Goal: Task Accomplishment & Management: Complete application form

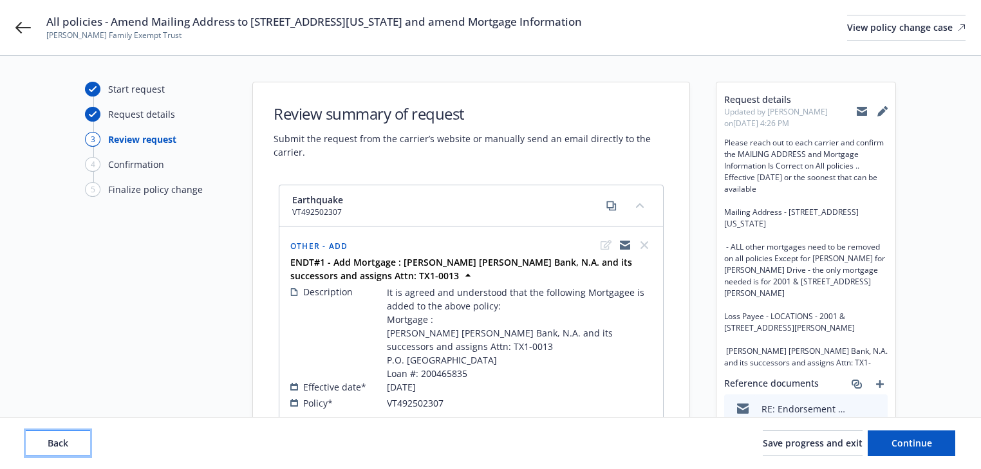
click at [62, 446] on span "Back" at bounding box center [58, 443] width 21 height 12
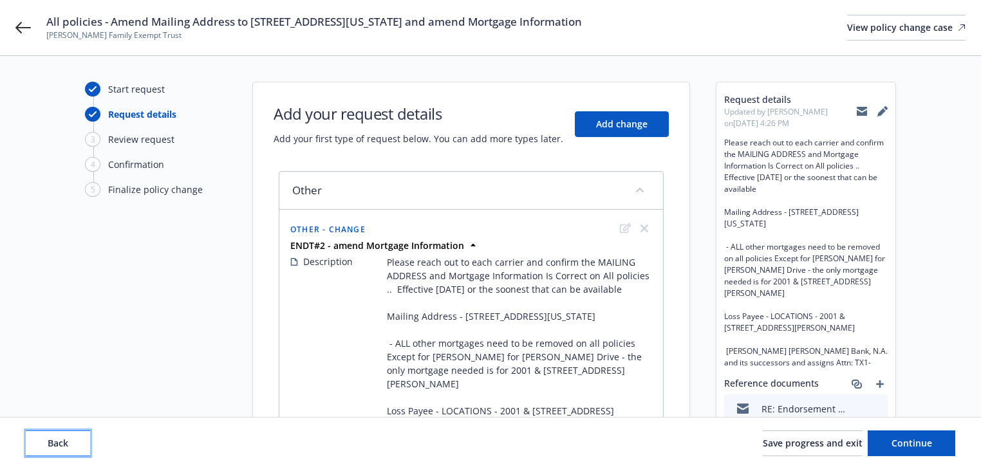
click at [62, 445] on span "Back" at bounding box center [58, 443] width 21 height 12
click at [62, 445] on div "Back Save progress and exit Continue" at bounding box center [491, 444] width 930 height 26
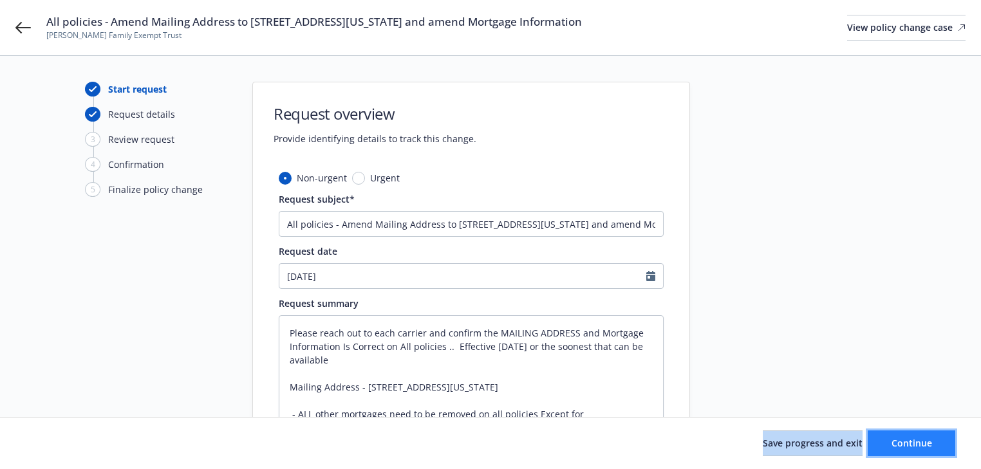
click at [950, 446] on button "Continue" at bounding box center [912, 444] width 88 height 26
type textarea "x"
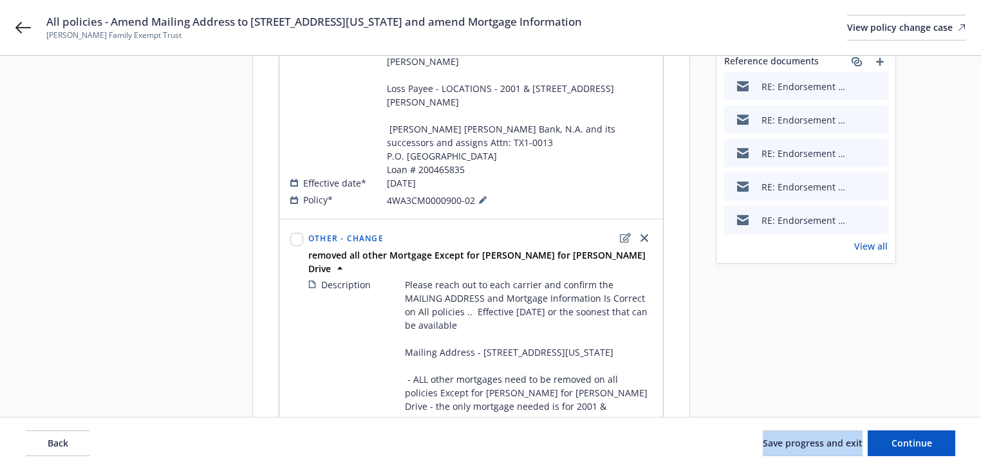
scroll to position [206, 0]
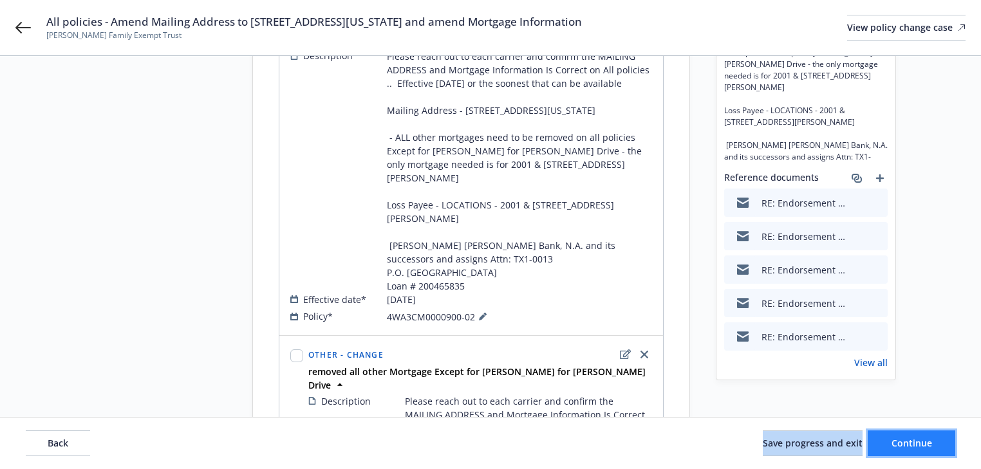
click at [907, 448] on span "Continue" at bounding box center [912, 443] width 41 height 12
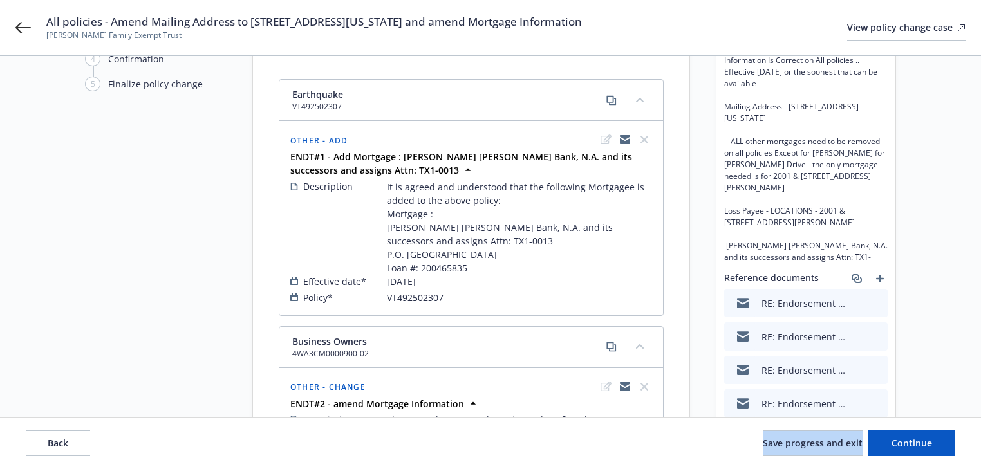
scroll to position [0, 0]
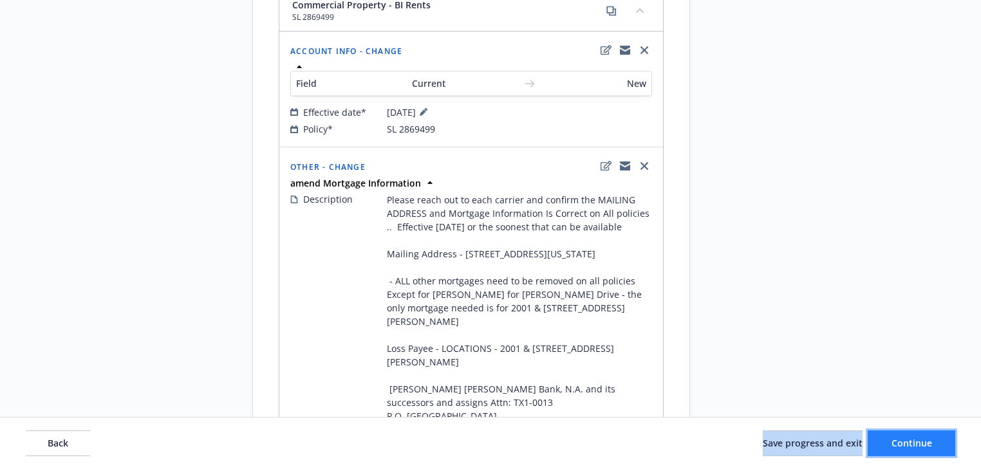
click at [898, 448] on span "Continue" at bounding box center [912, 443] width 41 height 12
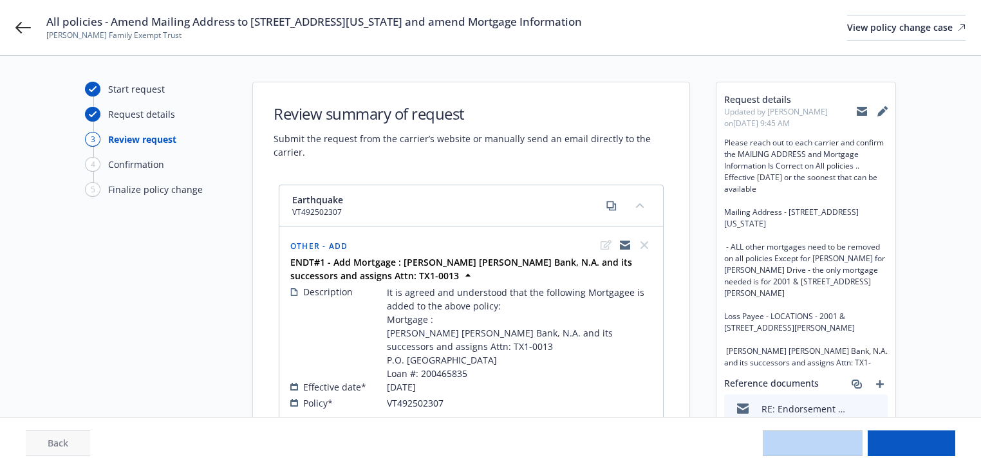
select select "ACCEPTED"
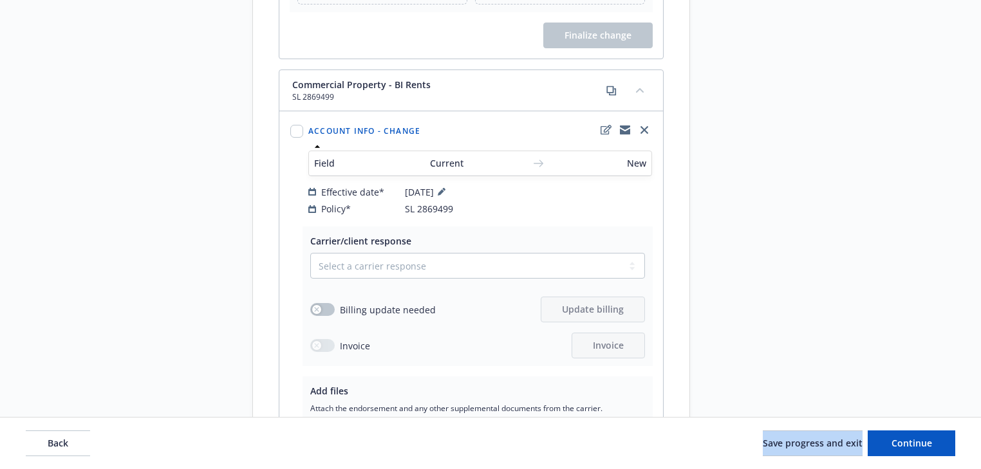
scroll to position [1391, 0]
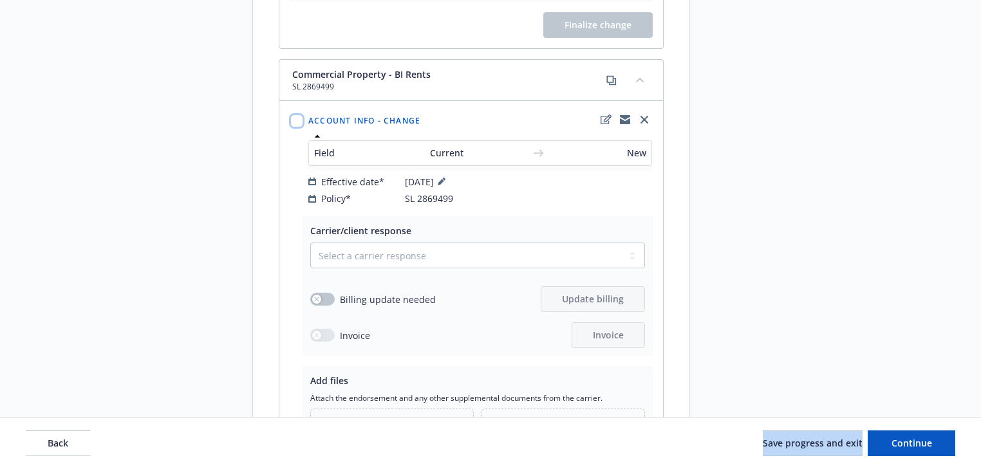
click at [296, 127] on input "checkbox" at bounding box center [296, 121] width 13 height 13
checkbox input "true"
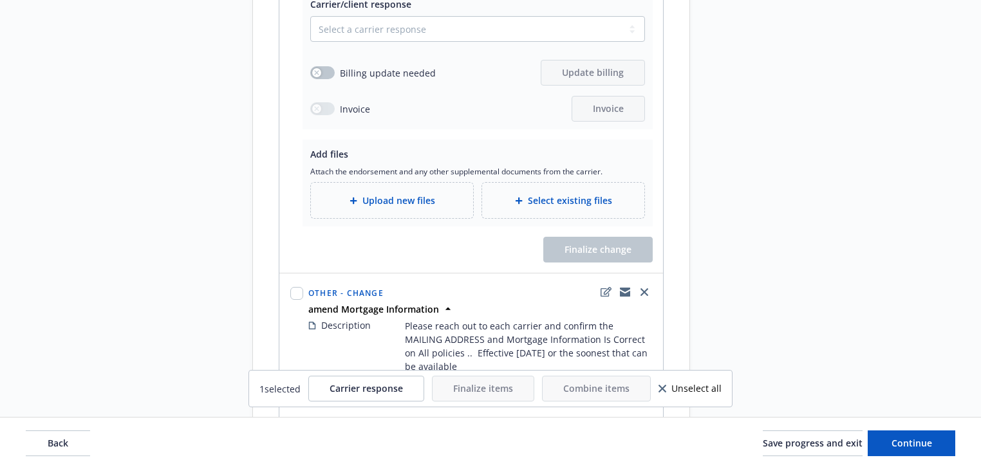
scroll to position [1700, 0]
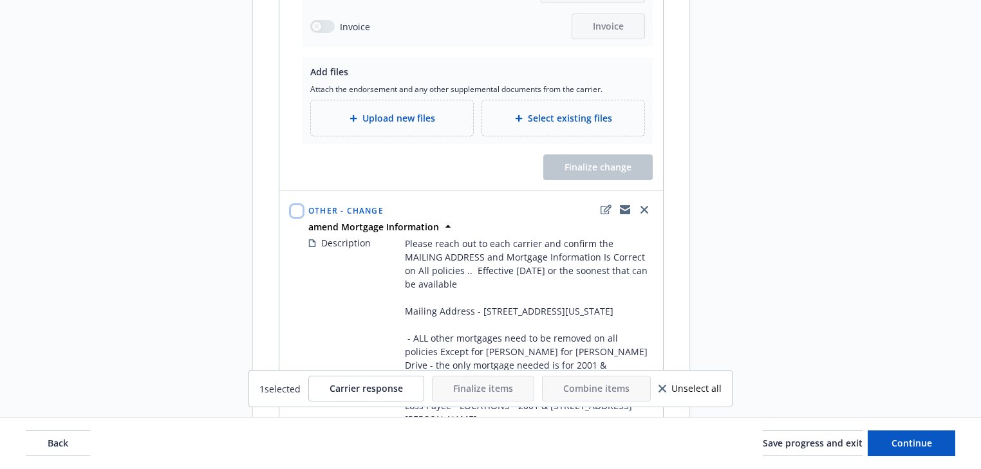
click at [296, 218] on input "checkbox" at bounding box center [296, 211] width 13 height 13
checkbox input "true"
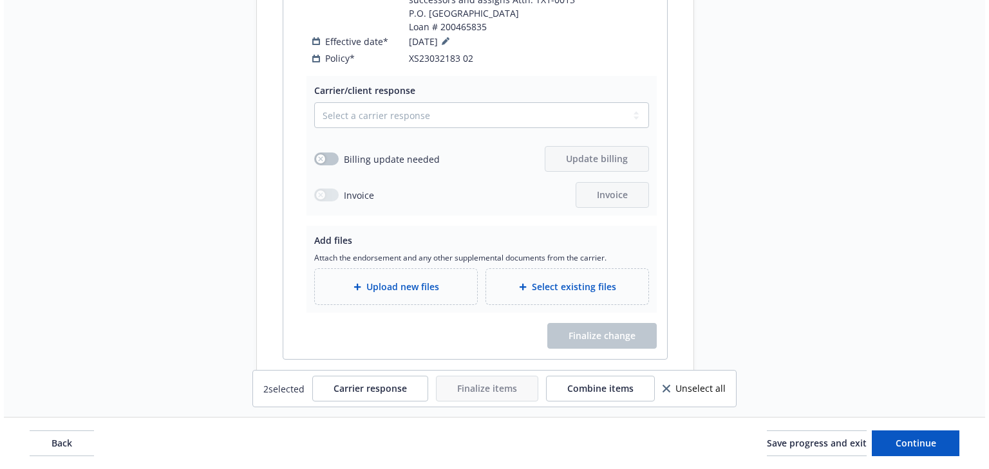
scroll to position [3624, 0]
click at [585, 395] on button "Combine items" at bounding box center [596, 389] width 109 height 26
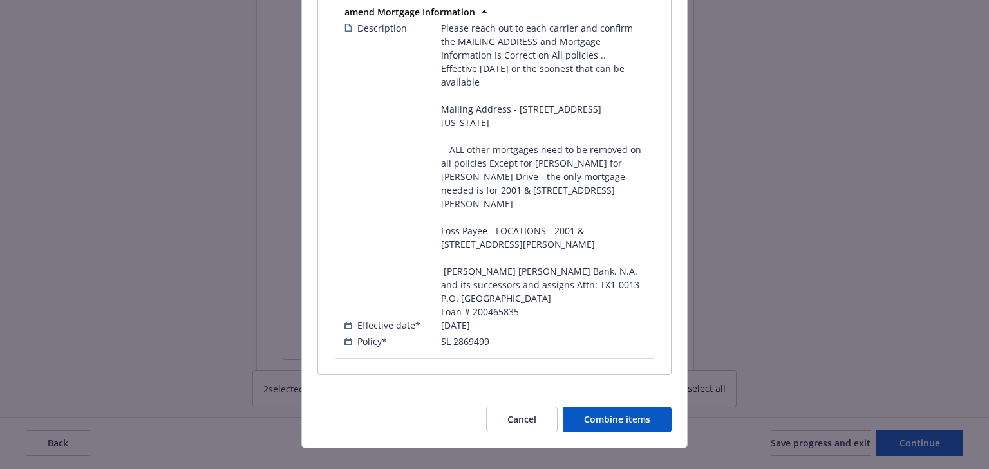
scroll to position [410, 0]
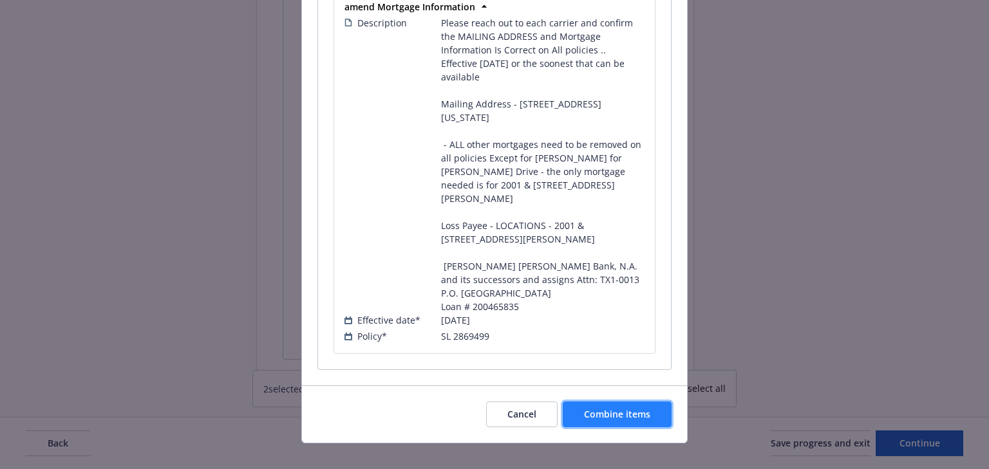
click at [640, 408] on span "Combine items" at bounding box center [617, 414] width 66 height 12
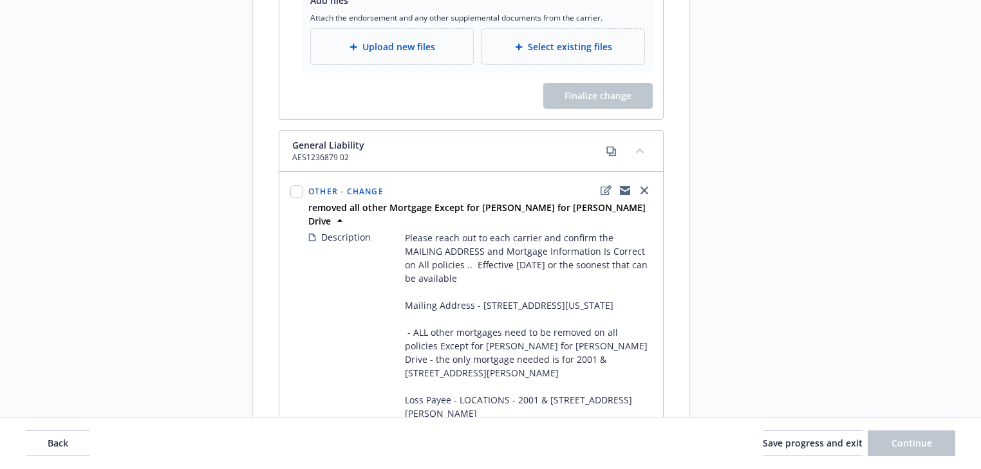
scroll to position [1524, 0]
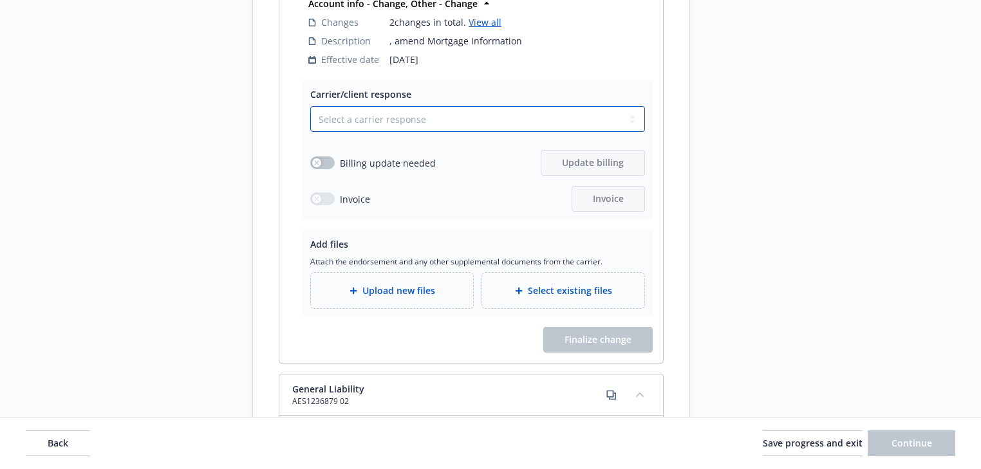
click at [402, 132] on select "Select a carrier response Accepted Accepted with revision No endorsement needed…" at bounding box center [477, 119] width 335 height 26
select select "ACCEPTED"
click at [310, 131] on select "Select a carrier response Accepted Accepted with revision No endorsement needed…" at bounding box center [477, 119] width 335 height 26
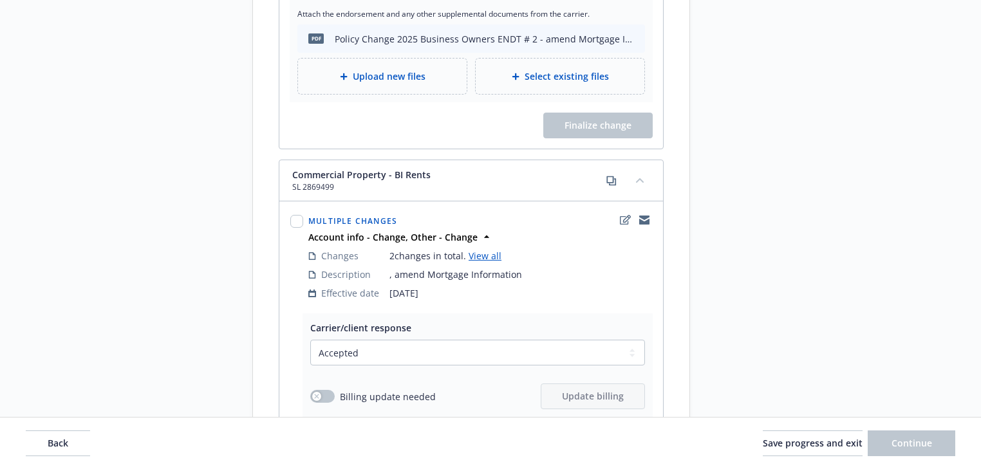
scroll to position [1267, 0]
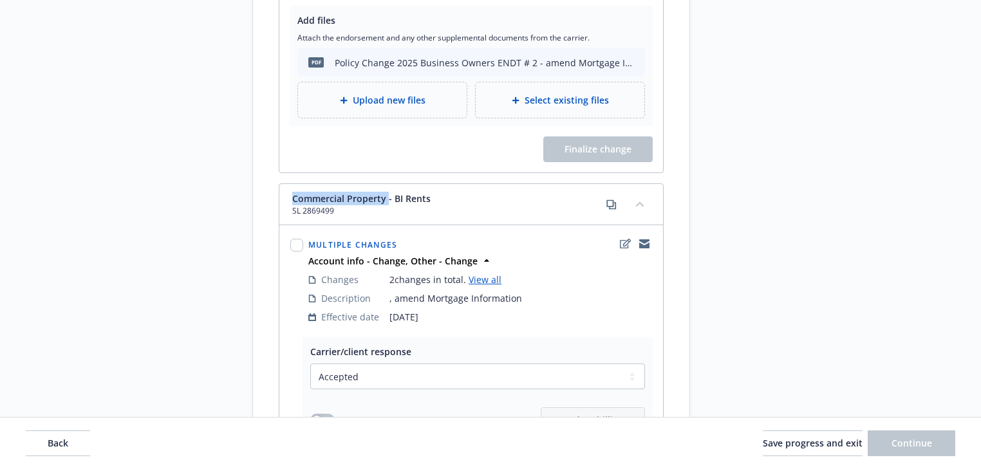
drag, startPoint x: 386, startPoint y: 226, endPoint x: 269, endPoint y: 219, distance: 117.4
copy span "Commercial Property"
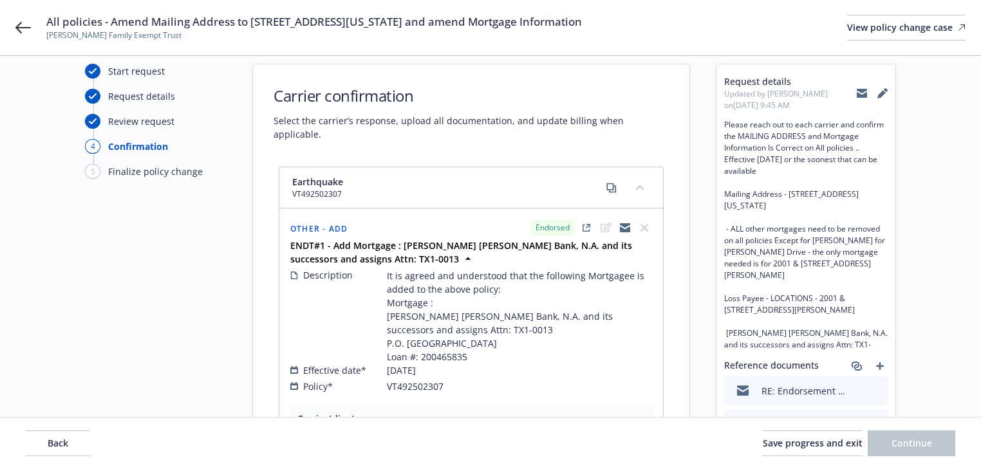
scroll to position [0, 0]
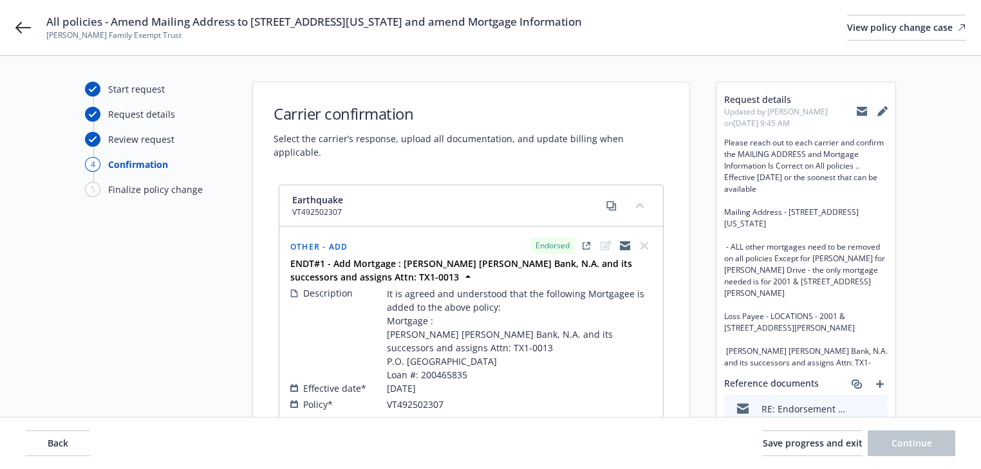
drag, startPoint x: 111, startPoint y: 21, endPoint x: 620, endPoint y: 22, distance: 508.7
click at [620, 22] on div "All policies - Amend Mailing Address to 550 California Street, Suite 116 and am…" at bounding box center [506, 27] width 920 height 27
copy span "Amend Mailing Address to 550 California Street, Suite 116 and amend Mortgage In…"
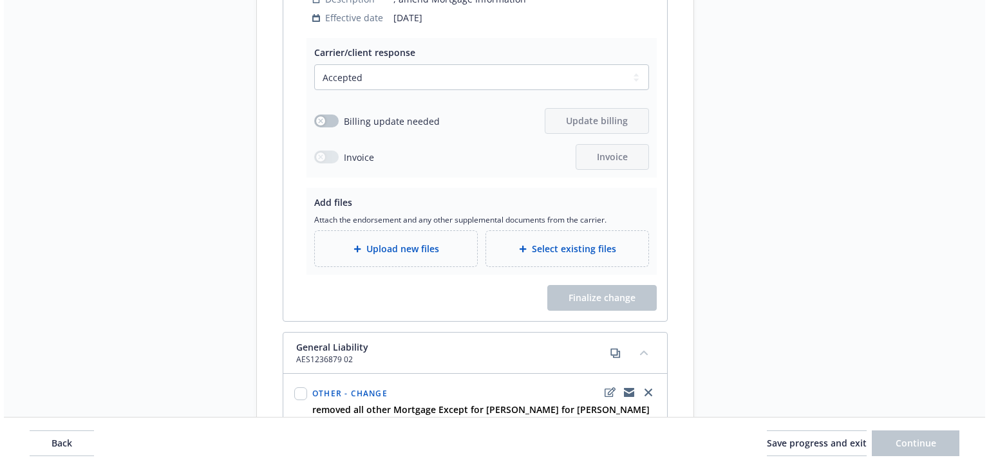
scroll to position [1597, 0]
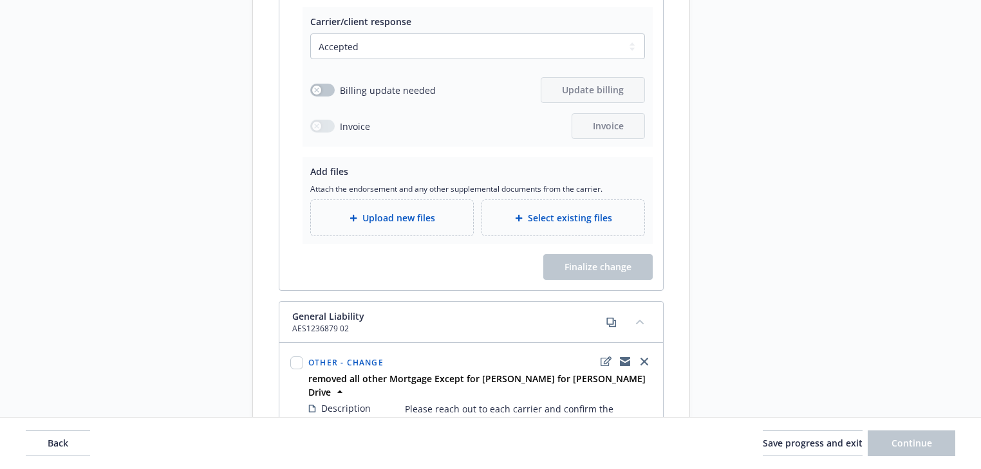
click at [426, 225] on span "Upload new files" at bounding box center [399, 218] width 73 height 14
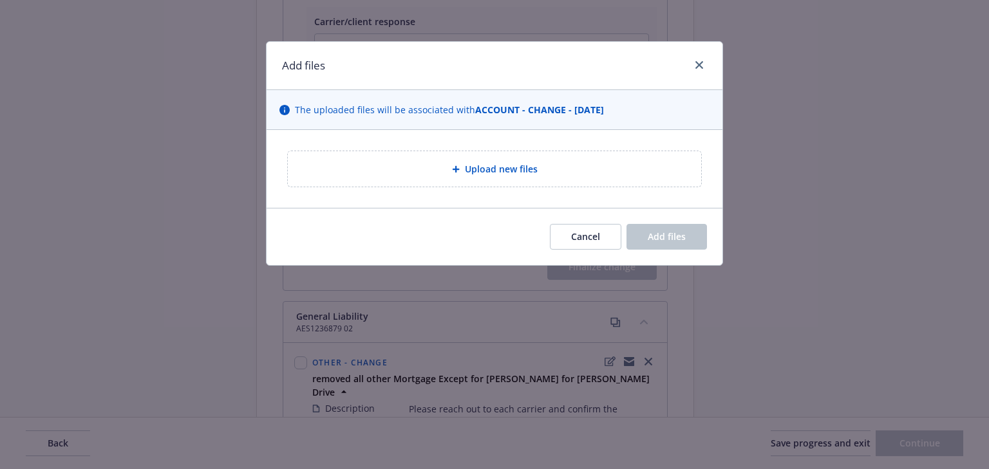
click at [606, 171] on div "Upload new files" at bounding box center [494, 169] width 393 height 15
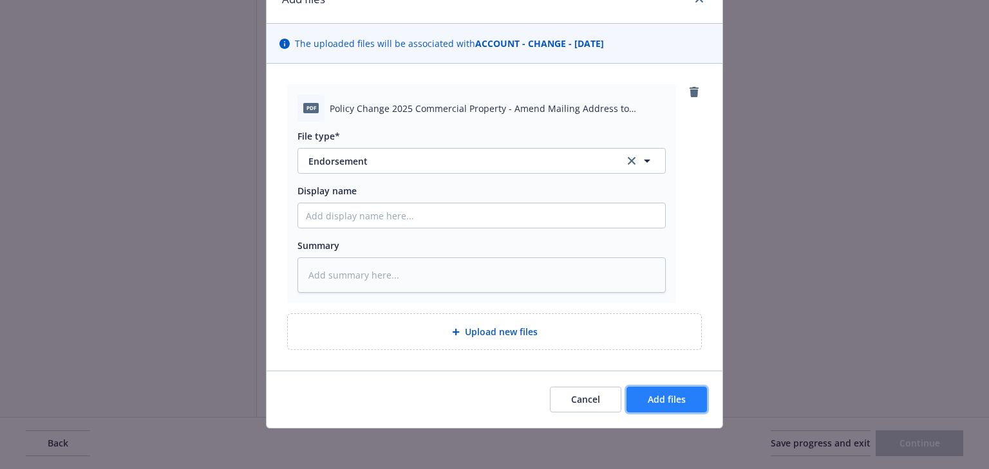
click at [656, 404] on span "Add files" at bounding box center [667, 399] width 38 height 12
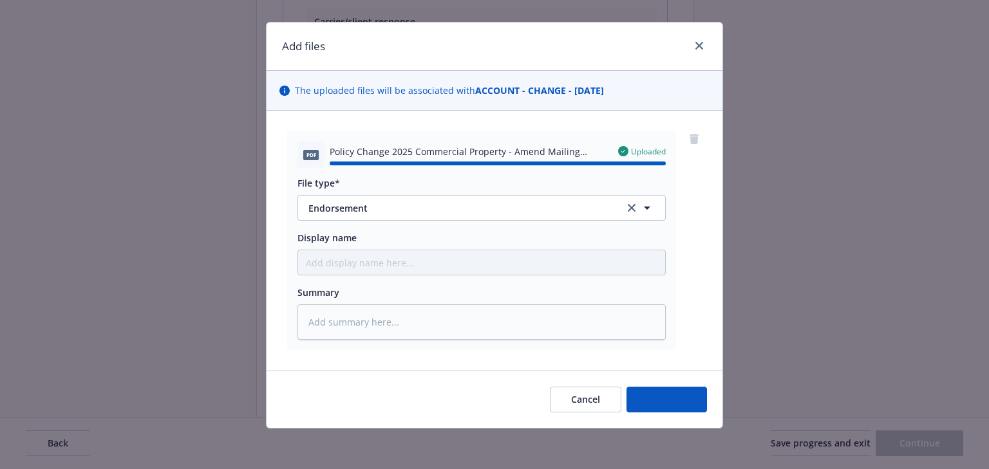
type textarea "x"
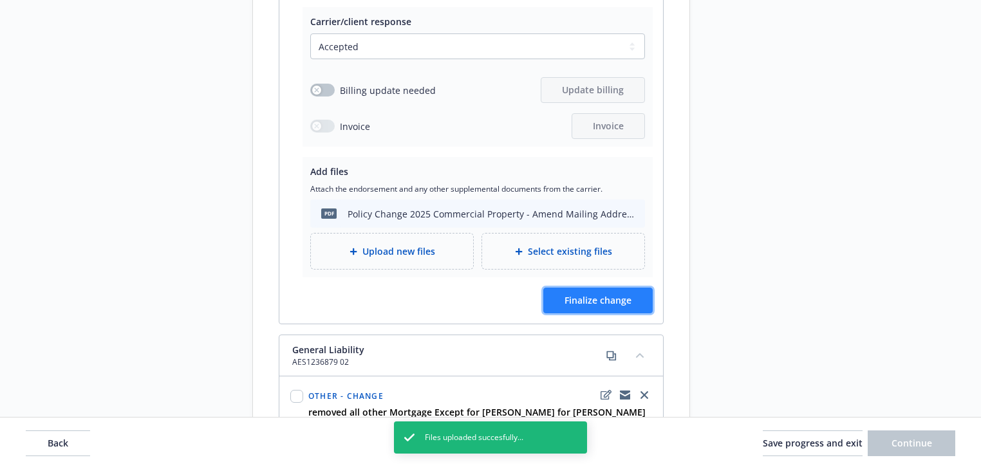
click at [642, 314] on button "Finalize change" at bounding box center [597, 301] width 109 height 26
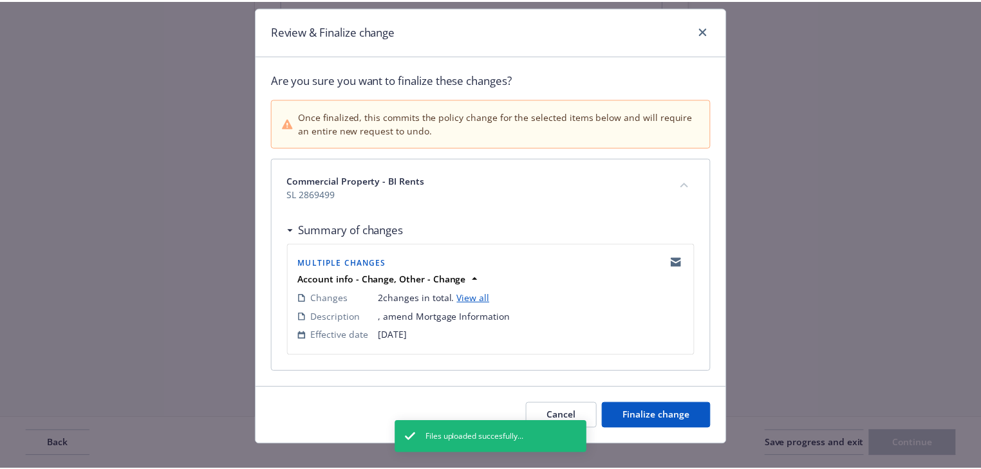
scroll to position [50, 0]
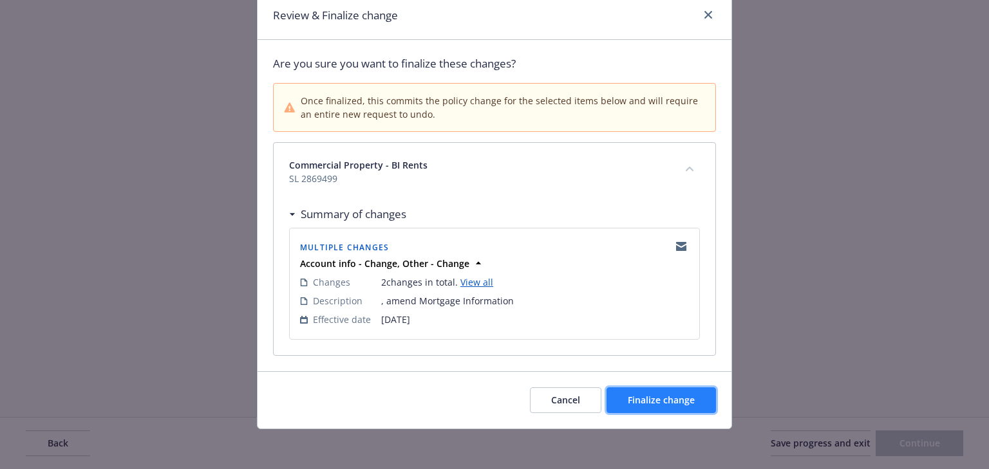
click at [688, 406] on button "Finalize change" at bounding box center [661, 401] width 109 height 26
select select "ACCEPTED"
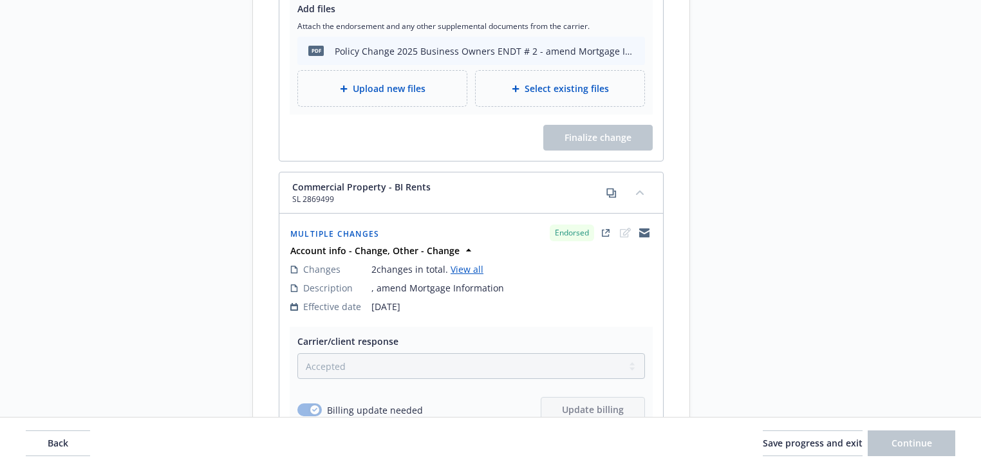
scroll to position [1236, 0]
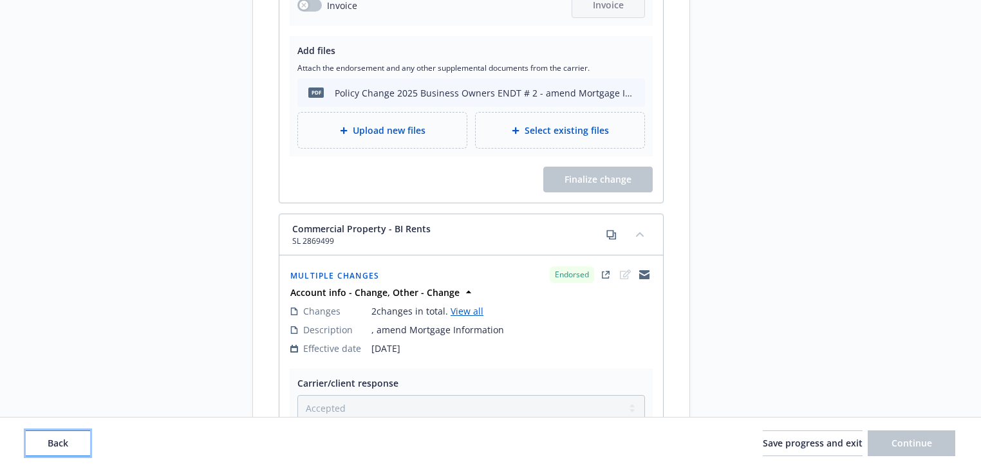
click at [80, 451] on button "Back" at bounding box center [58, 444] width 64 height 26
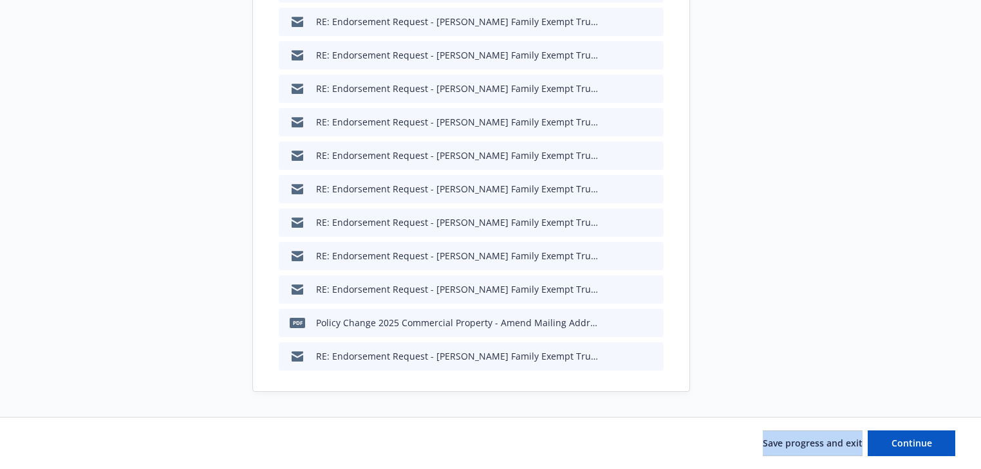
click at [80, 451] on div "Save progress and exit Continue" at bounding box center [491, 444] width 930 height 26
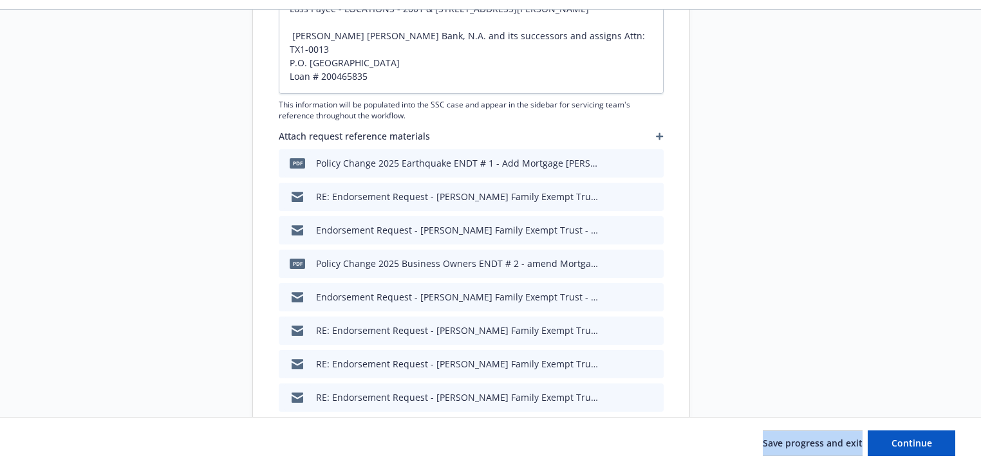
scroll to position [305, 0]
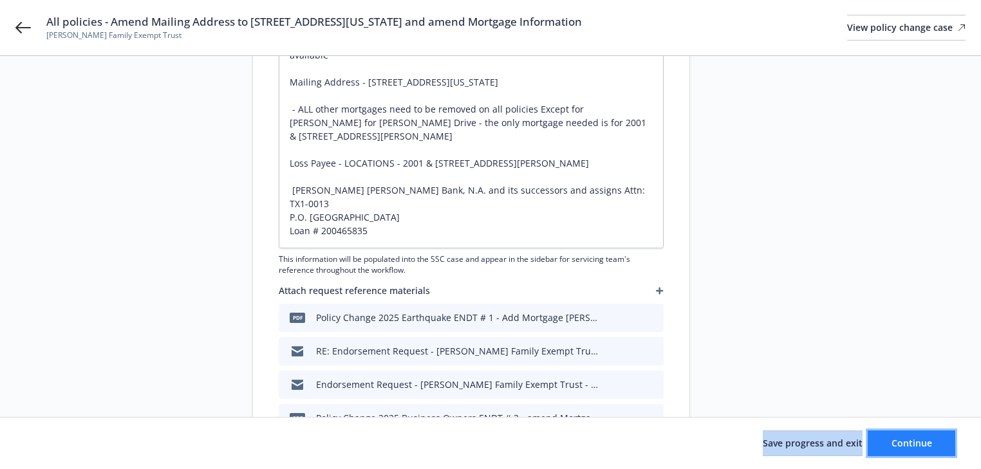
click at [921, 449] on button "Continue" at bounding box center [912, 444] width 88 height 26
type textarea "x"
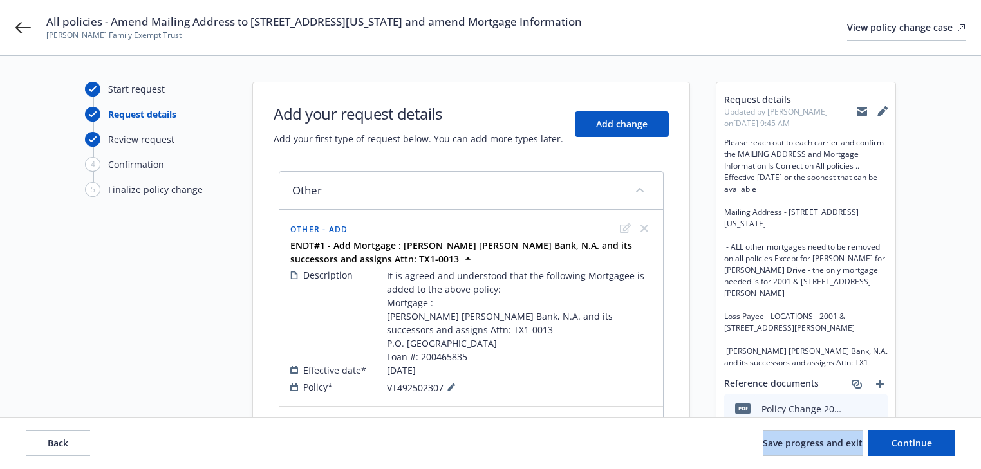
scroll to position [155, 0]
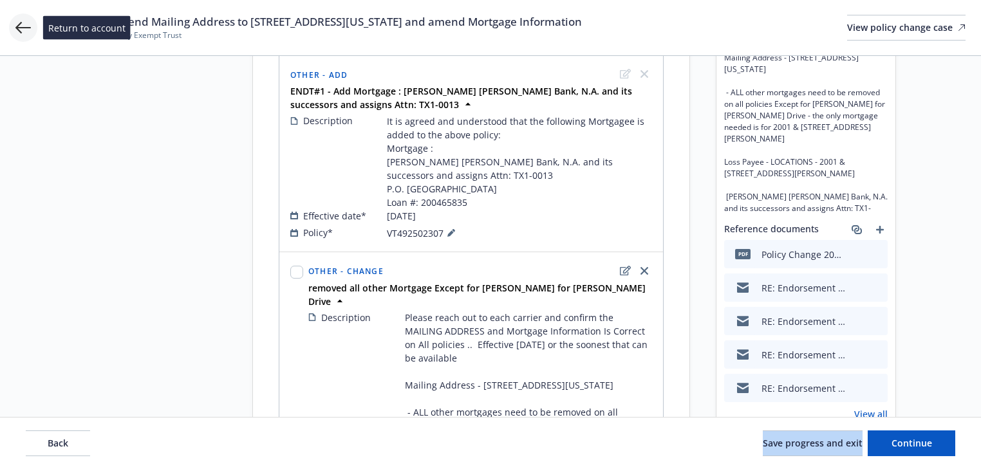
click at [16, 32] on icon at bounding box center [22, 27] width 15 height 15
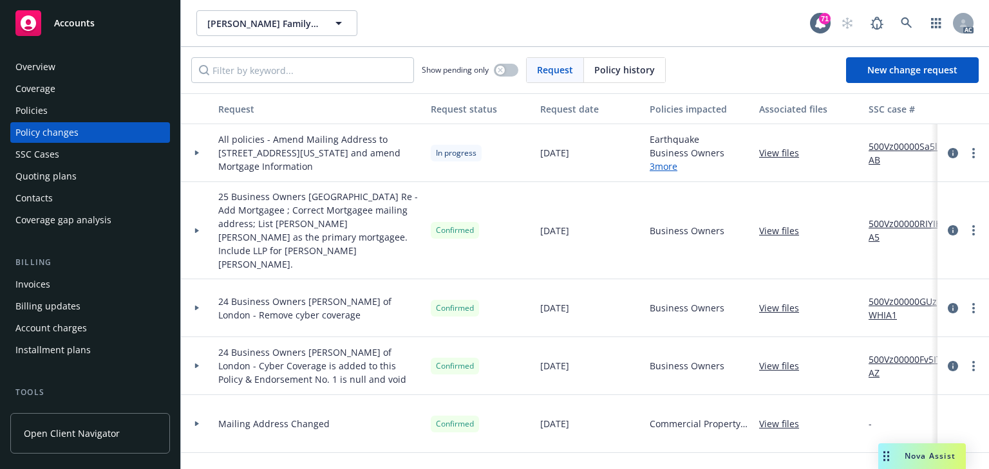
click at [196, 149] on div at bounding box center [197, 153] width 32 height 58
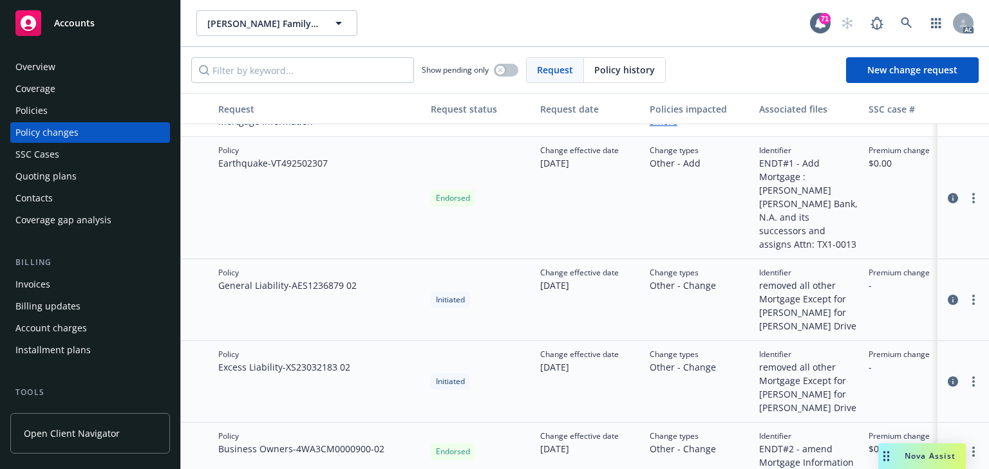
scroll to position [52, 0]
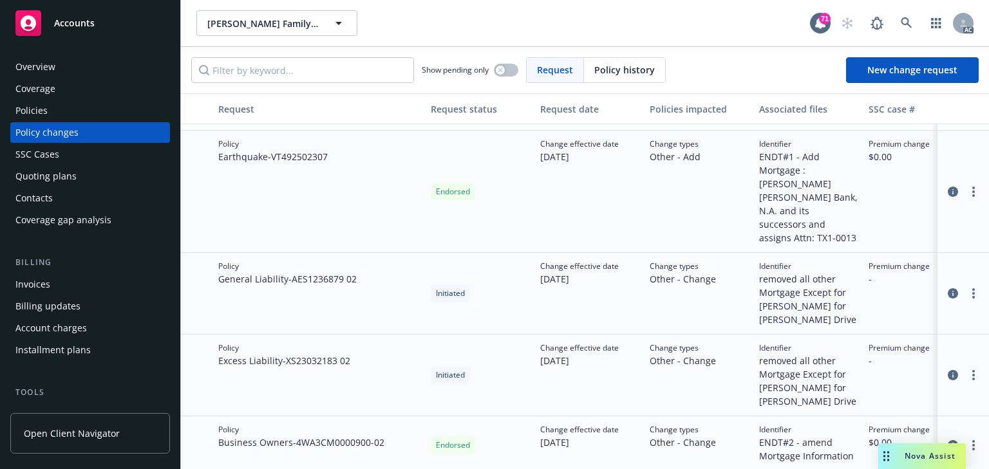
drag, startPoint x: 210, startPoint y: 259, endPoint x: 638, endPoint y: 277, distance: 428.6
click at [638, 277] on div "Policy General Liability - AES1236879 02 Initiated Change effective date 08/11/…" at bounding box center [847, 294] width 1333 height 82
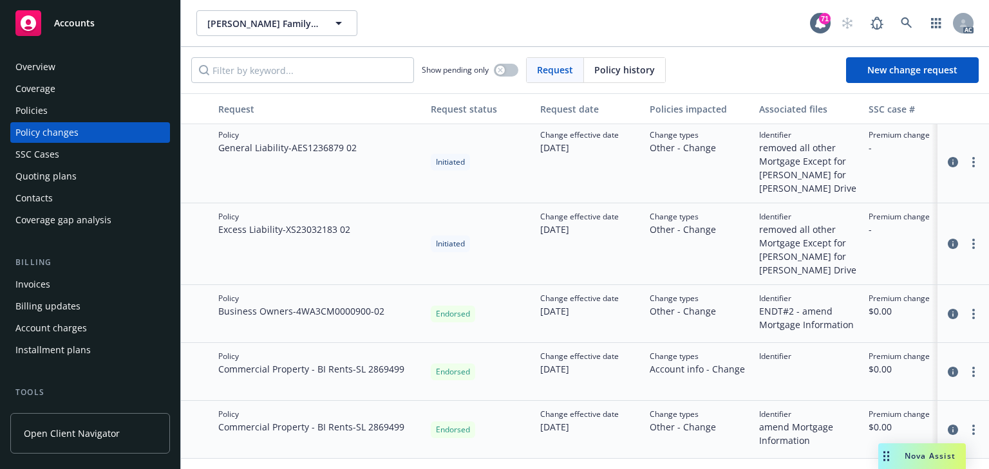
scroll to position [206, 0]
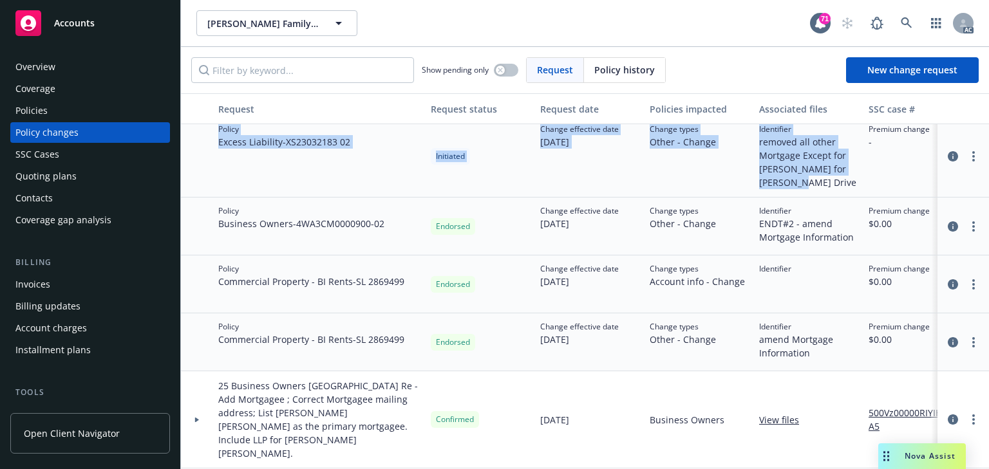
drag, startPoint x: 198, startPoint y: 149, endPoint x: 782, endPoint y: 194, distance: 585.1
click at [782, 194] on div "Policy Excess Liability - XS23032183 02 Initiated Change effective date 08/11/2…" at bounding box center [847, 157] width 1333 height 82
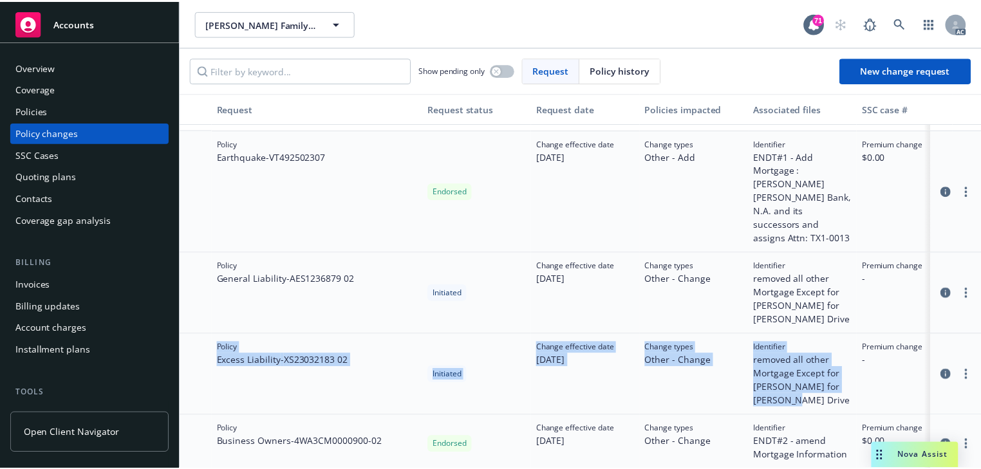
scroll to position [52, 0]
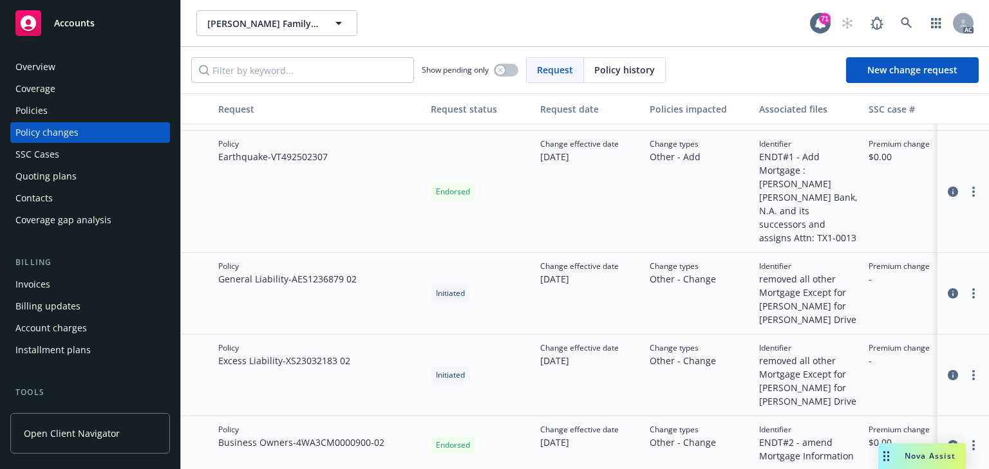
click at [528, 282] on div "Initiated" at bounding box center [480, 294] width 109 height 82
click at [969, 286] on link "more" at bounding box center [973, 293] width 15 height 15
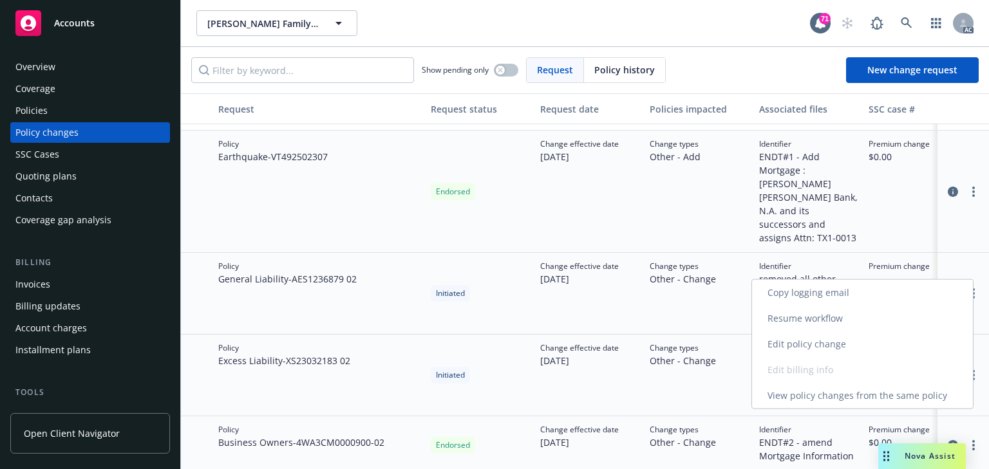
click at [794, 320] on link "Resume workflow" at bounding box center [862, 319] width 221 height 26
select select "ACCEPTED"
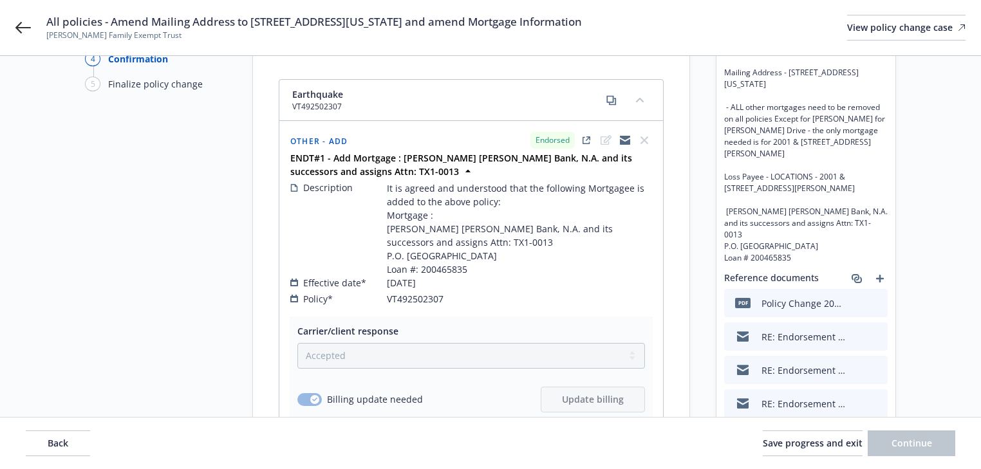
scroll to position [155, 0]
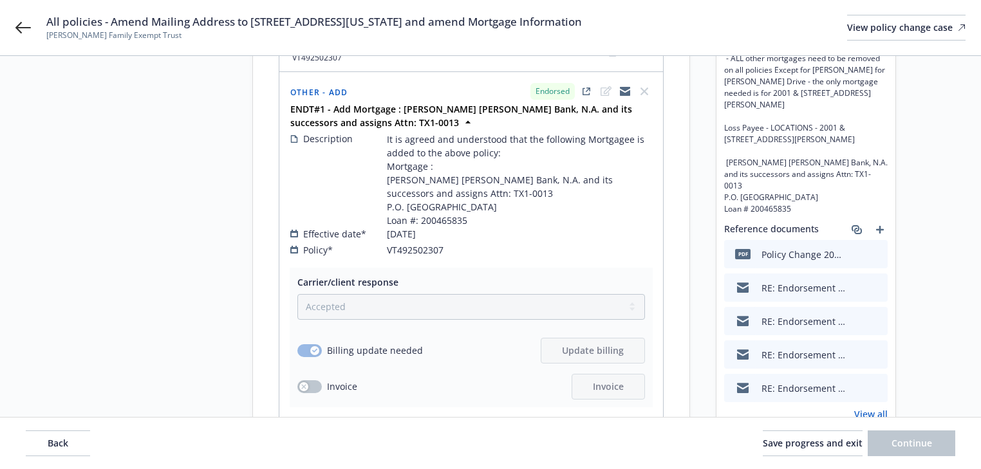
click at [874, 416] on link "View all" at bounding box center [870, 415] width 33 height 14
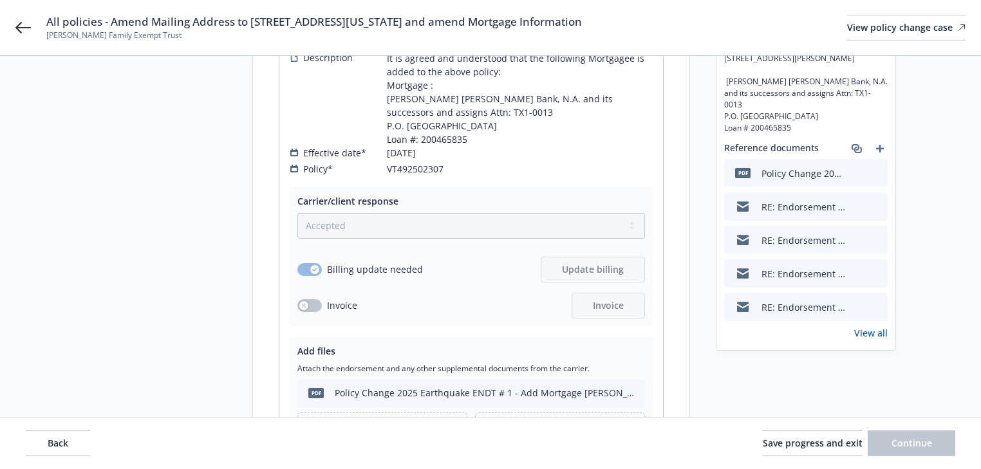
scroll to position [515, 0]
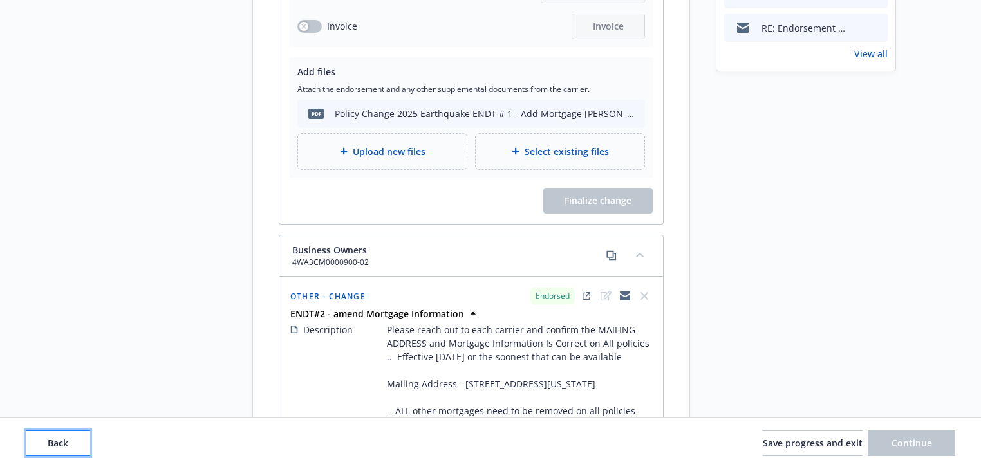
click at [79, 438] on button "Back" at bounding box center [58, 444] width 64 height 26
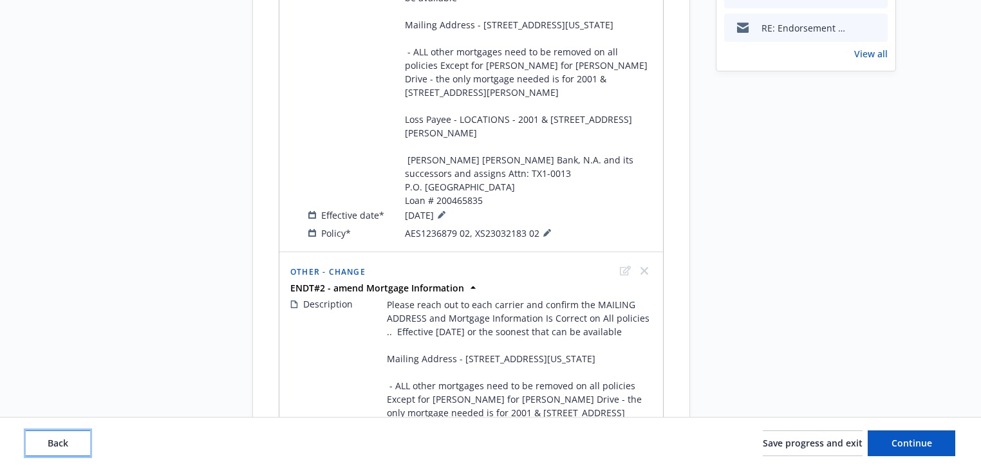
click at [79, 438] on button "Back" at bounding box center [58, 444] width 64 height 26
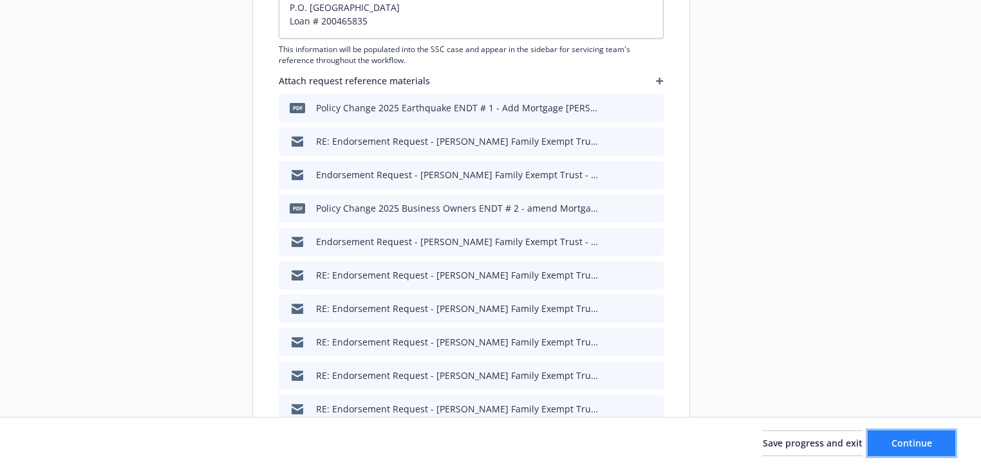
click at [896, 437] on span "Continue" at bounding box center [912, 443] width 41 height 12
type textarea "x"
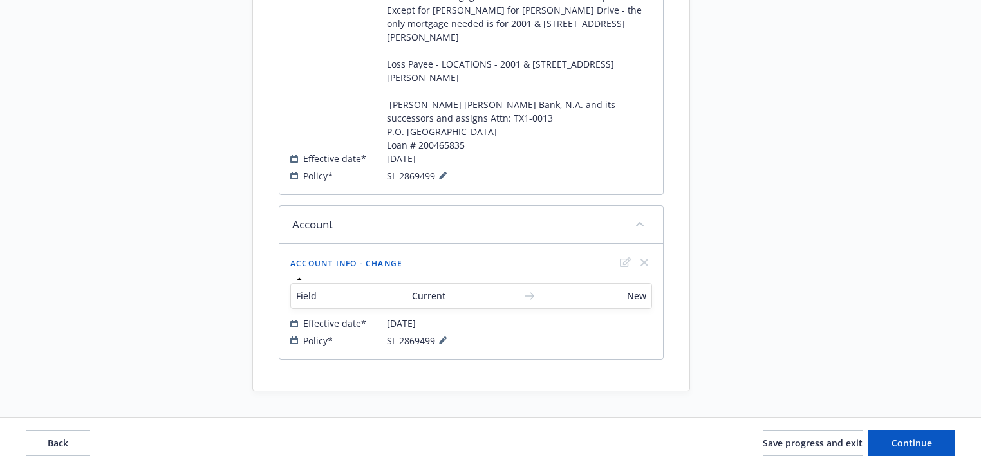
scroll to position [1314, 0]
click at [440, 343] on icon at bounding box center [442, 341] width 6 height 6
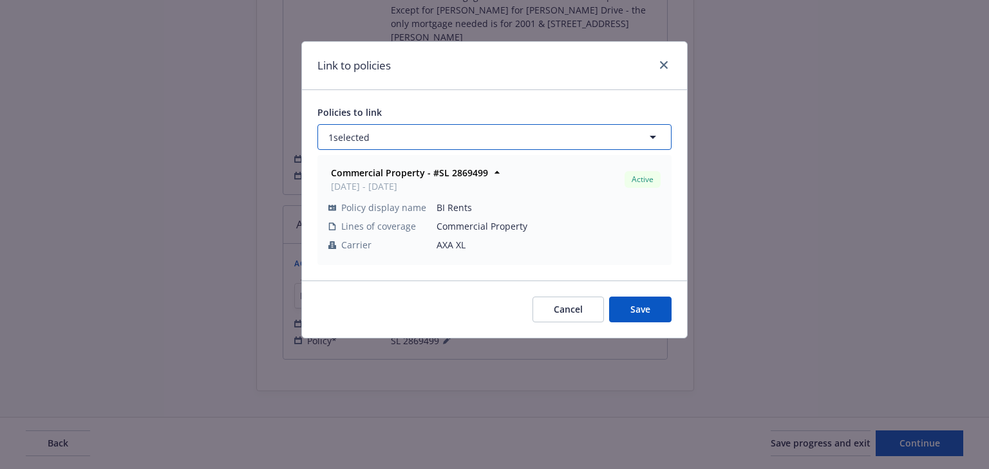
click at [412, 137] on button "1 selected" at bounding box center [494, 137] width 354 height 26
select select "ACTIVE"
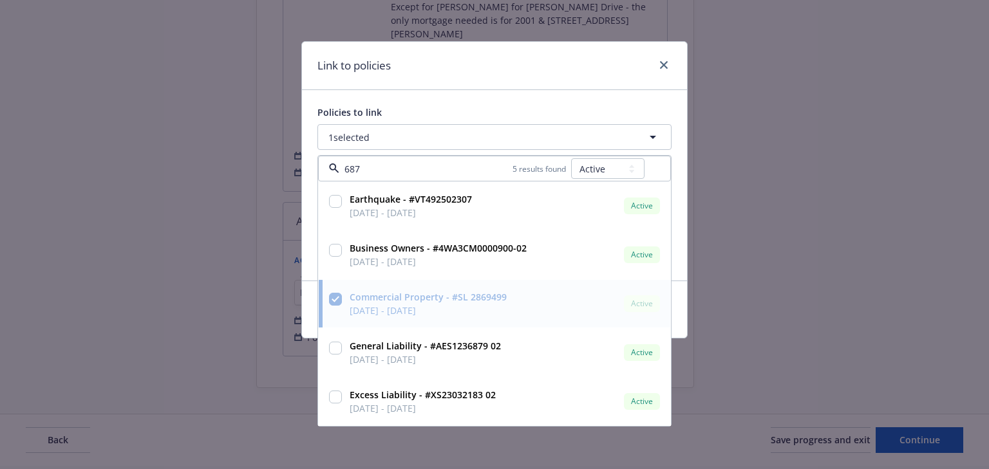
type input "6879"
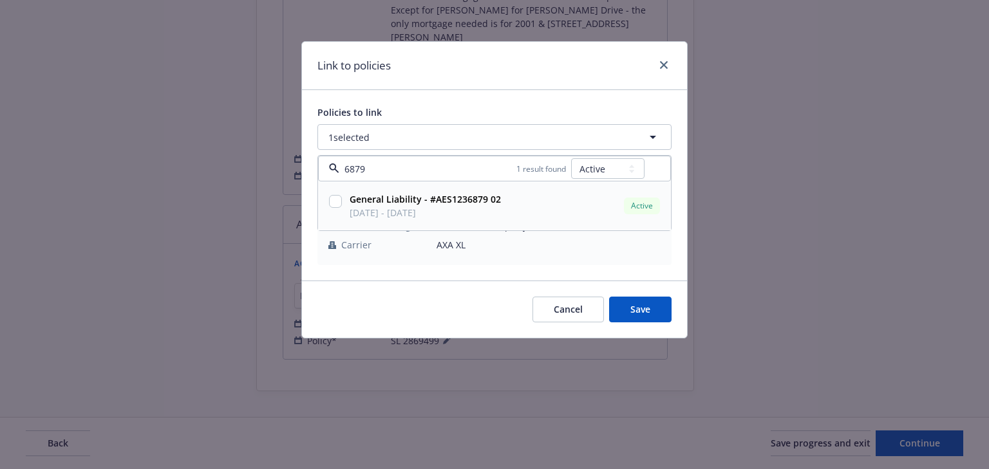
click at [341, 205] on div at bounding box center [335, 206] width 18 height 32
checkbox input "true"
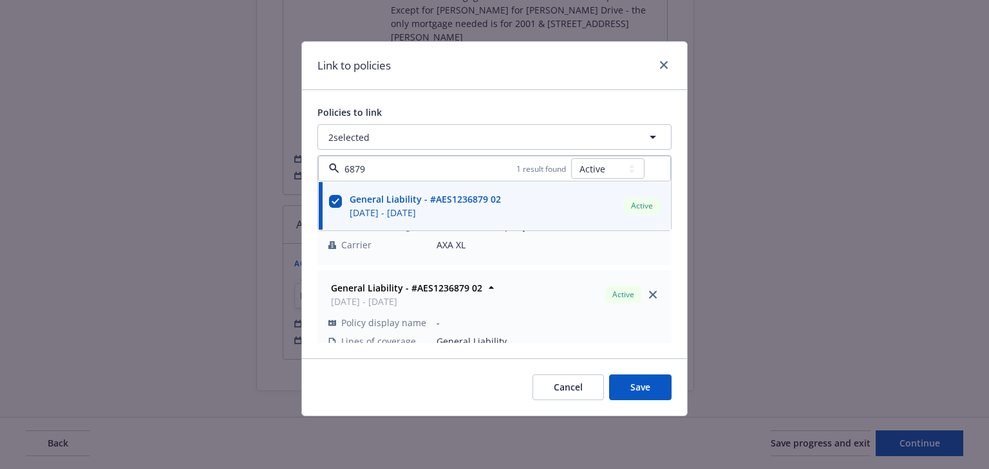
type input "6879"
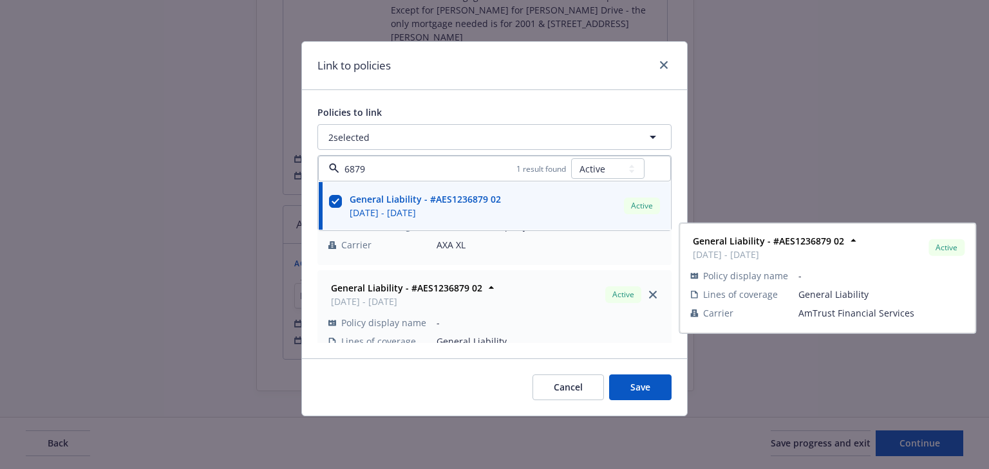
click at [455, 104] on div "Policies to link 2 selected 6879 1 result found All Active Upcoming Expired Can…" at bounding box center [494, 224] width 385 height 269
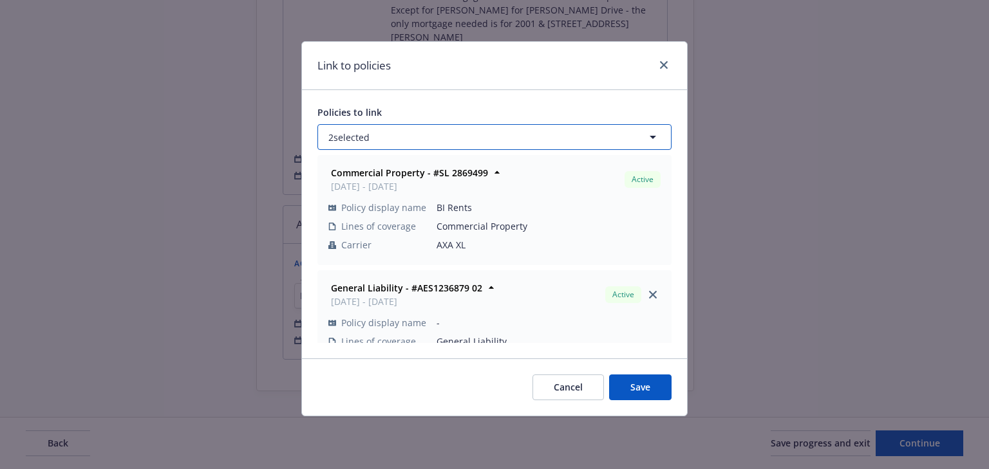
click at [410, 131] on button "2 selected" at bounding box center [494, 137] width 354 height 26
select select "ACTIVE"
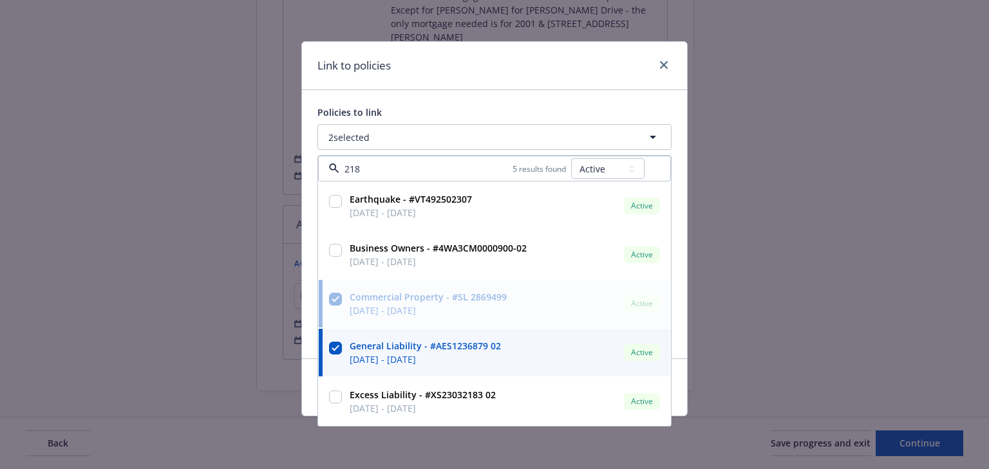
type input "2183"
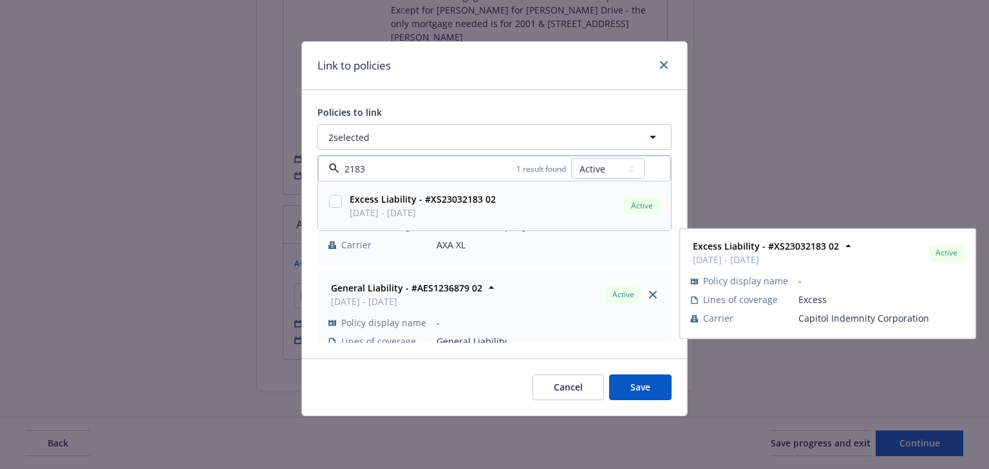
click at [335, 203] on input "checkbox" at bounding box center [335, 201] width 13 height 13
checkbox input "true"
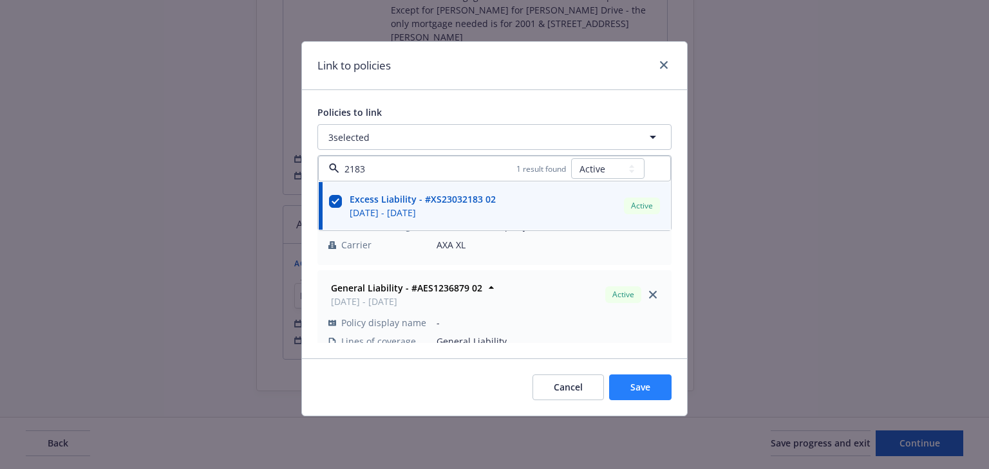
type input "2183"
click at [646, 391] on span "Save" at bounding box center [640, 387] width 20 height 12
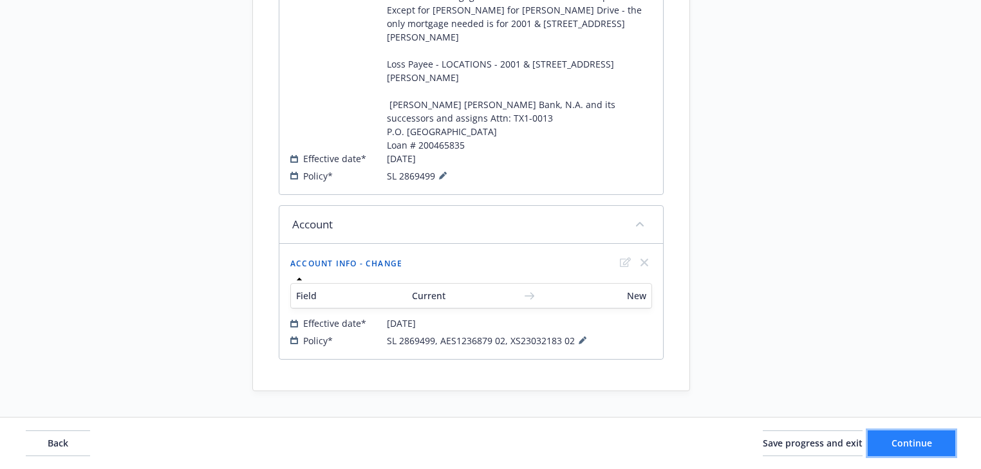
click at [939, 447] on button "Continue" at bounding box center [912, 444] width 88 height 26
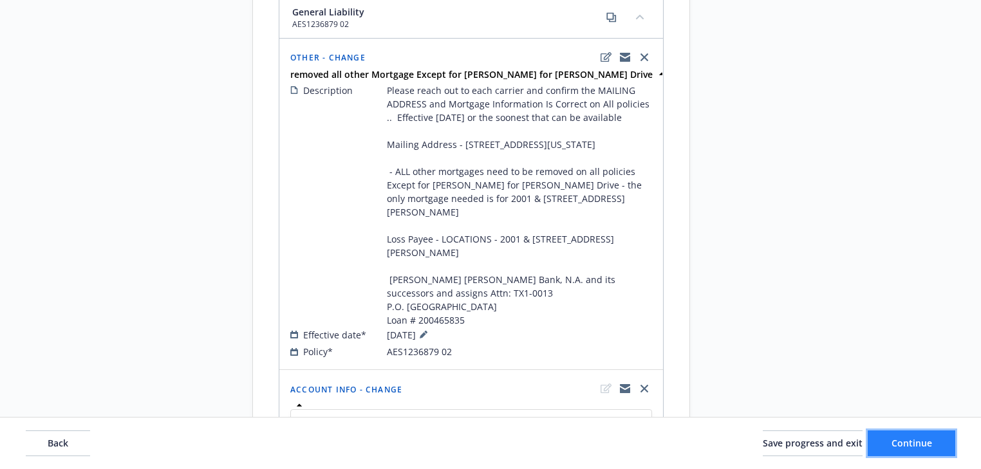
click at [886, 446] on button "Continue" at bounding box center [912, 444] width 88 height 26
select select "ACCEPTED"
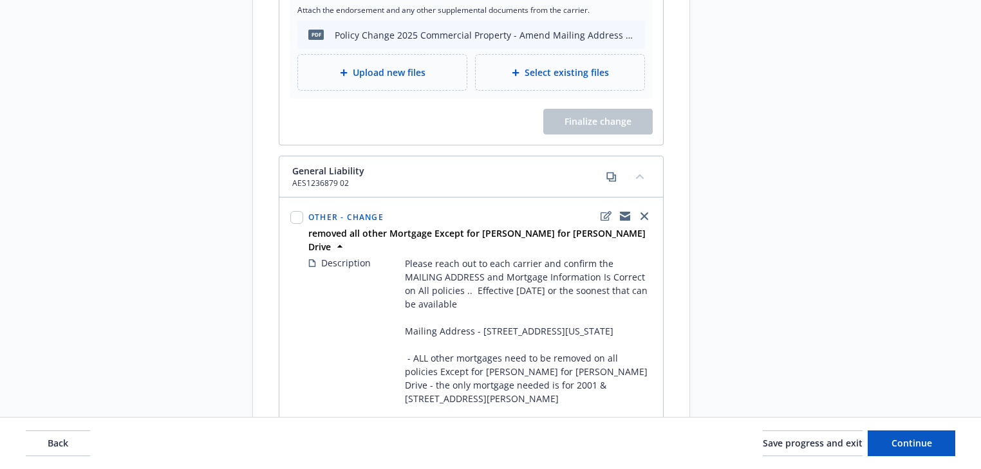
scroll to position [1829, 0]
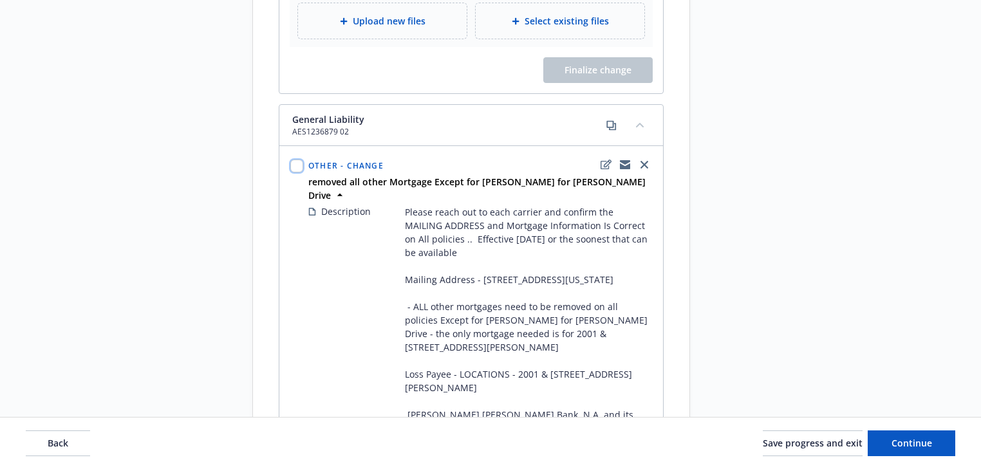
click at [292, 173] on input "checkbox" at bounding box center [296, 166] width 13 height 13
checkbox input "true"
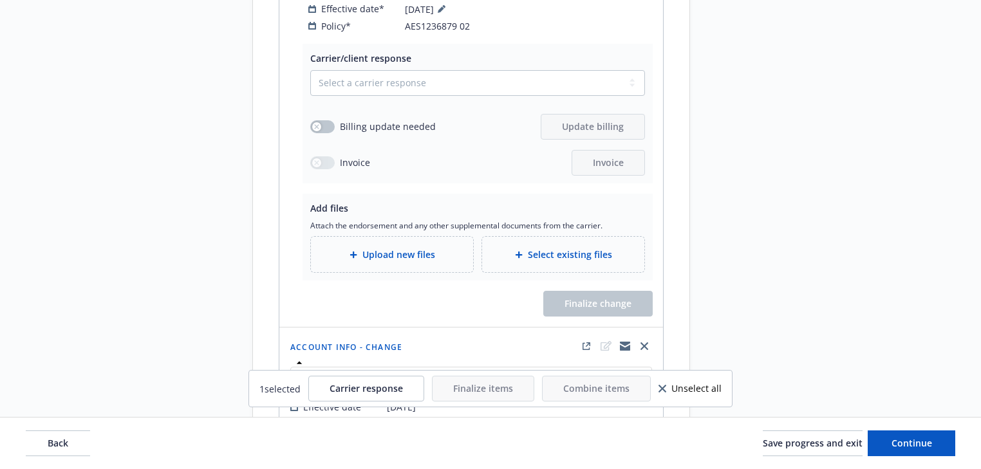
scroll to position [2292, 0]
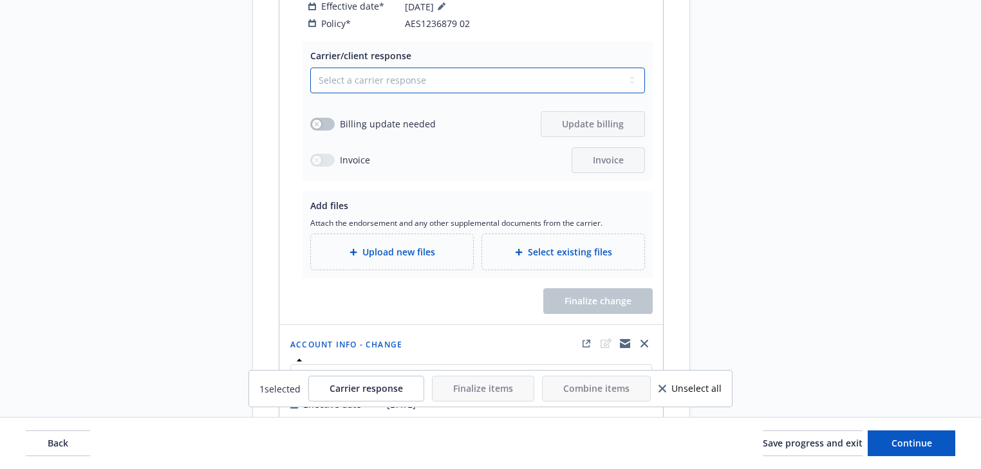
click at [484, 93] on select "Select a carrier response Accepted Accepted with revision No endorsement needed…" at bounding box center [477, 81] width 335 height 26
click at [310, 93] on select "Select a carrier response Accepted Accepted with revision No endorsement needed…" at bounding box center [477, 81] width 335 height 26
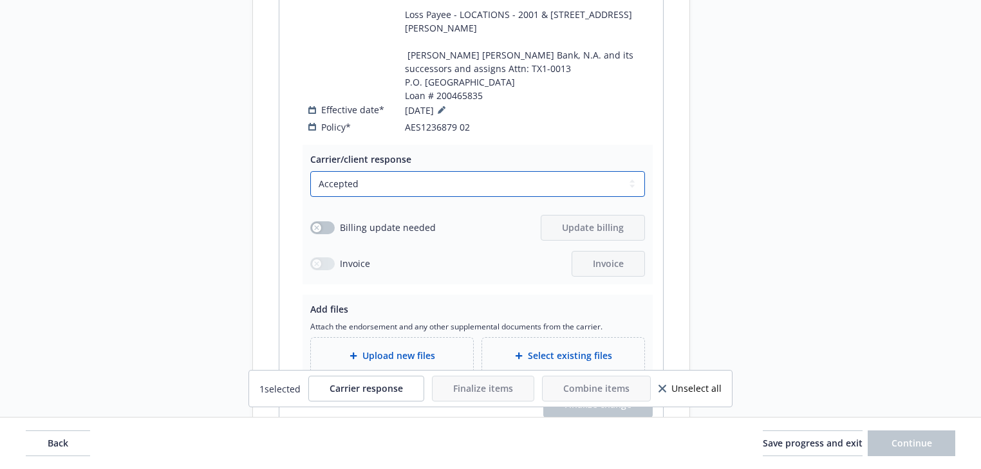
scroll to position [2189, 0]
click at [371, 196] on select "Select a carrier response Accepted Accepted with revision No endorsement needed…" at bounding box center [477, 184] width 335 height 26
select select "DECLINED_BY_CARRIER"
click at [310, 196] on select "Select a carrier response Accepted Accepted with revision No endorsement needed…" at bounding box center [477, 184] width 335 height 26
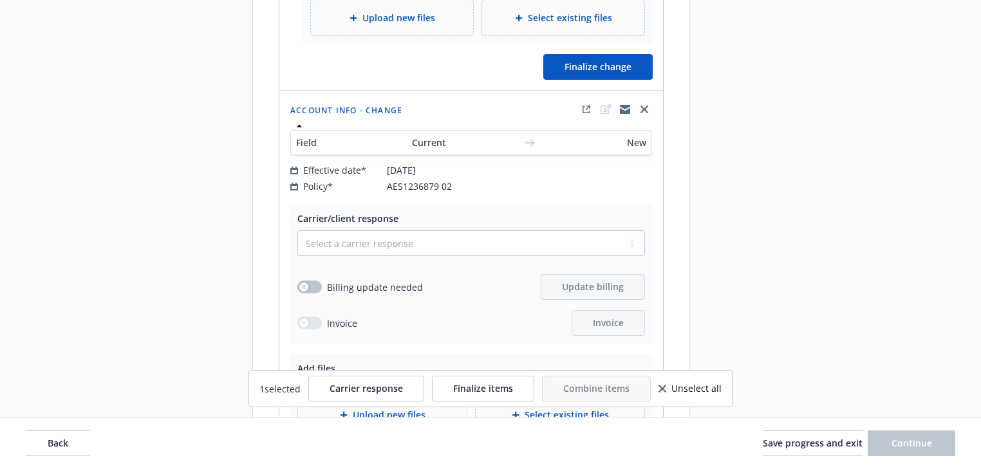
scroll to position [2498, 0]
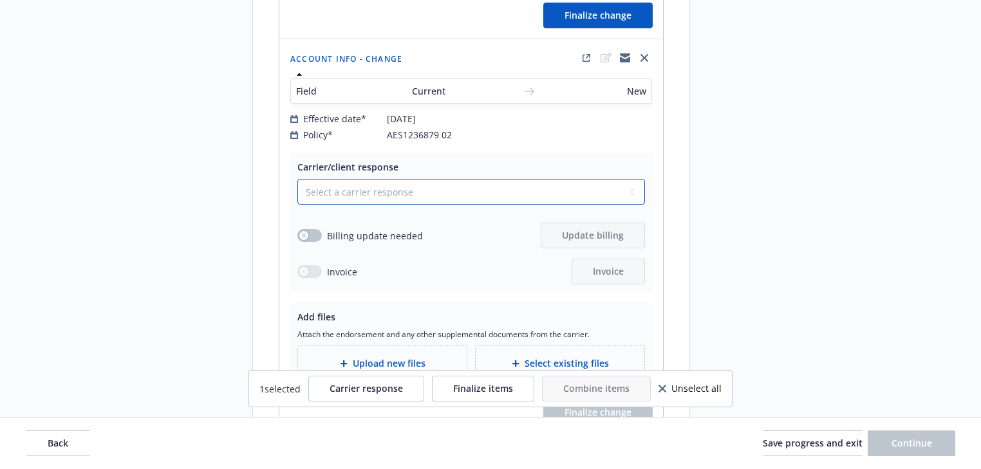
click at [440, 205] on select "Select a carrier response Accepted Accepted with revision No endorsement needed…" at bounding box center [471, 192] width 348 height 26
select select "DECLINED_BY_CARRIER"
click at [297, 205] on select "Select a carrier response Accepted Accepted with revision No endorsement needed…" at bounding box center [471, 192] width 348 height 26
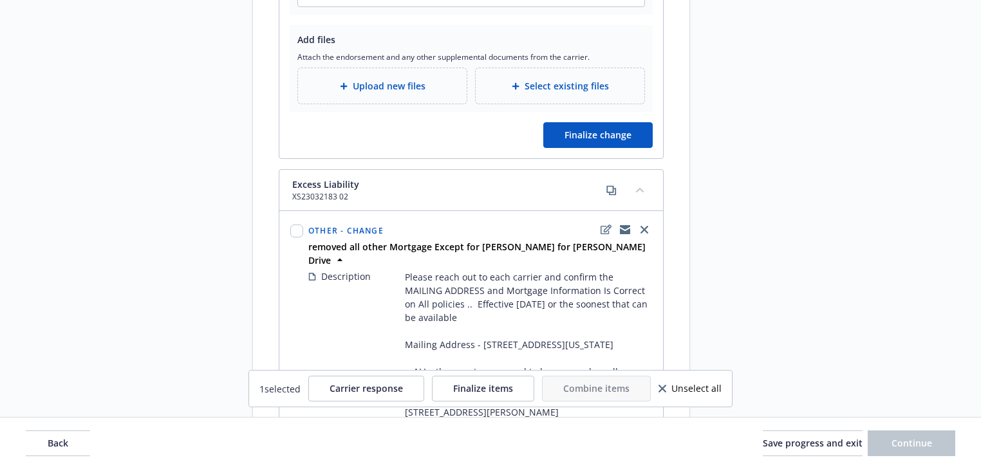
scroll to position [2807, 0]
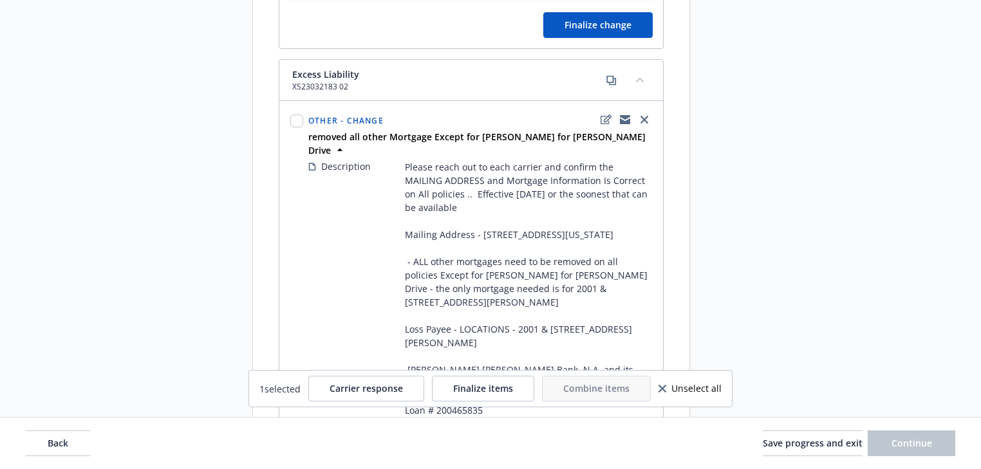
click at [54, 447] on span "Back" at bounding box center [58, 443] width 21 height 12
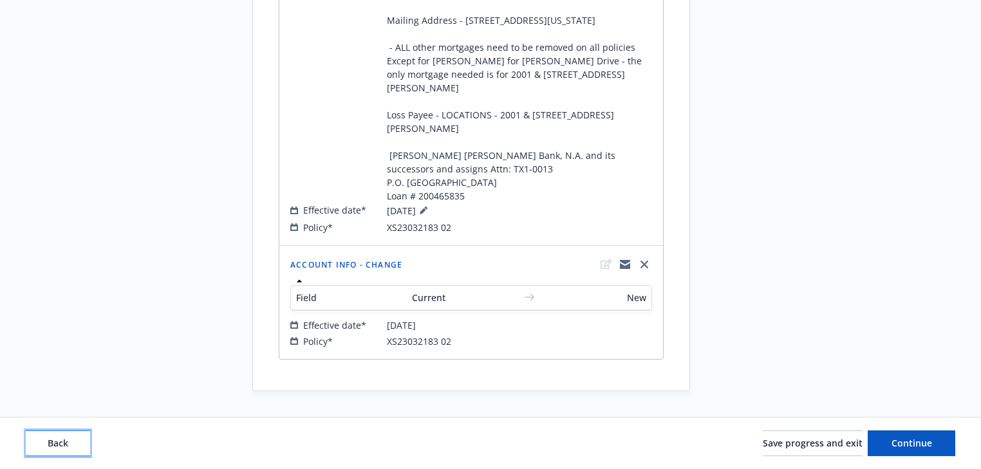
click at [54, 447] on span "Back" at bounding box center [58, 443] width 21 height 12
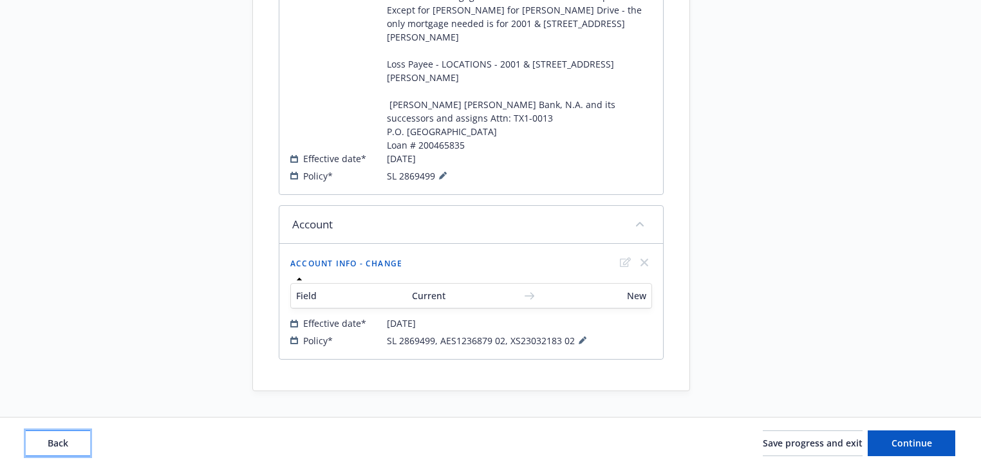
click at [54, 447] on span "Back" at bounding box center [58, 443] width 21 height 12
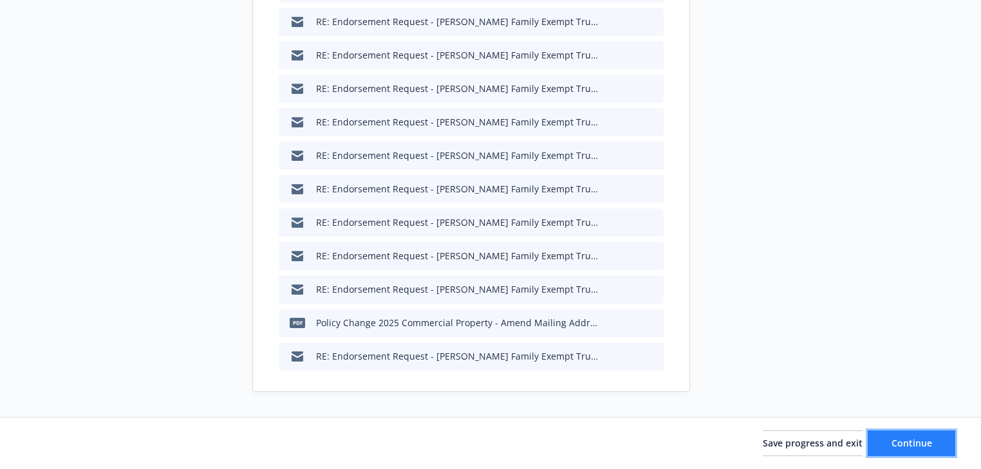
click at [910, 438] on span "Continue" at bounding box center [912, 443] width 41 height 12
type textarea "x"
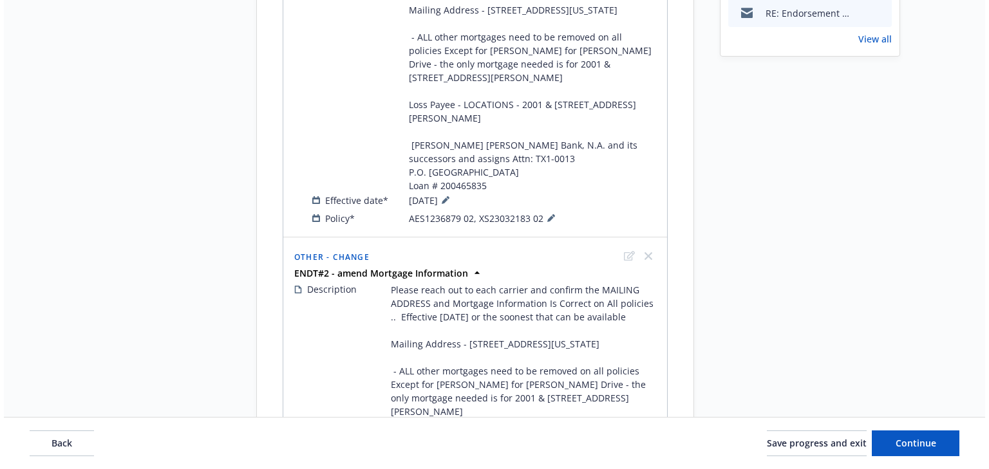
scroll to position [567, 0]
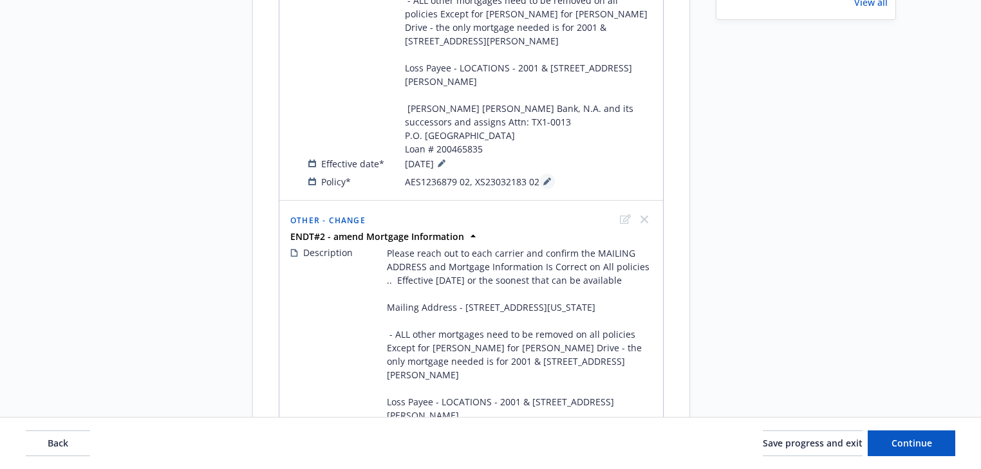
click at [543, 185] on icon at bounding box center [546, 182] width 6 height 6
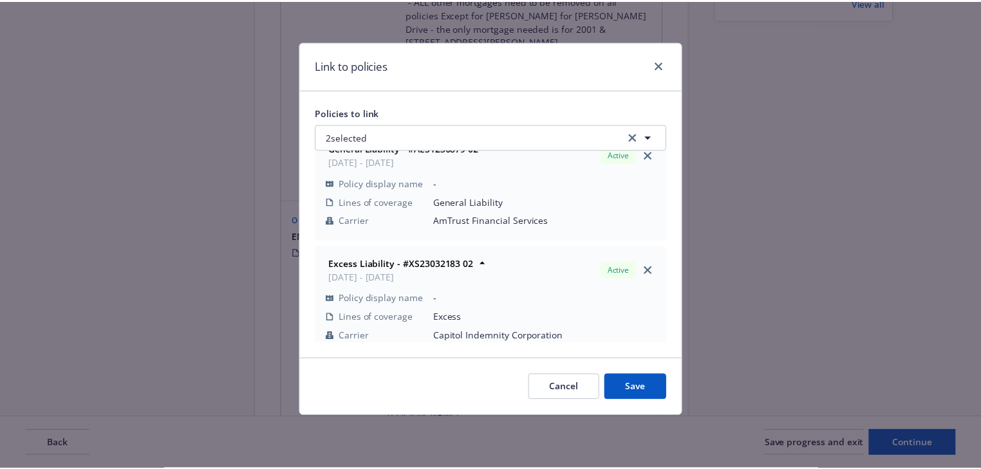
scroll to position [37, 0]
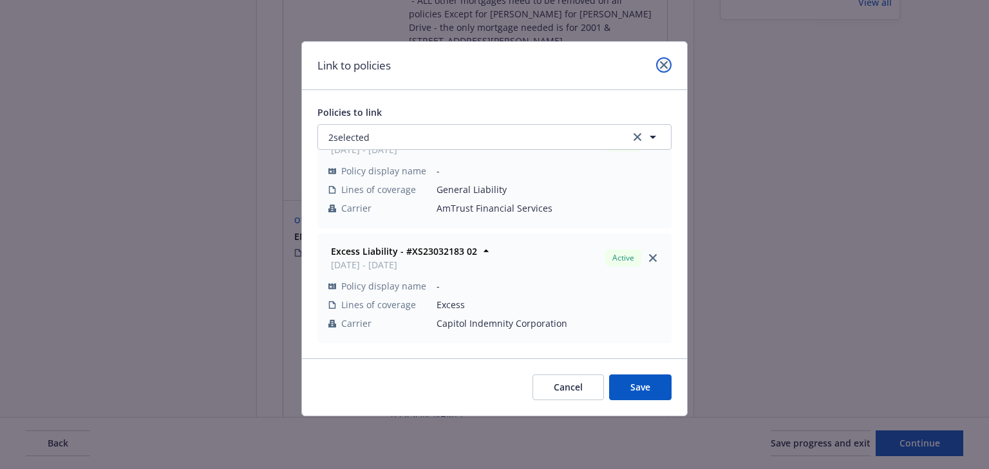
click at [665, 62] on icon "close" at bounding box center [664, 65] width 8 height 8
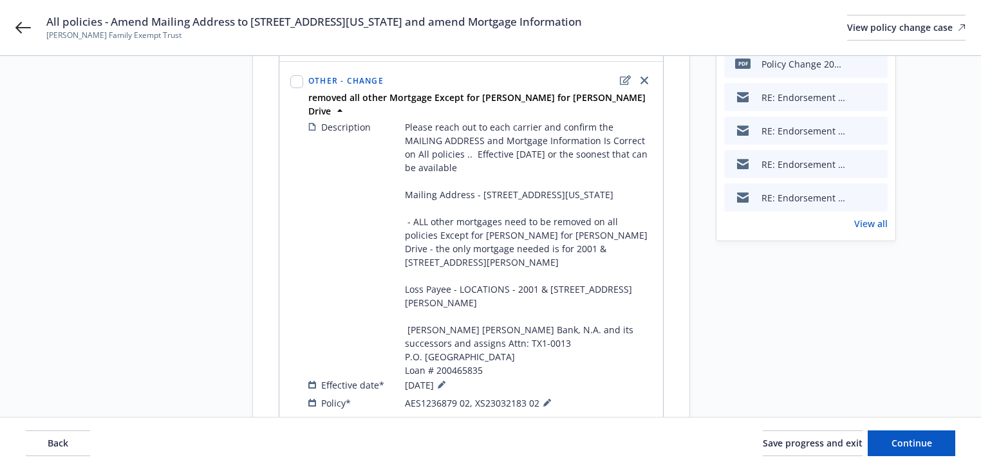
scroll to position [206, 0]
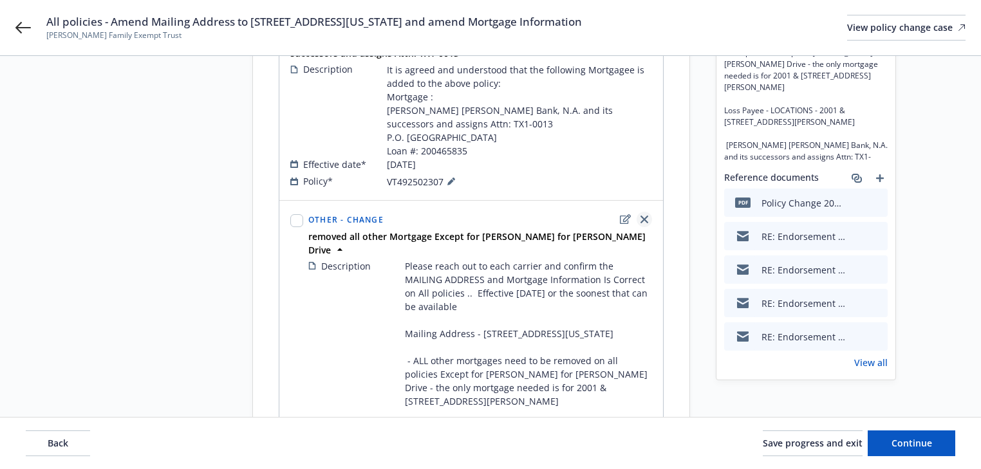
click at [644, 223] on icon "close" at bounding box center [645, 220] width 8 height 8
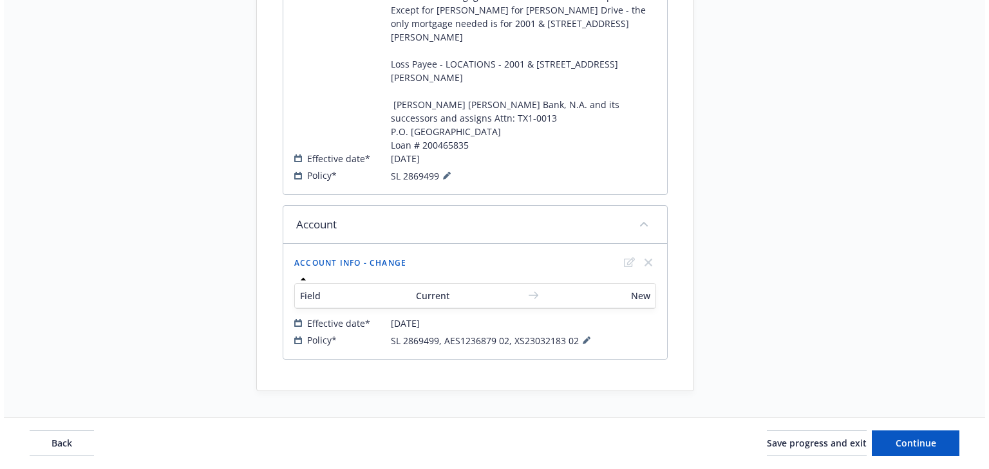
scroll to position [940, 0]
click at [579, 344] on icon at bounding box center [582, 341] width 6 height 6
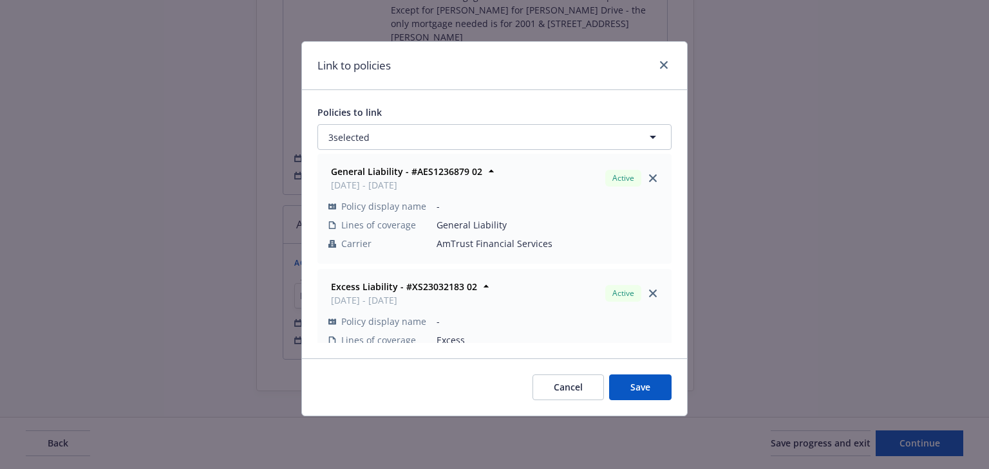
scroll to position [100, 0]
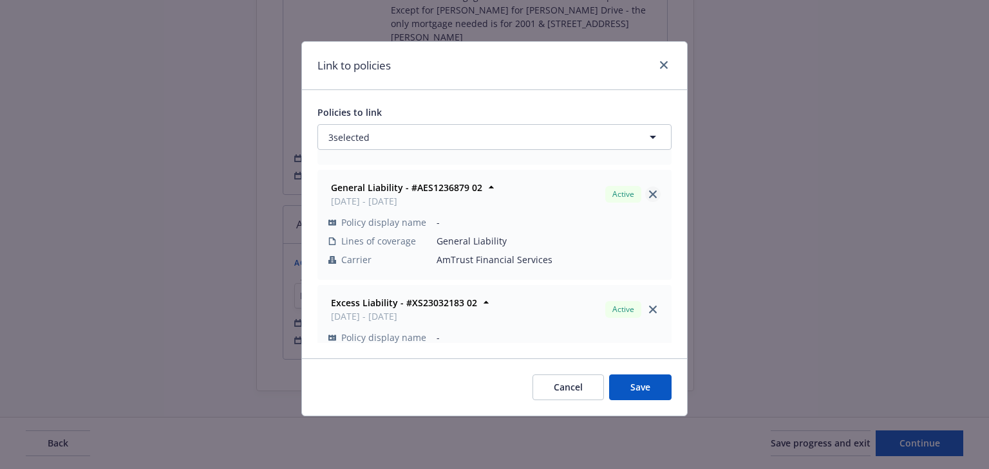
click at [649, 196] on icon "close" at bounding box center [653, 195] width 8 height 8
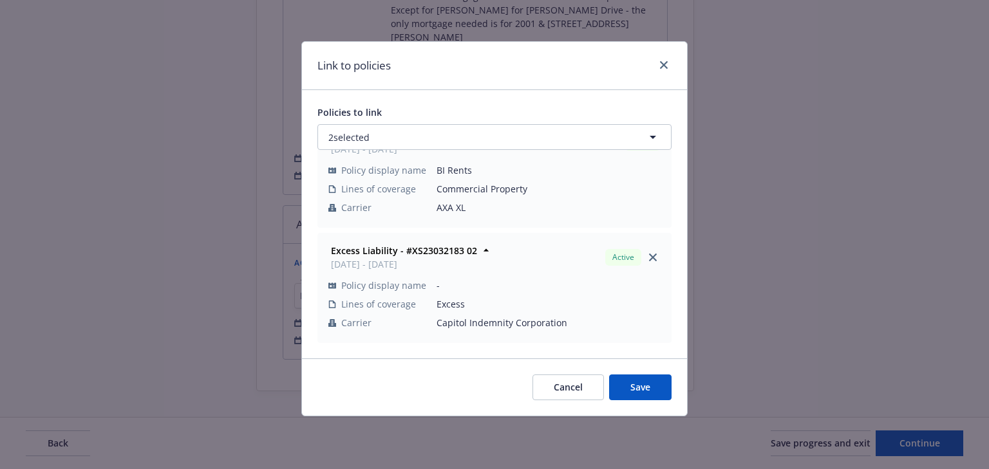
scroll to position [37, 0]
click at [649, 258] on icon "close" at bounding box center [653, 258] width 8 height 8
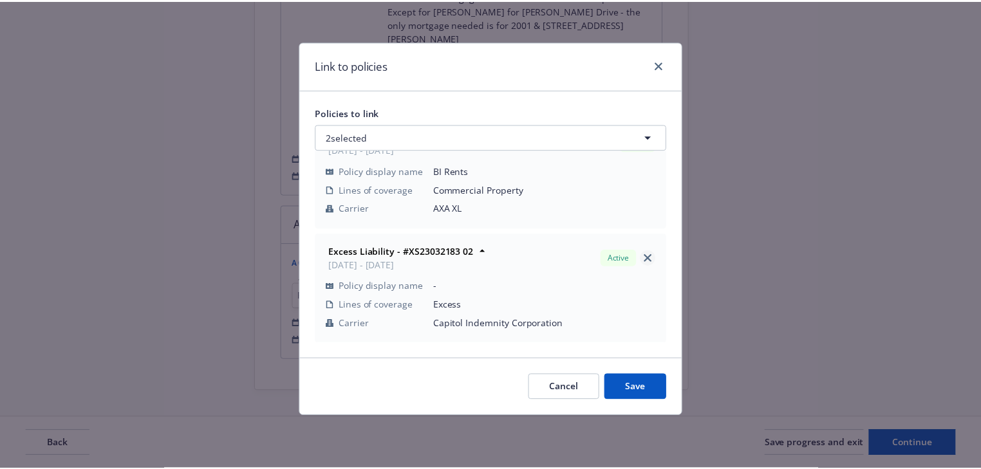
scroll to position [0, 0]
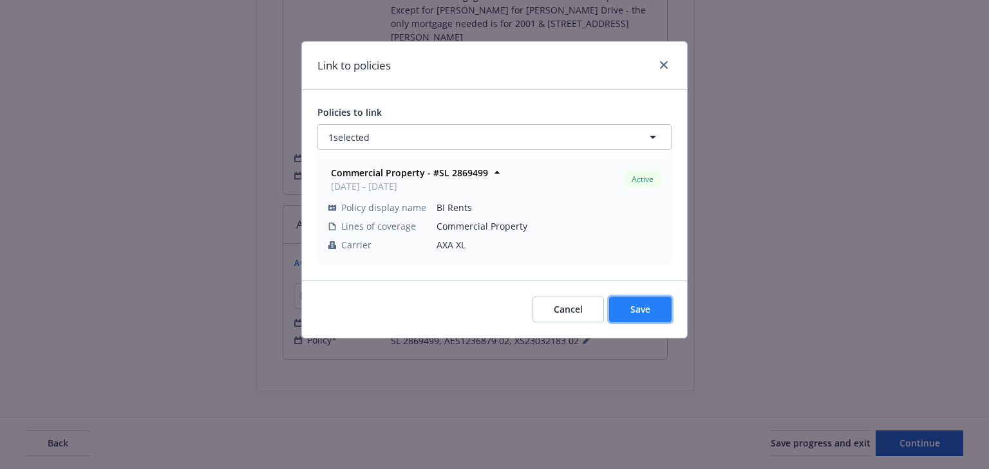
click at [661, 321] on button "Save" at bounding box center [640, 310] width 62 height 26
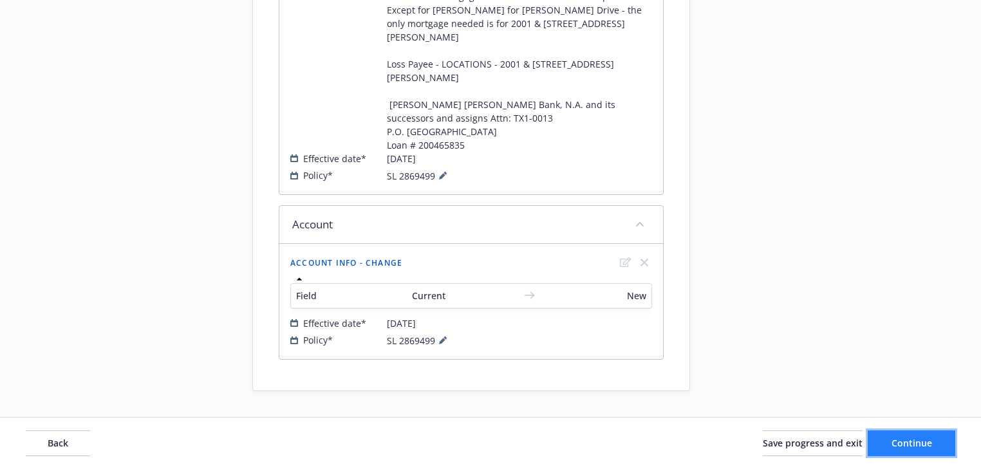
click at [929, 443] on span "Continue" at bounding box center [912, 443] width 41 height 12
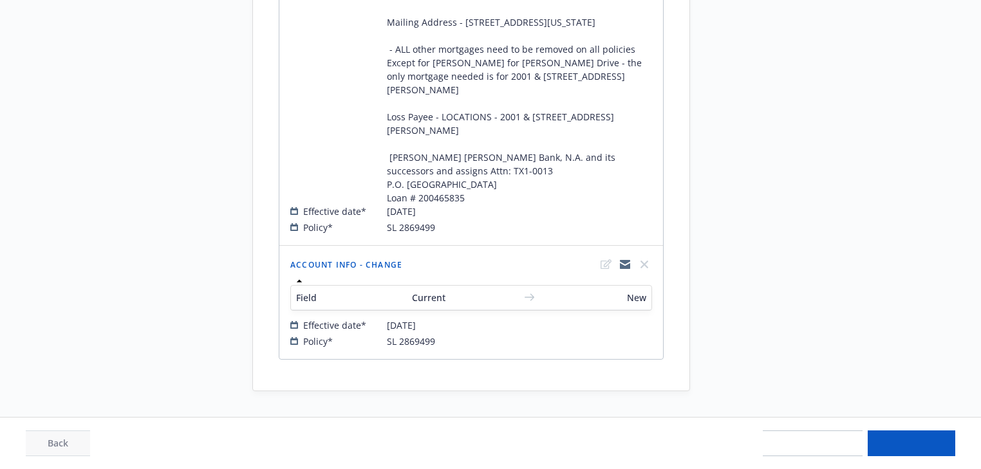
click at [929, 443] on span "Continue" at bounding box center [912, 443] width 41 height 12
select select "ACCEPTED"
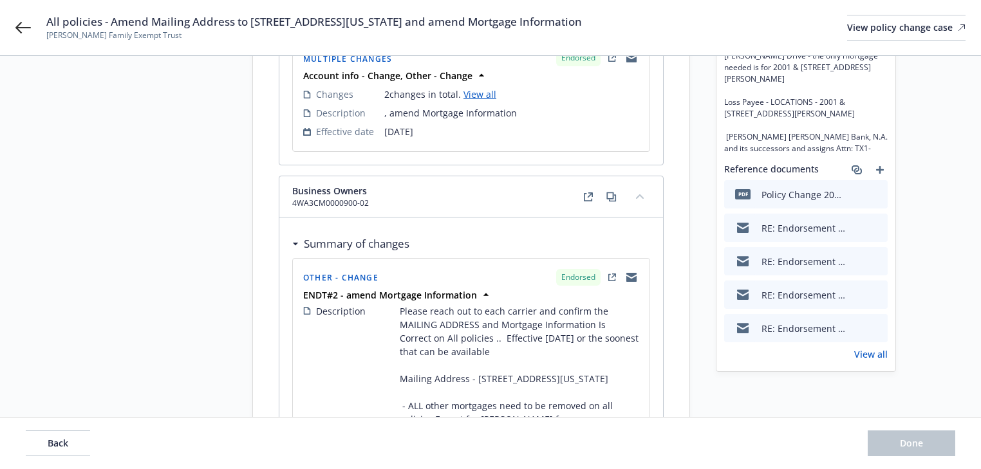
scroll to position [412, 0]
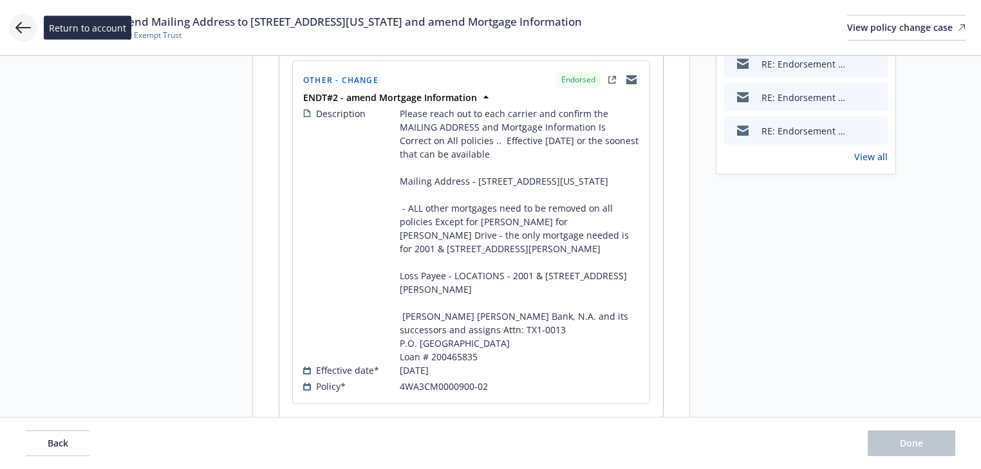
click at [23, 31] on icon at bounding box center [22, 27] width 15 height 15
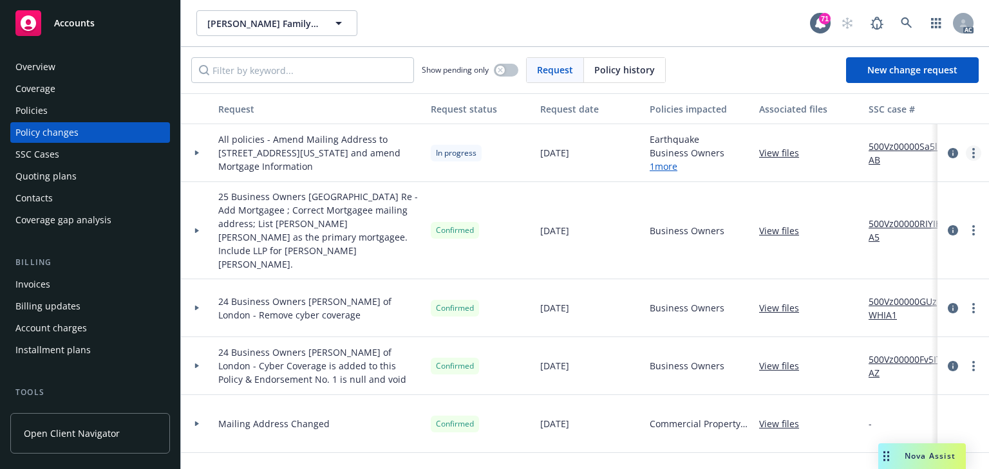
click at [966, 151] on link "more" at bounding box center [973, 153] width 15 height 15
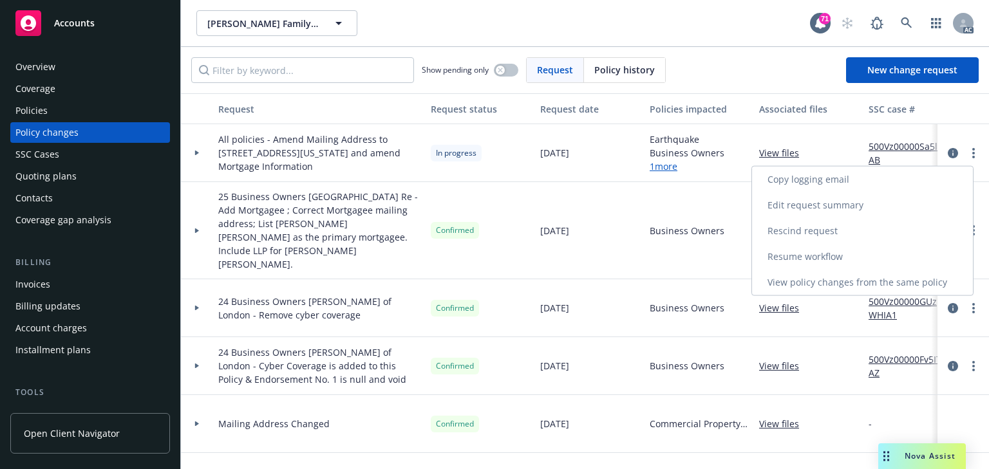
click at [788, 254] on link "Resume workflow" at bounding box center [862, 257] width 221 height 26
select select "ACCEPTED"
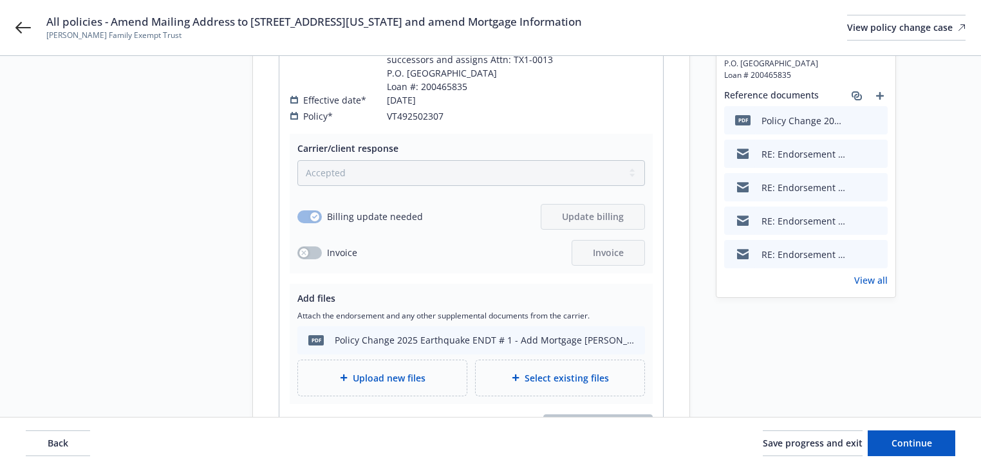
scroll to position [309, 0]
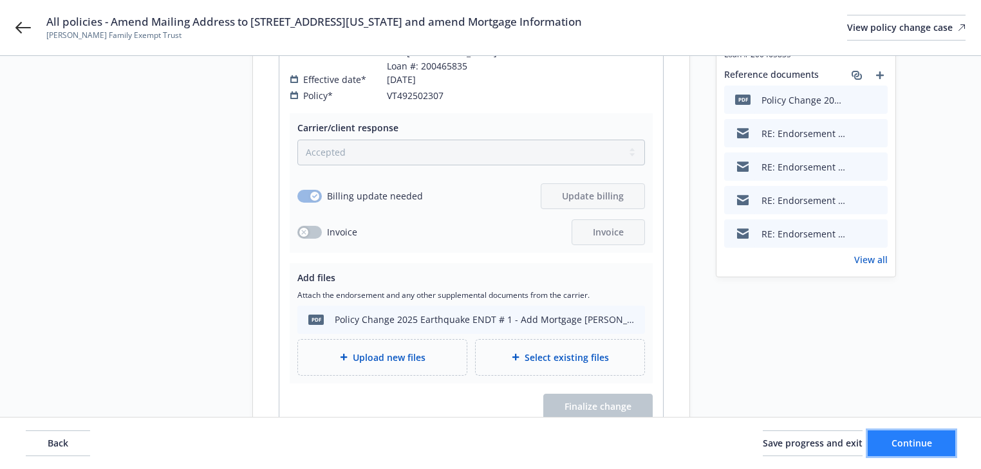
click at [915, 437] on span "Continue" at bounding box center [912, 443] width 41 height 12
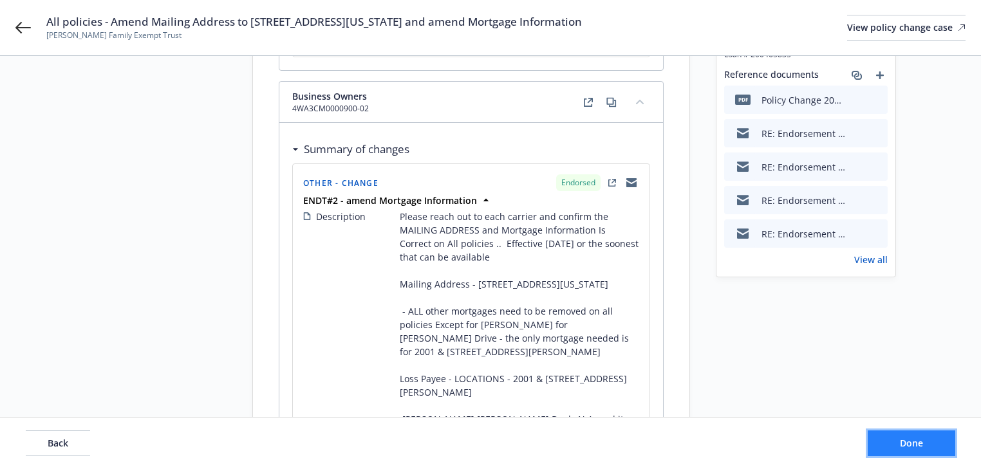
click at [915, 437] on span "Done" at bounding box center [911, 443] width 23 height 12
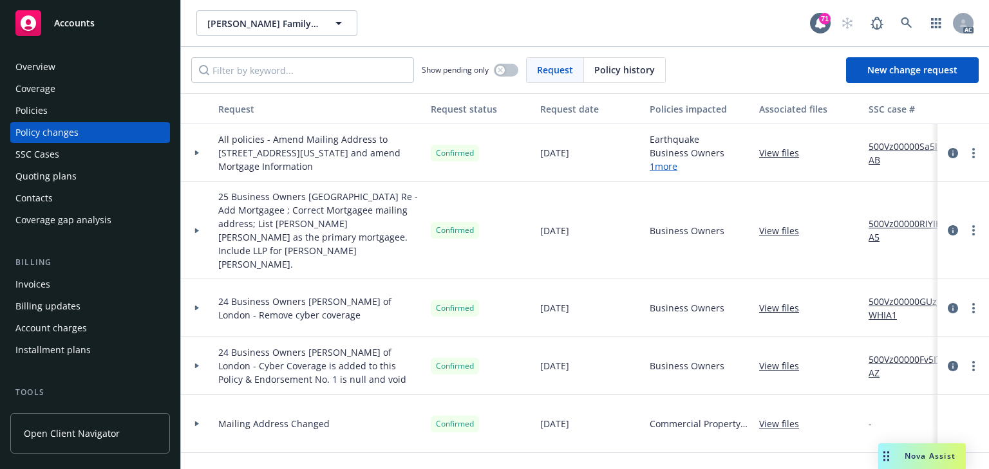
click at [201, 153] on div at bounding box center [197, 153] width 22 height 5
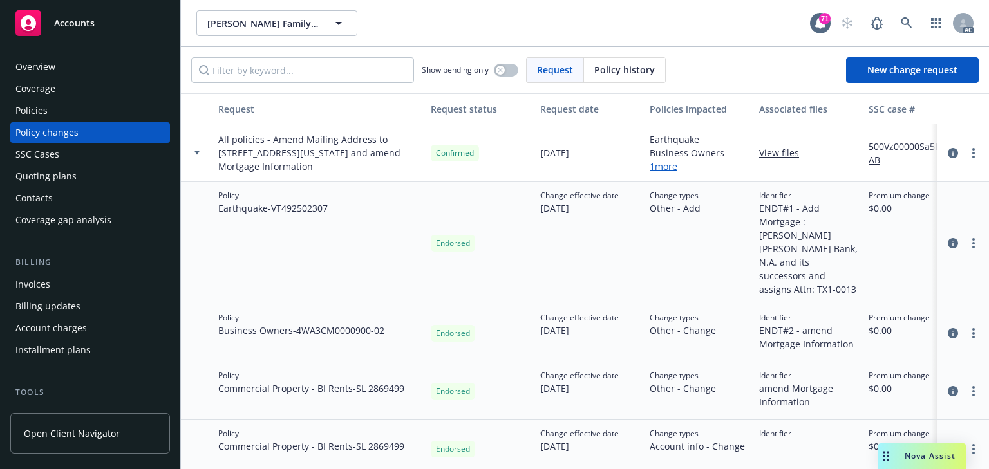
click at [54, 112] on div "Policies" at bounding box center [89, 110] width 149 height 21
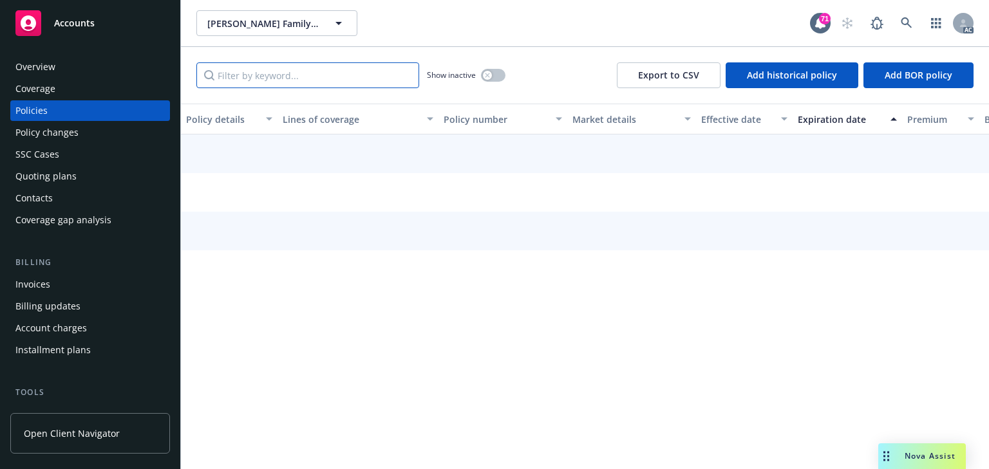
click at [288, 79] on input "Filter by keyword..." at bounding box center [307, 75] width 223 height 26
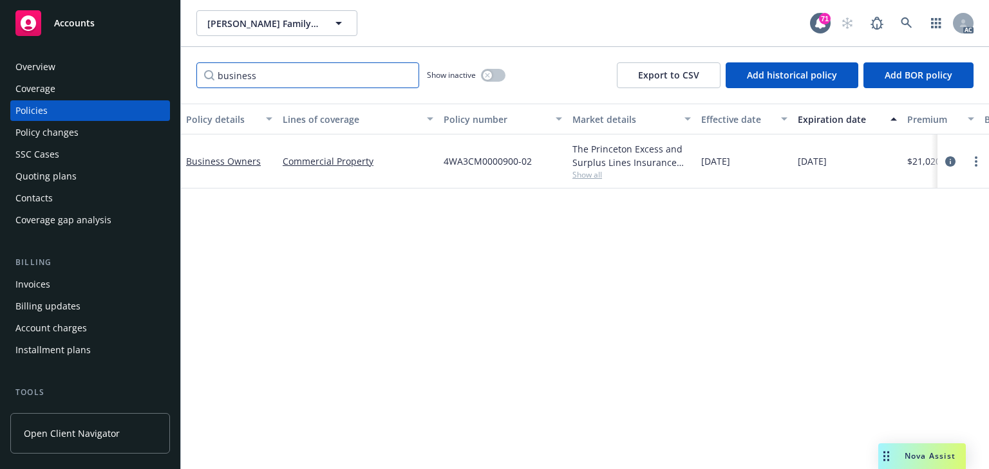
type input "business"
click at [595, 276] on div "Policy details Lines of coverage Policy number Market details Effective date Ex…" at bounding box center [585, 287] width 808 height 366
click at [951, 162] on icon "circleInformation" at bounding box center [950, 161] width 10 height 10
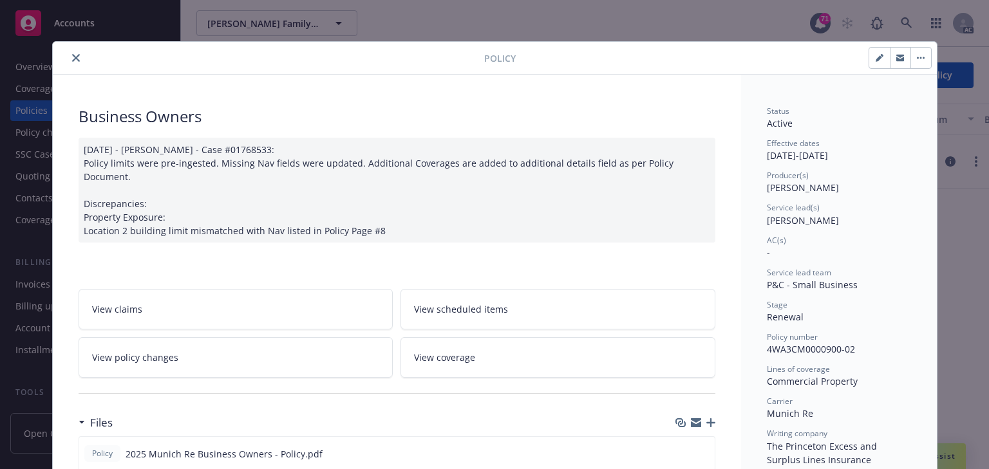
scroll to position [39, 0]
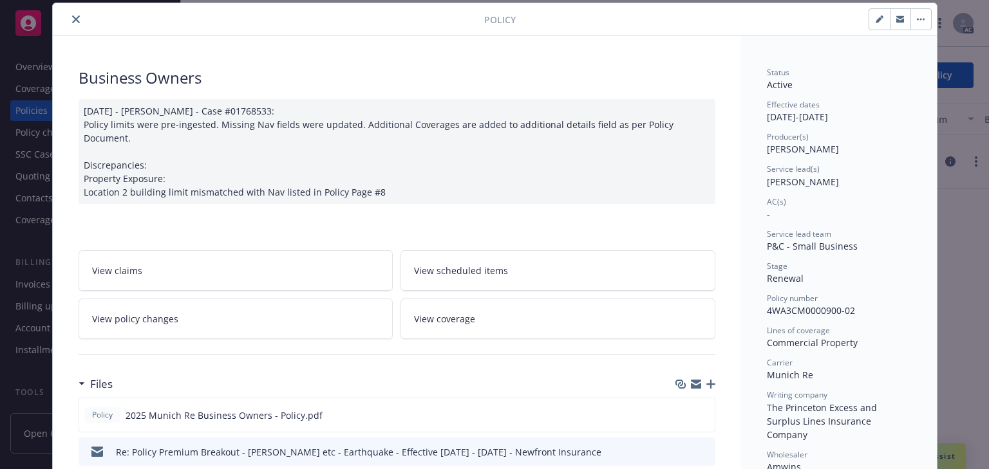
click at [75, 19] on icon "close" at bounding box center [76, 19] width 8 height 8
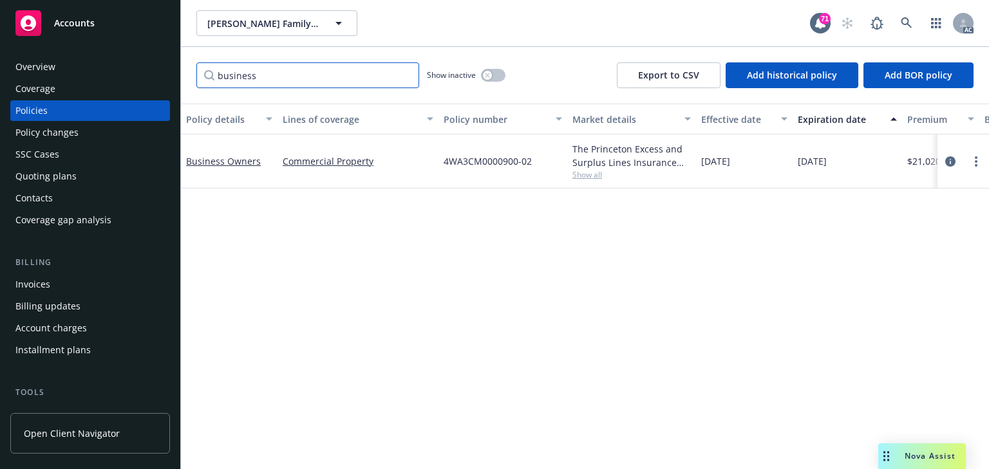
drag, startPoint x: 283, startPoint y: 73, endPoint x: 75, endPoint y: 77, distance: 208.0
click at [75, 77] on div "Accounts Overview Coverage Policies Policy changes SSC Cases Quoting plans Cont…" at bounding box center [494, 234] width 989 height 469
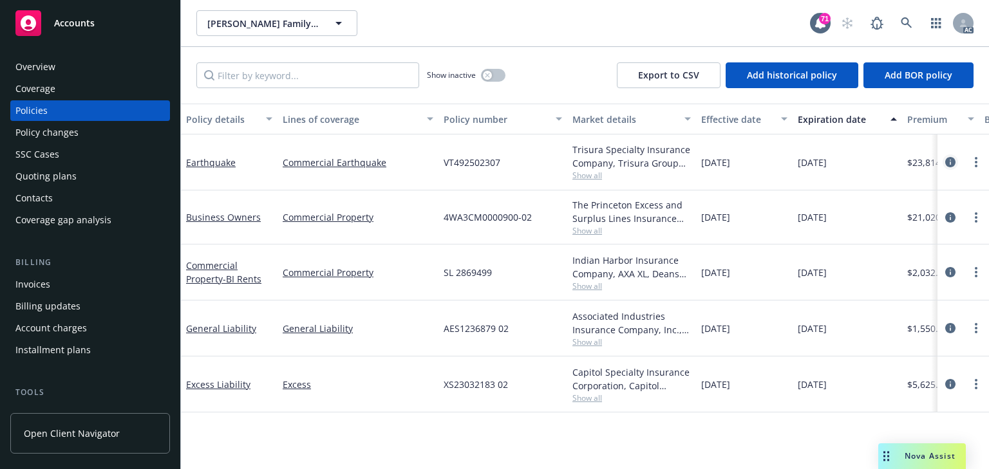
click at [948, 162] on icon "circleInformation" at bounding box center [950, 162] width 10 height 10
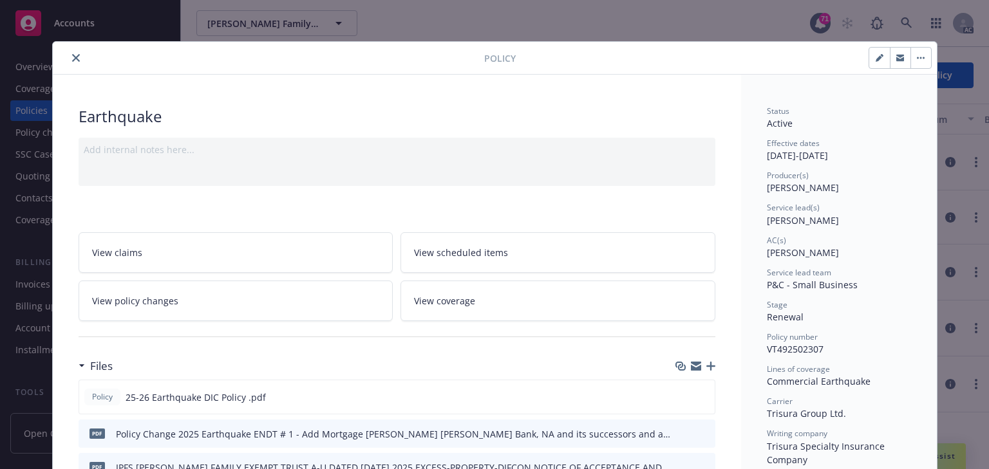
scroll to position [39, 0]
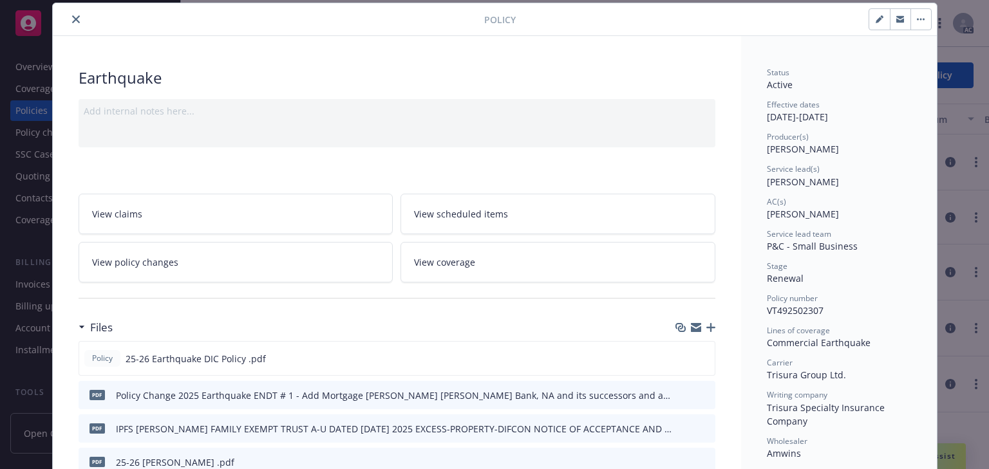
drag, startPoint x: 75, startPoint y: 15, endPoint x: 82, endPoint y: 26, distance: 12.9
click at [75, 15] on icon "close" at bounding box center [76, 19] width 8 height 8
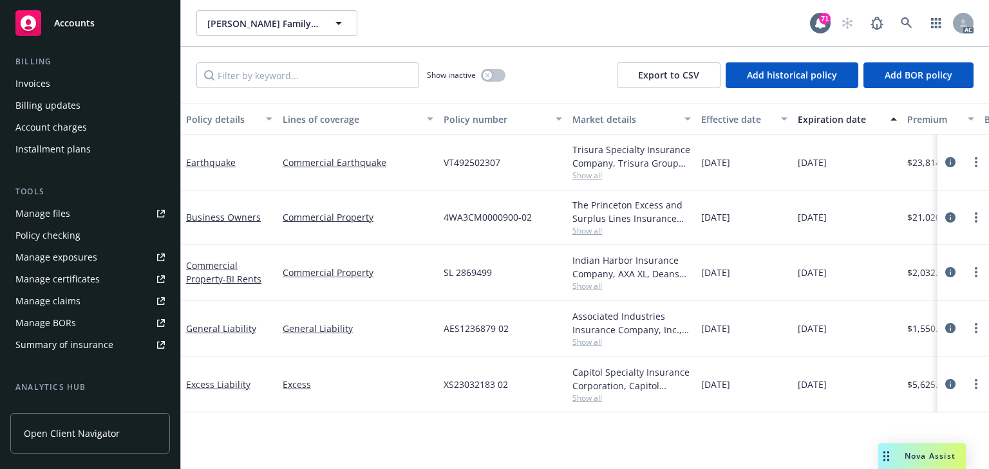
scroll to position [258, 0]
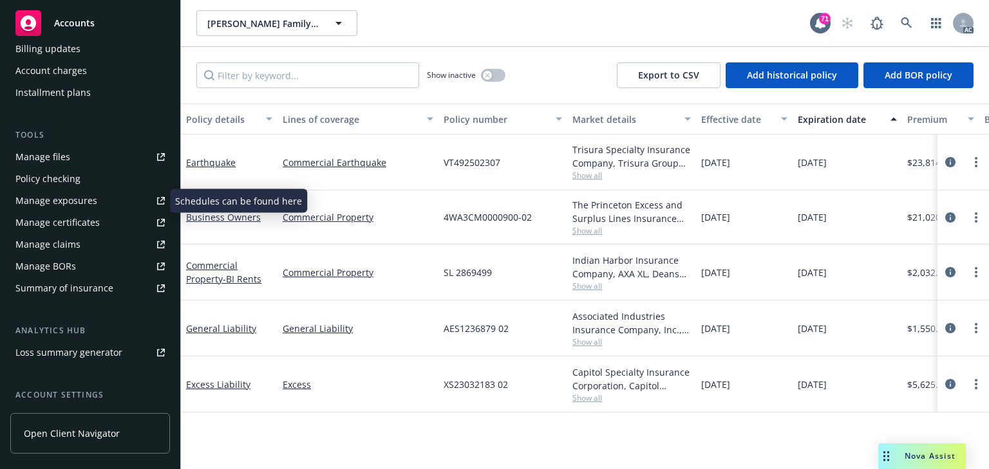
click at [77, 199] on div "Manage exposures" at bounding box center [56, 201] width 82 height 21
drag, startPoint x: 419, startPoint y: 274, endPoint x: 551, endPoint y: 269, distance: 131.5
click at [551, 269] on div "Commercial Property - BI Rents Commercial Property SL 2869499 Indian Harbor Ins…" at bounding box center [802, 273] width 1243 height 56
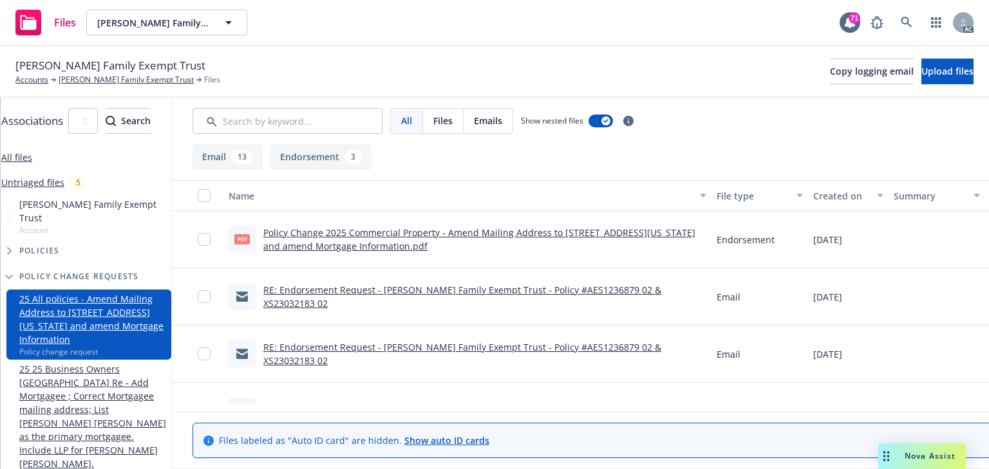
scroll to position [0, 235]
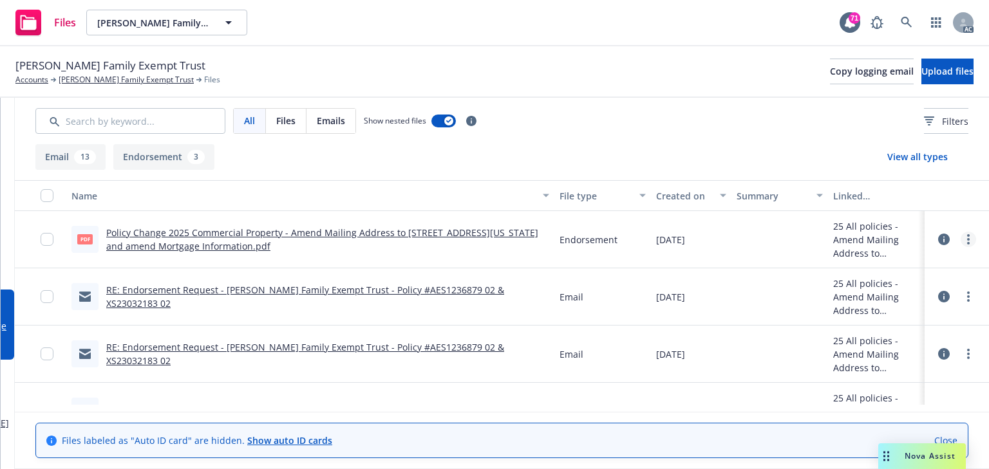
click at [961, 240] on link "more" at bounding box center [968, 239] width 15 height 15
click at [867, 288] on link "Download" at bounding box center [904, 292] width 128 height 26
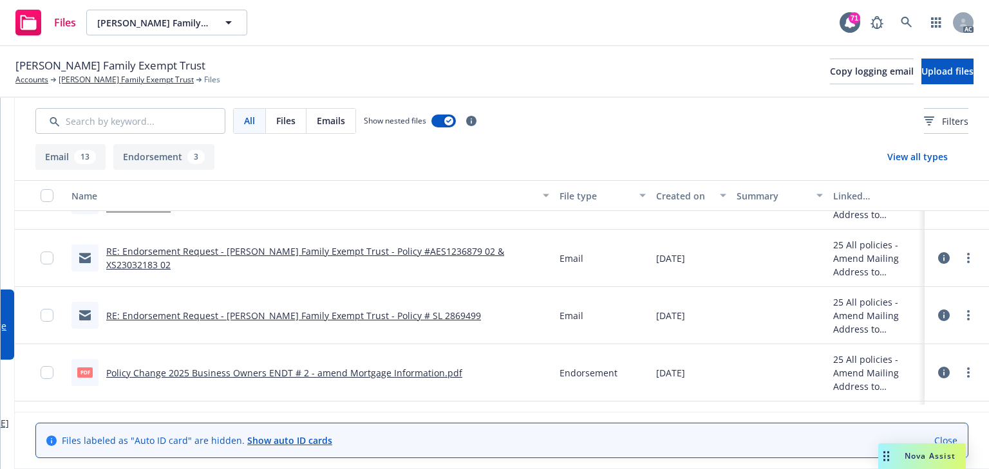
scroll to position [309, 0]
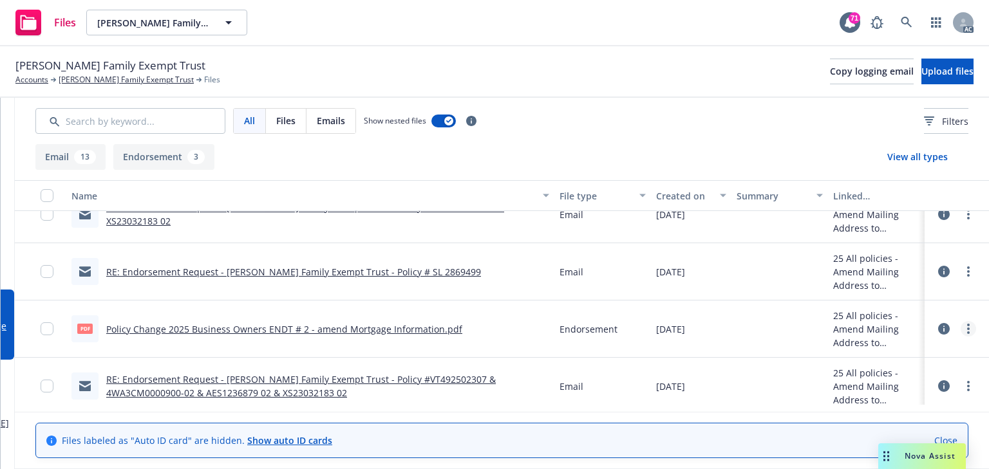
click at [961, 328] on link "more" at bounding box center [968, 328] width 15 height 15
click at [893, 383] on link "Download" at bounding box center [904, 381] width 128 height 26
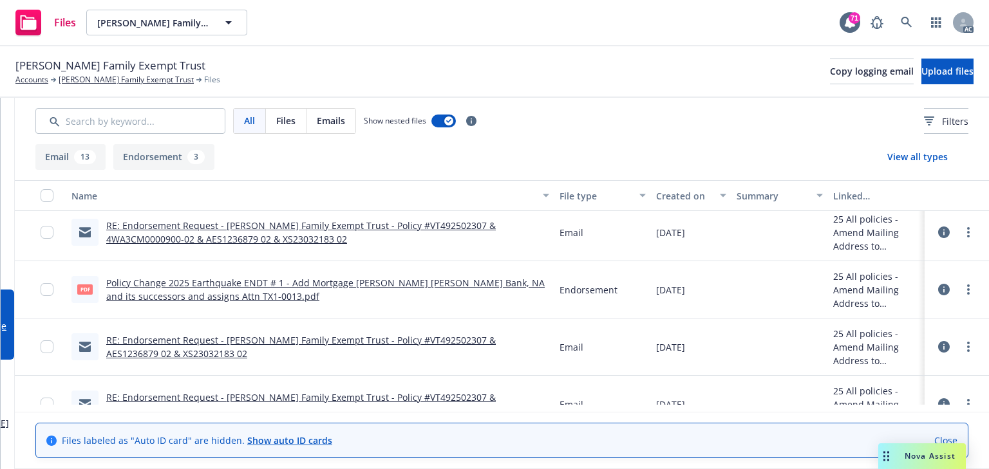
scroll to position [464, 0]
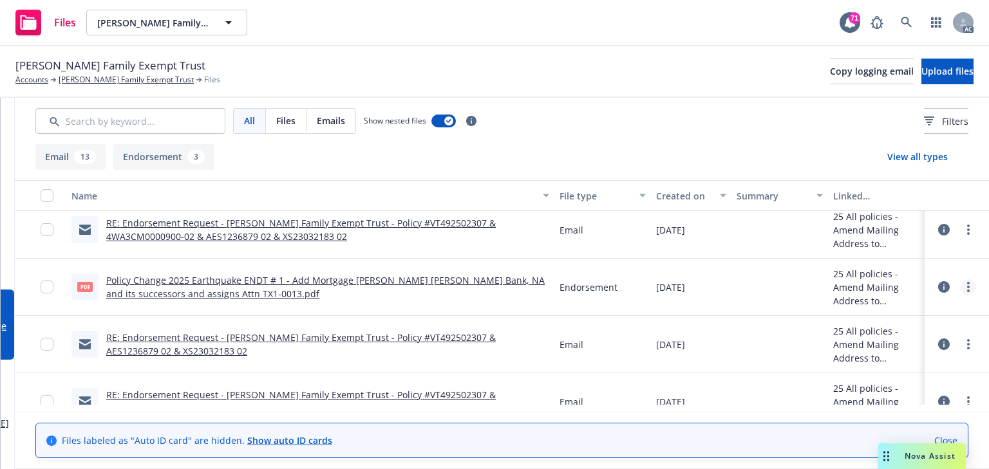
click at [967, 288] on icon "more" at bounding box center [968, 287] width 3 height 10
click at [901, 340] on link "Download" at bounding box center [904, 339] width 128 height 26
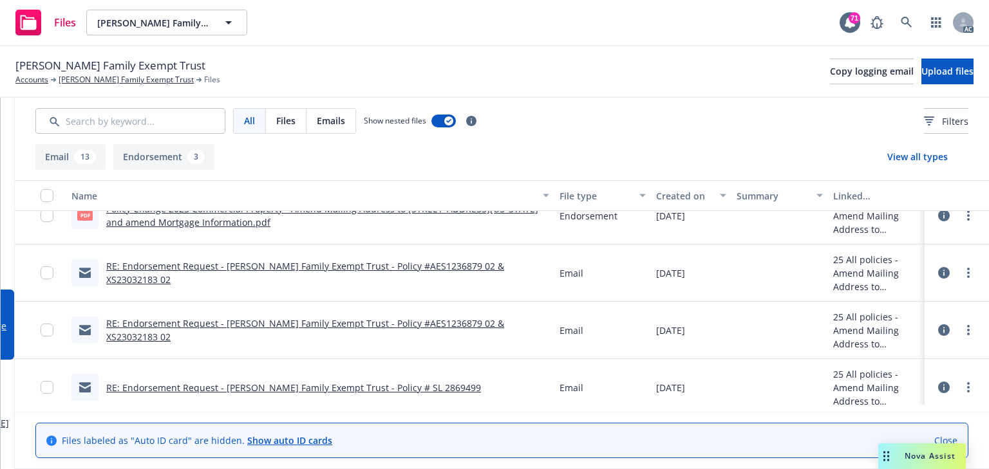
scroll to position [0, 0]
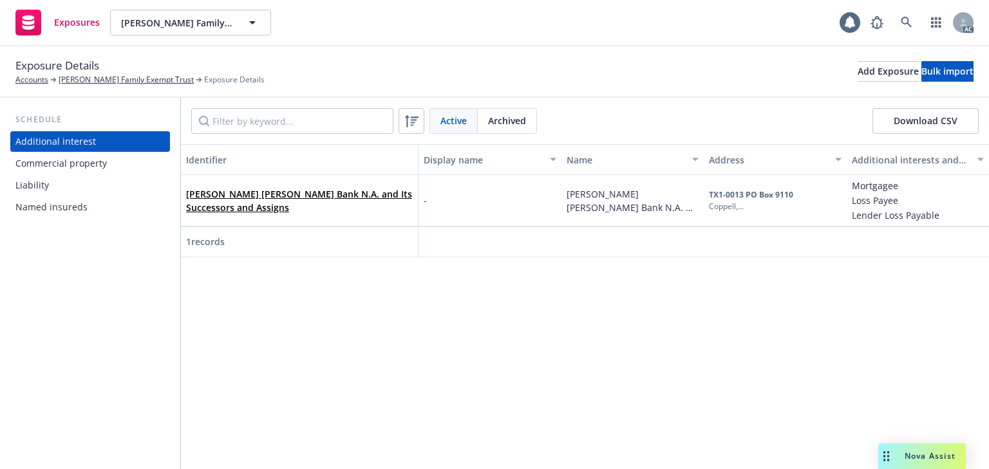
click at [355, 325] on div "Identifier Display name Name Address Additional interests and endorsements appl…" at bounding box center [585, 306] width 808 height 325
click at [355, 198] on link "JP Morgan Chase Bank N.A. and Its Successors and Assigns" at bounding box center [299, 201] width 226 height 26
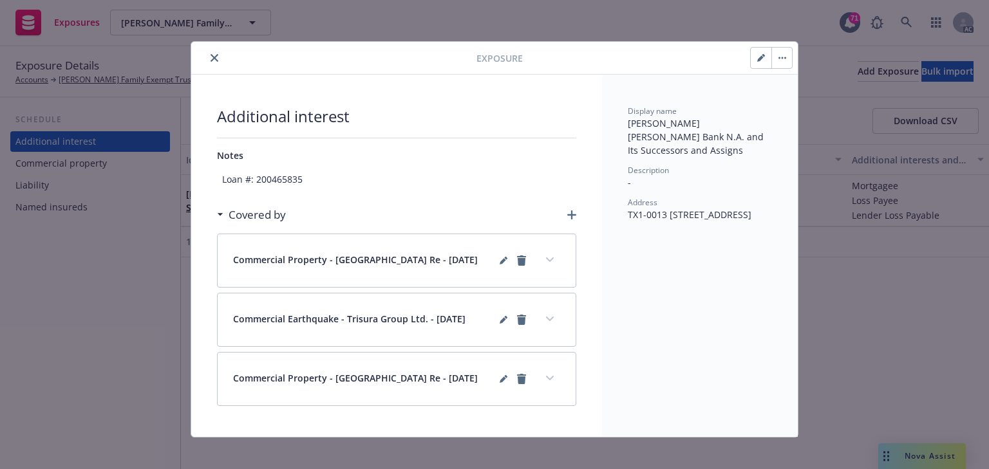
click at [567, 212] on icon "button" at bounding box center [571, 215] width 9 height 9
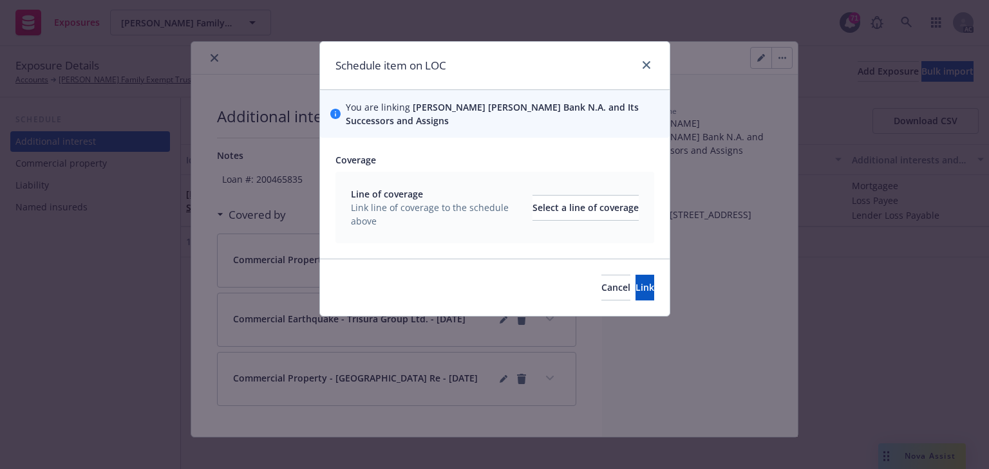
click at [534, 223] on div "Line of coverage Link line of coverage to the schedule above Select a line of c…" at bounding box center [495, 207] width 288 height 41
click at [533, 201] on div "Select a line of coverage" at bounding box center [586, 208] width 106 height 24
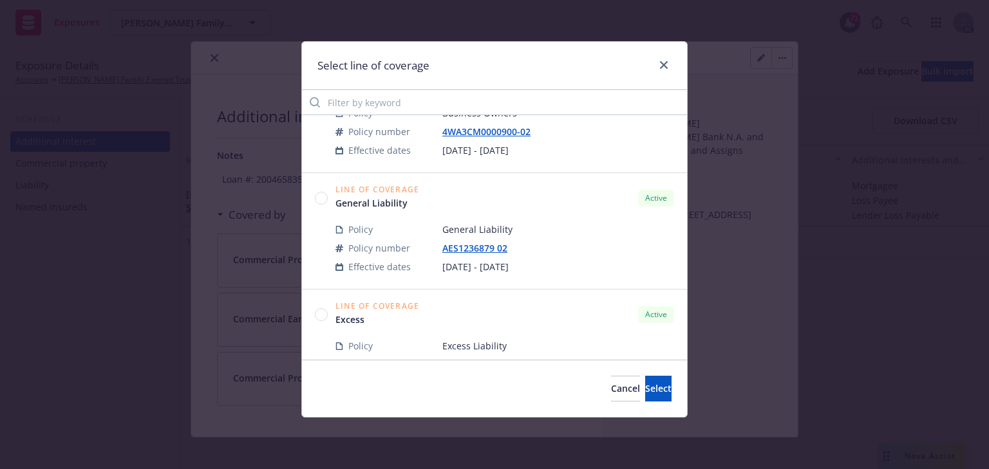
scroll to position [206, 0]
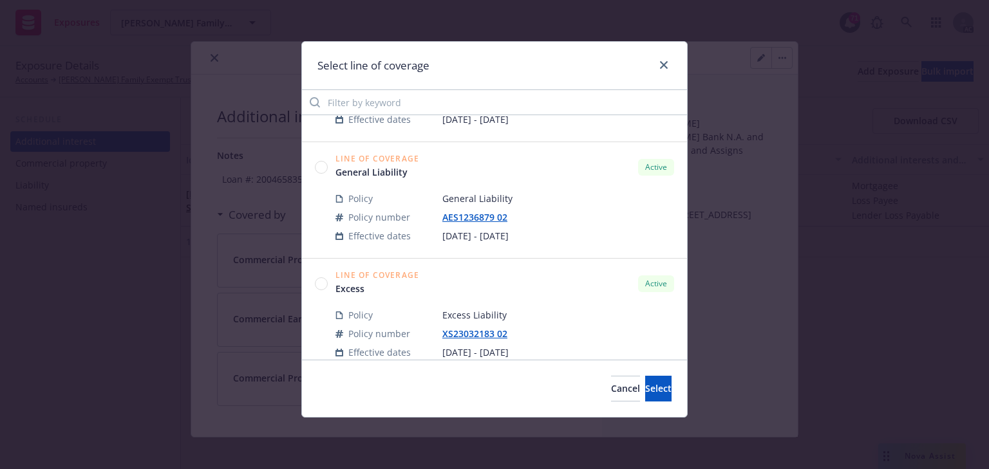
click at [326, 167] on circle at bounding box center [322, 167] width 12 height 12
click at [655, 399] on button "Select" at bounding box center [658, 389] width 26 height 26
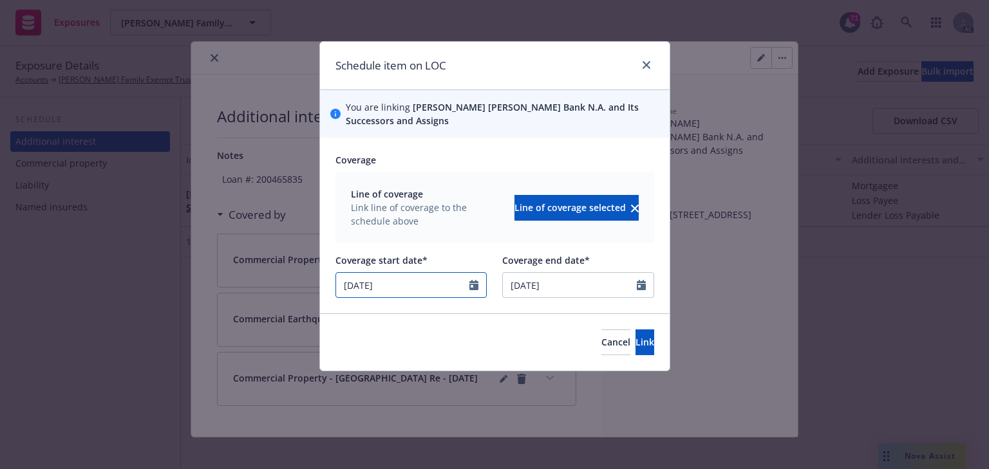
select select "7"
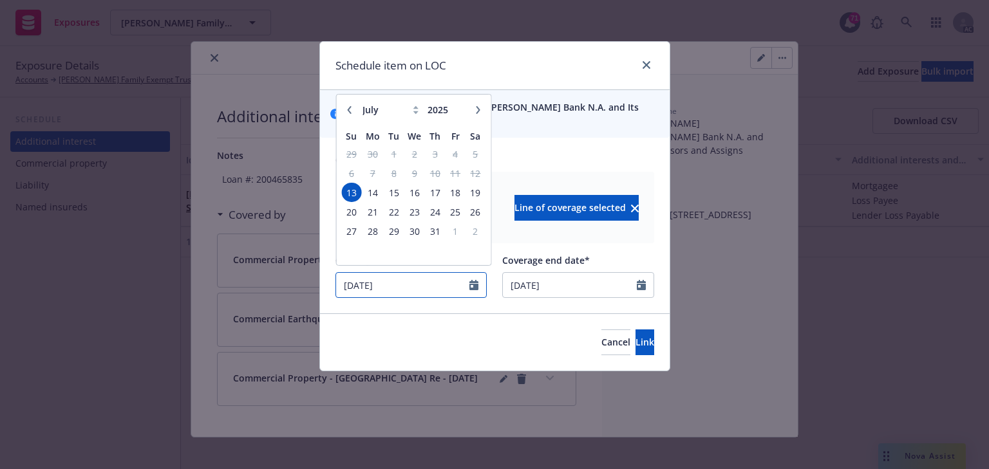
drag, startPoint x: 397, startPoint y: 285, endPoint x: 32, endPoint y: 283, distance: 364.5
click at [40, 278] on div "Schedule item on LOC You are linking JP Morgan Chase Bank N.A. and Its Successo…" at bounding box center [494, 234] width 989 height 469
type input "9/11/2028/11/2025"
type input "8/11/2025"
paste input "8/11/2025"
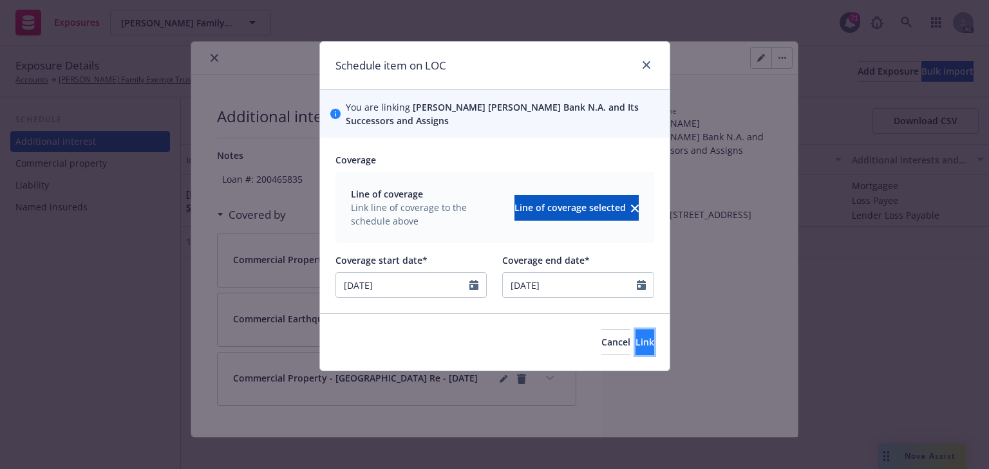
type input "08/11/2025"
click at [636, 339] on span "Link" at bounding box center [645, 342] width 19 height 12
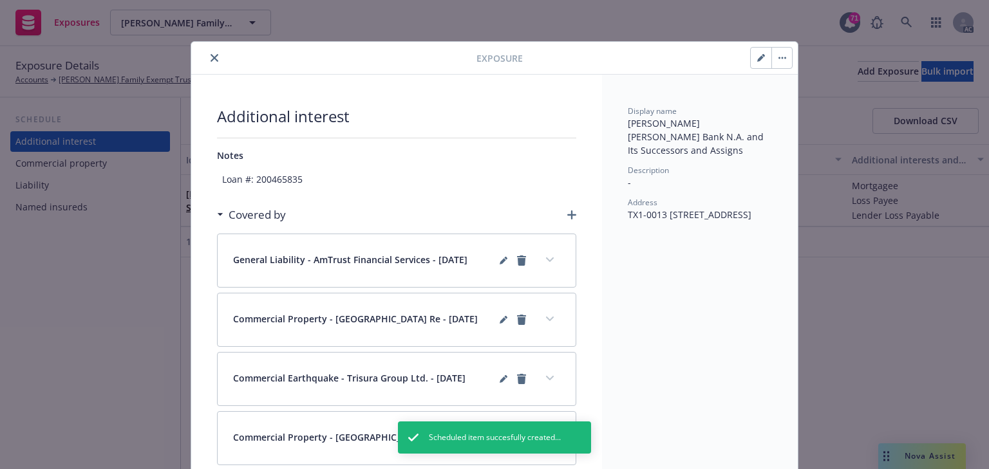
click at [567, 216] on icon "button" at bounding box center [571, 215] width 9 height 9
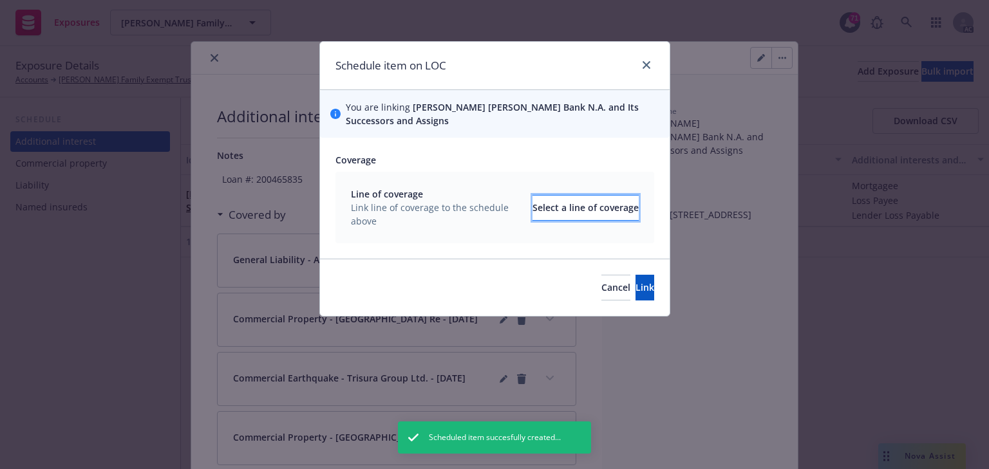
click at [572, 214] on div "Select a line of coverage" at bounding box center [586, 208] width 106 height 24
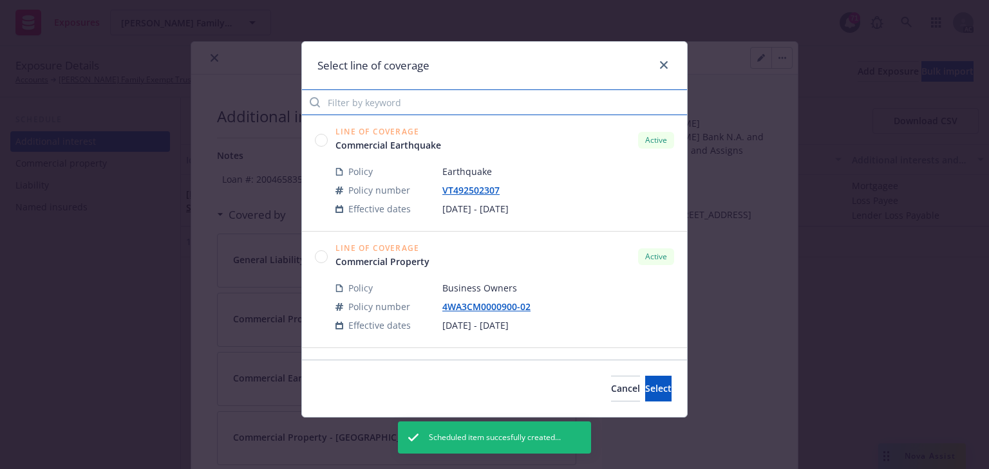
click at [402, 101] on input "Filter by keyword" at bounding box center [494, 103] width 385 height 26
paste input "8/11/2025"
type input "8/11/2025"
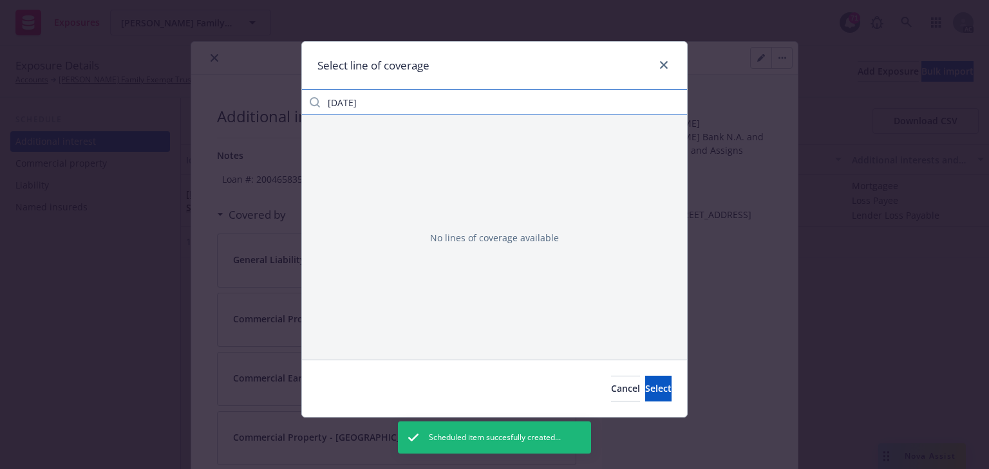
drag, startPoint x: 402, startPoint y: 101, endPoint x: -52, endPoint y: 84, distance: 453.7
click at [0, 84] on html "Exposures Marilynne B. Hampton Family Exempt Trust Marilynne B. Hampton Family …" at bounding box center [494, 234] width 989 height 469
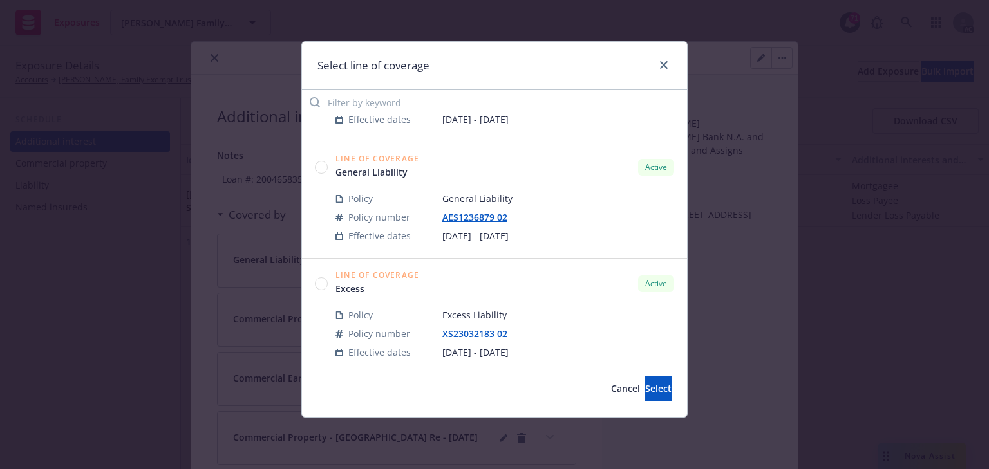
click at [316, 279] on circle at bounding box center [322, 284] width 12 height 12
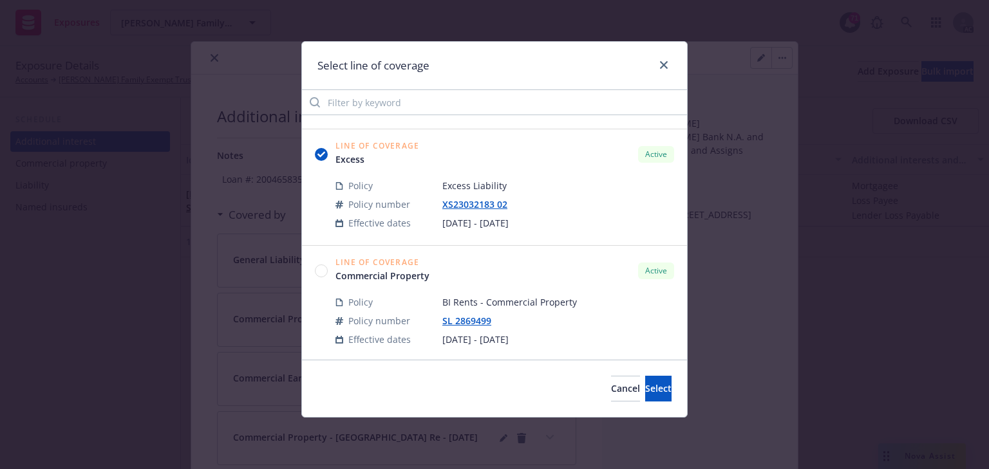
scroll to position [348, 0]
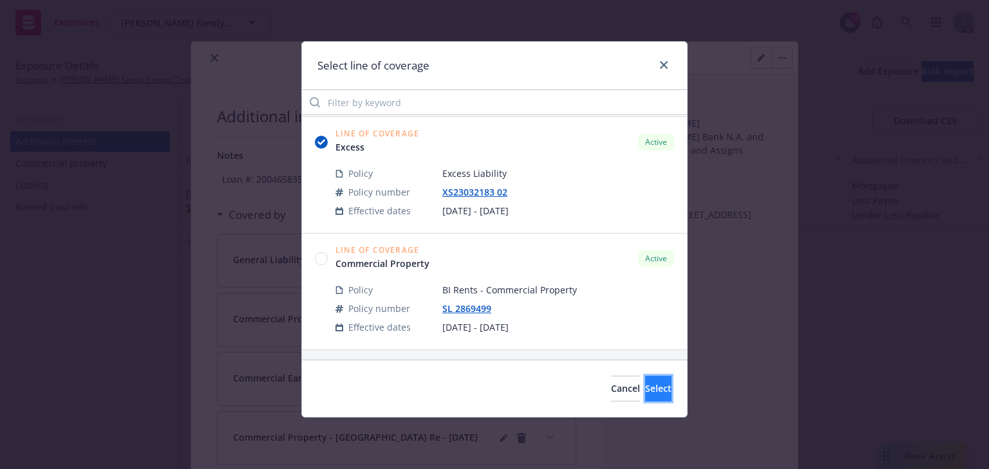
click at [645, 392] on span "Select" at bounding box center [658, 388] width 26 height 12
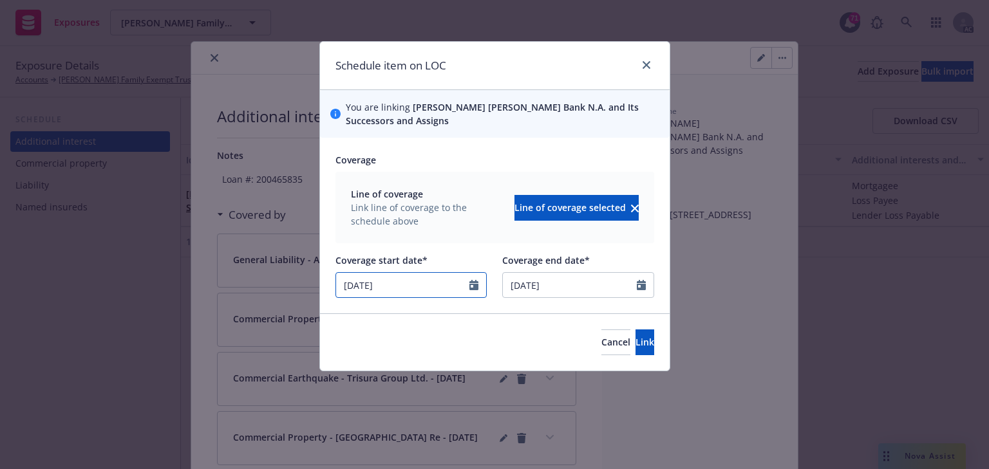
select select "7"
drag, startPoint x: 428, startPoint y: 286, endPoint x: 139, endPoint y: 278, distance: 289.2
click at [140, 278] on div "Schedule item on LOC You are linking JP Morgan Chase Bank N.A. and Its Successo…" at bounding box center [494, 234] width 989 height 469
paste input "8/11"
type input "08/11/2025"
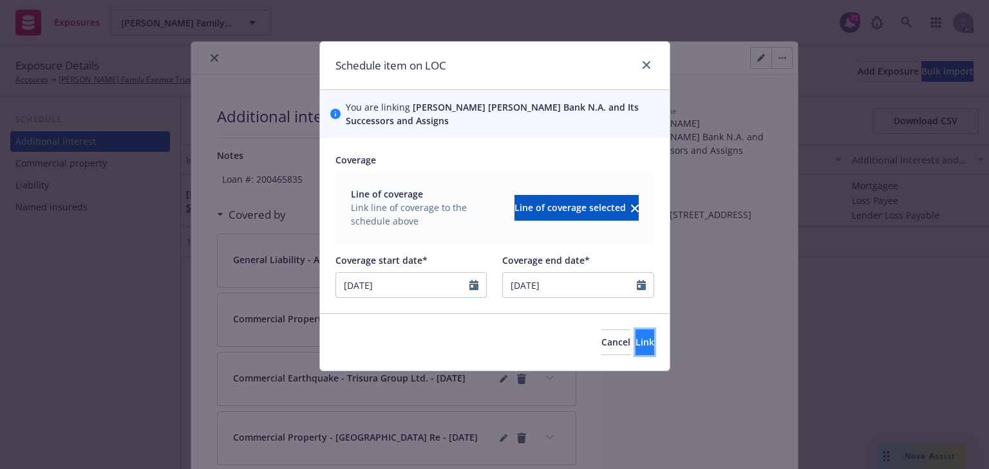
click at [636, 345] on button "Link" at bounding box center [645, 343] width 19 height 26
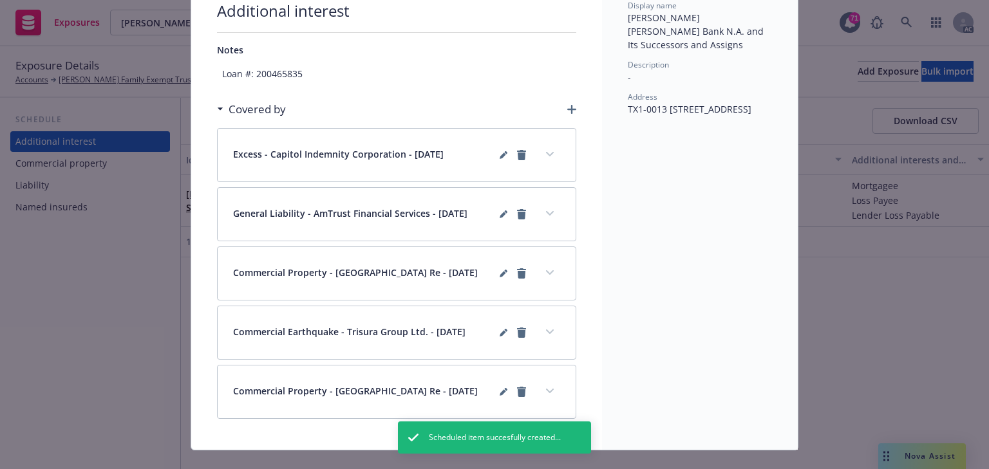
scroll to position [126, 0]
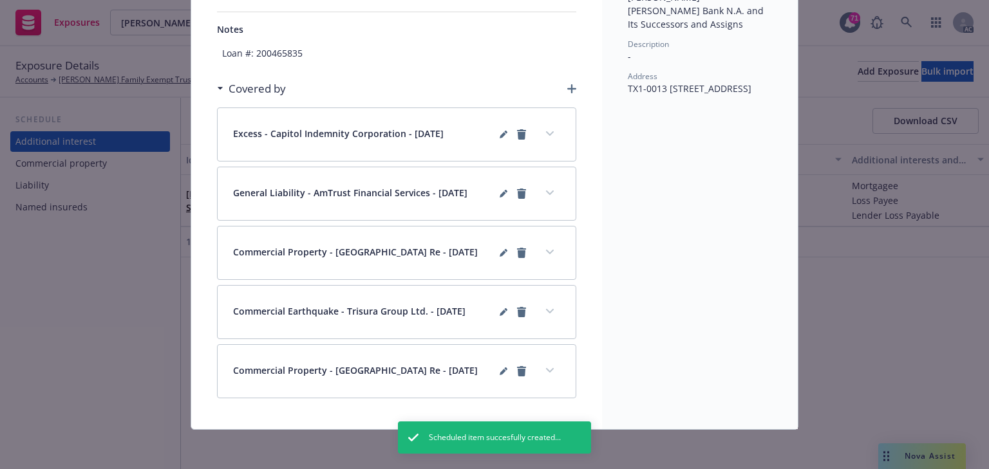
click at [542, 252] on button "expand content" at bounding box center [550, 252] width 21 height 21
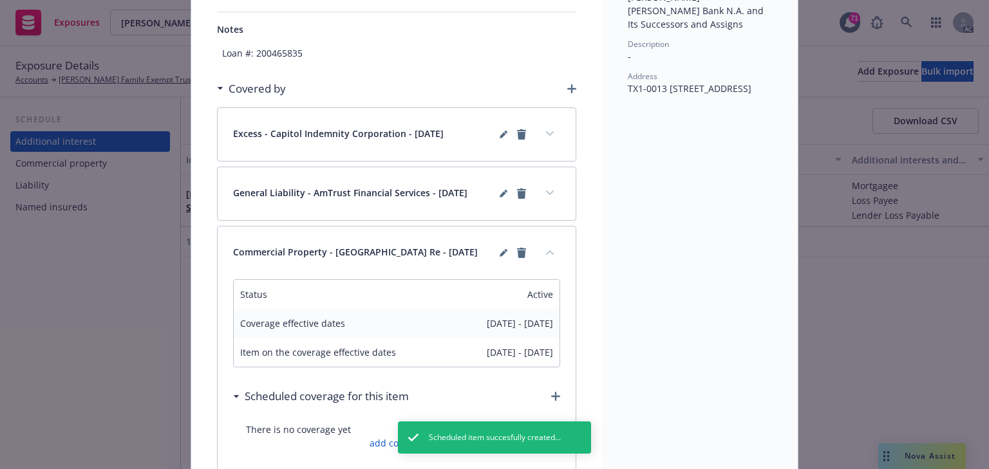
click at [542, 252] on button "collapse content" at bounding box center [550, 252] width 21 height 21
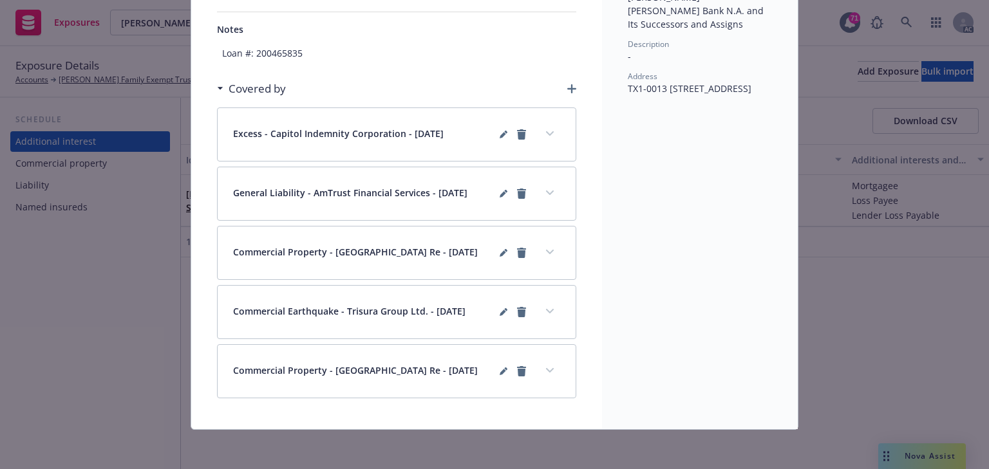
click at [546, 304] on button "expand content" at bounding box center [550, 311] width 21 height 21
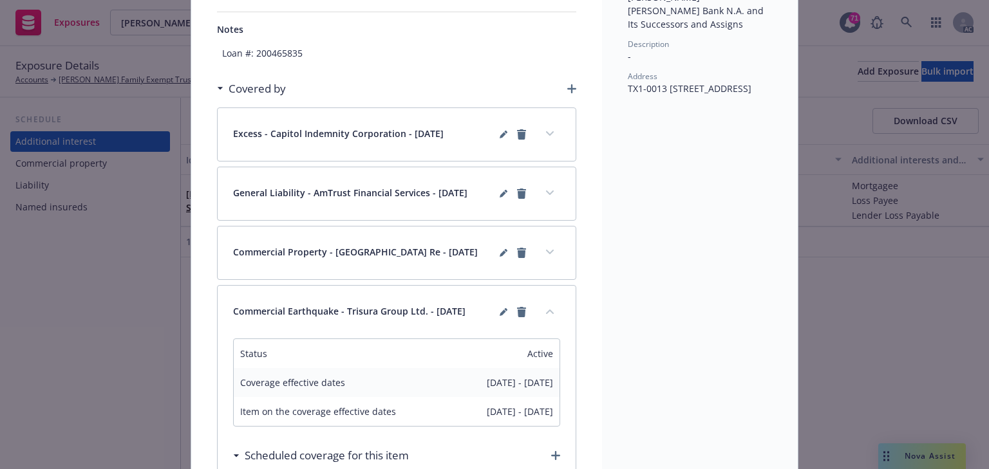
click at [546, 304] on button "collapse content" at bounding box center [550, 311] width 21 height 21
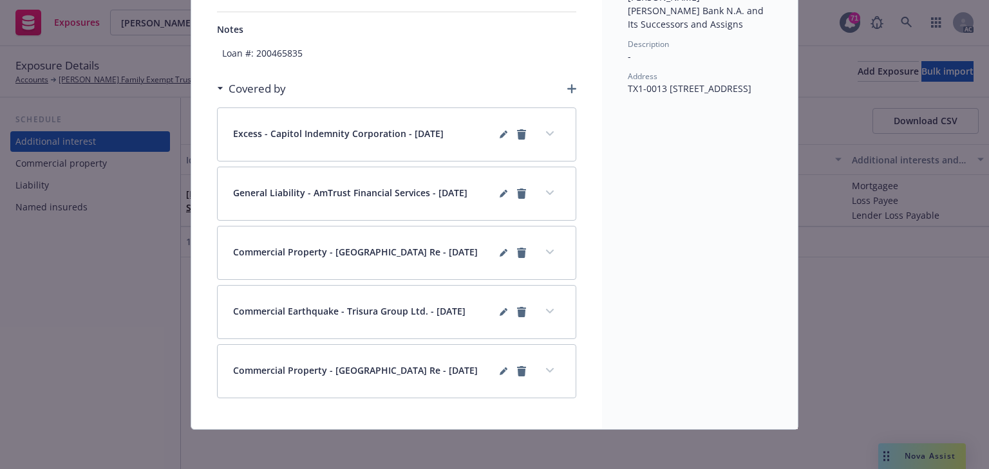
click at [546, 369] on icon "expand content" at bounding box center [550, 370] width 8 height 5
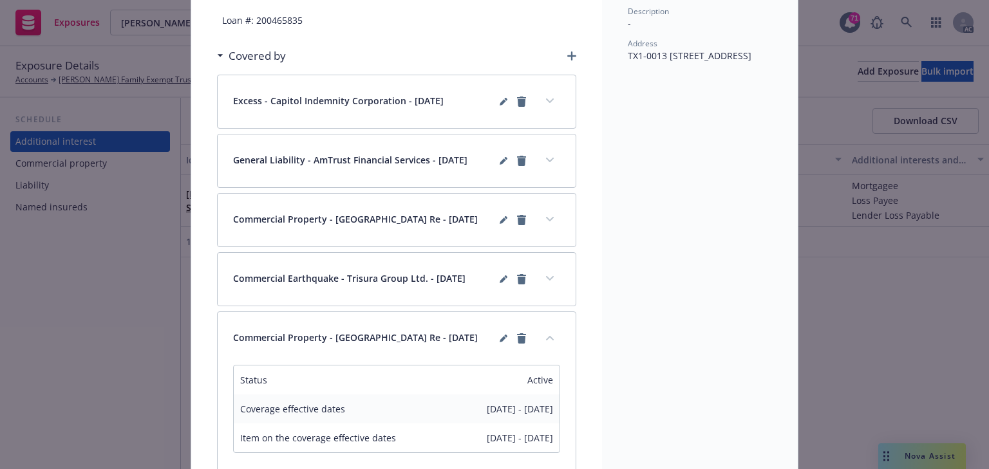
scroll to position [178, 0]
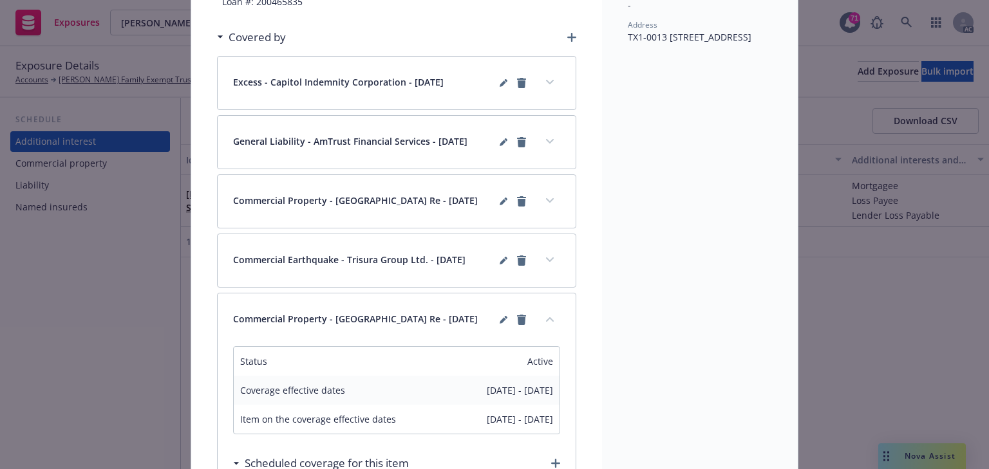
click at [543, 319] on button "collapse content" at bounding box center [550, 319] width 21 height 21
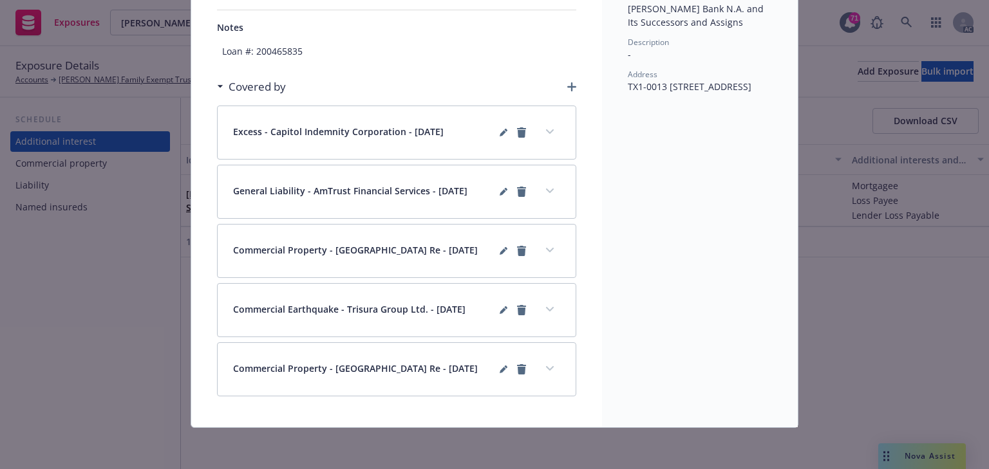
scroll to position [126, 0]
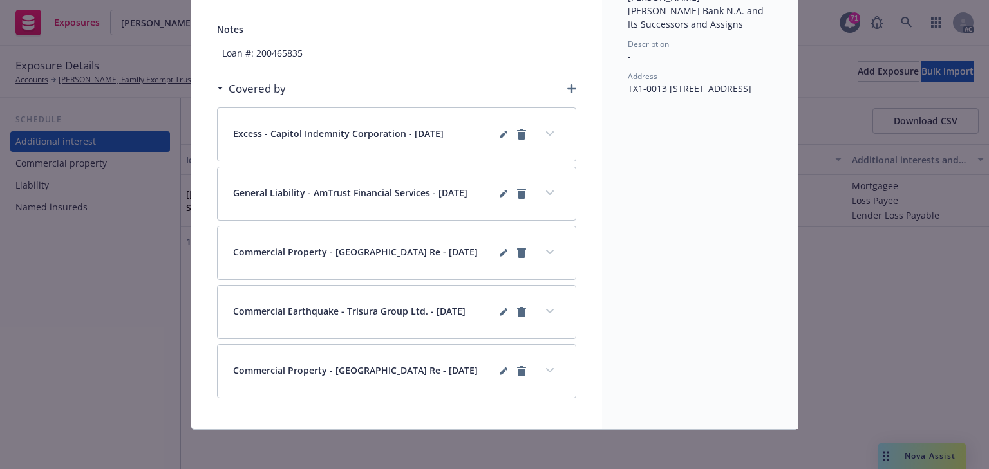
click at [542, 247] on button "expand content" at bounding box center [550, 252] width 21 height 21
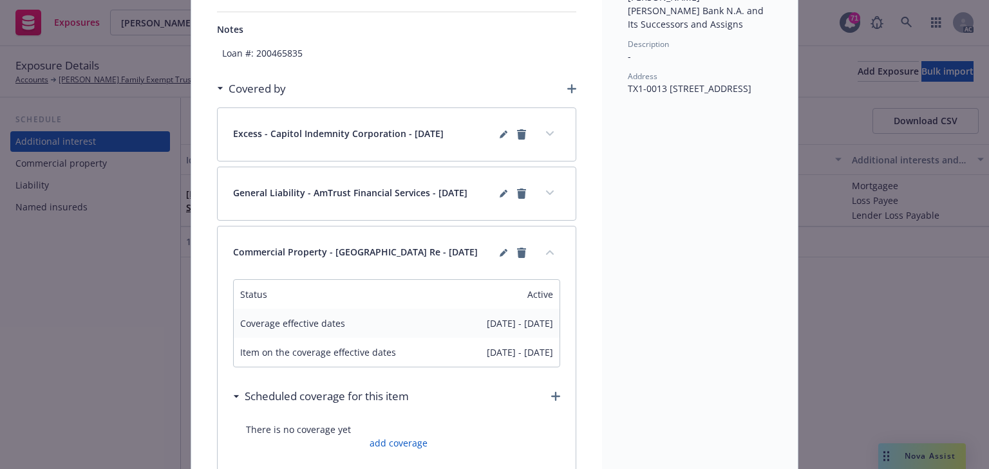
click at [542, 247] on button "collapse content" at bounding box center [550, 252] width 21 height 21
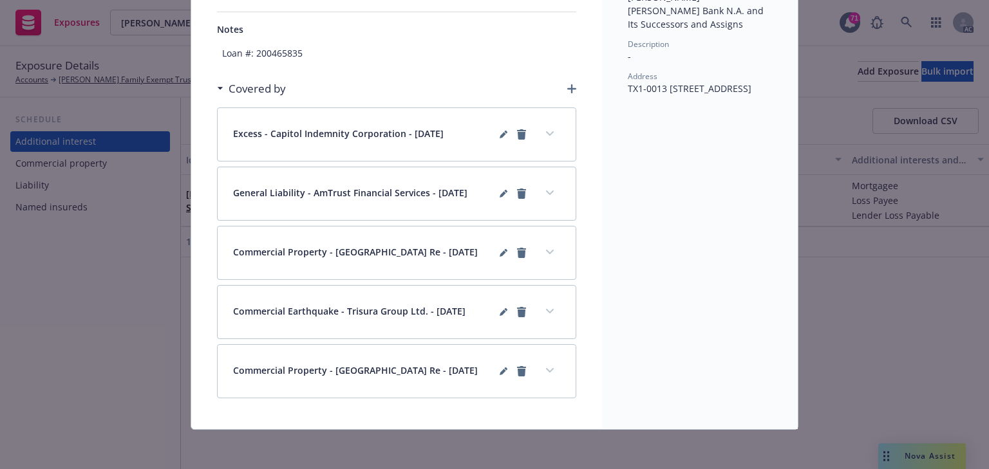
click at [550, 367] on button "expand content" at bounding box center [550, 371] width 21 height 21
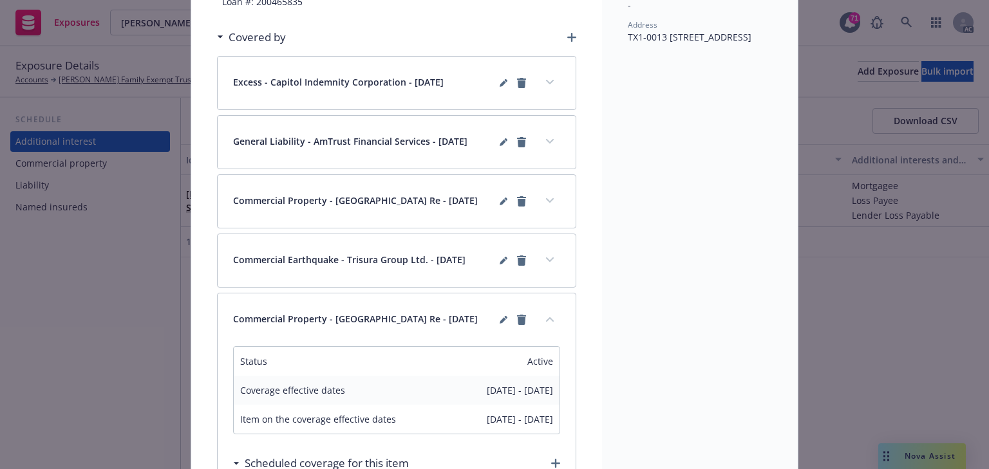
scroll to position [332, 0]
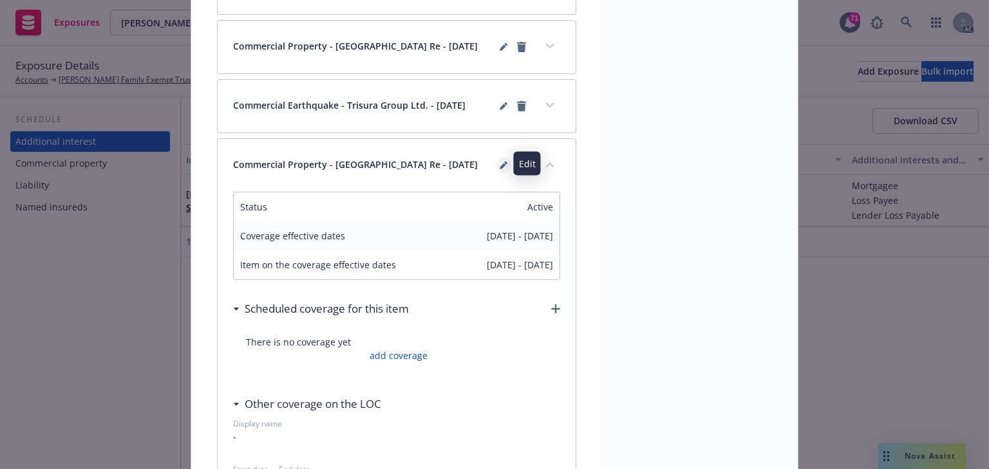
click at [500, 159] on link "editPencil" at bounding box center [503, 165] width 15 height 15
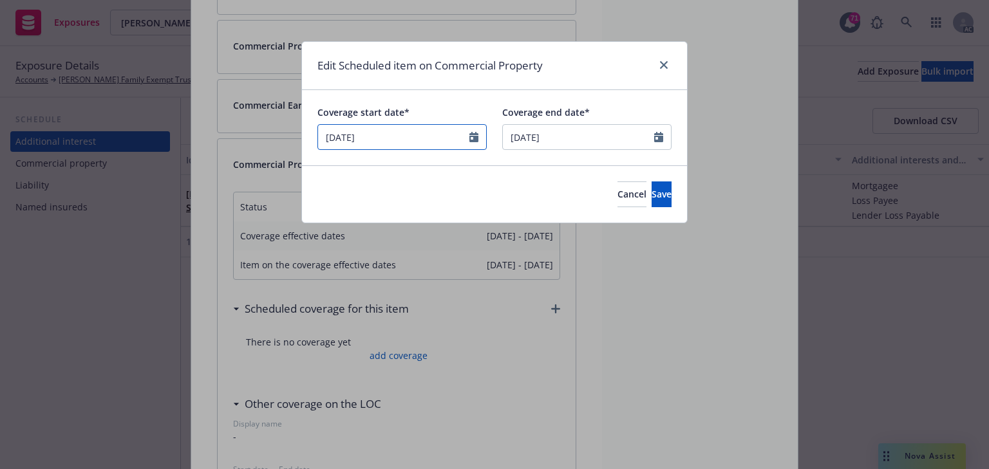
select select "August"
select select "2025"
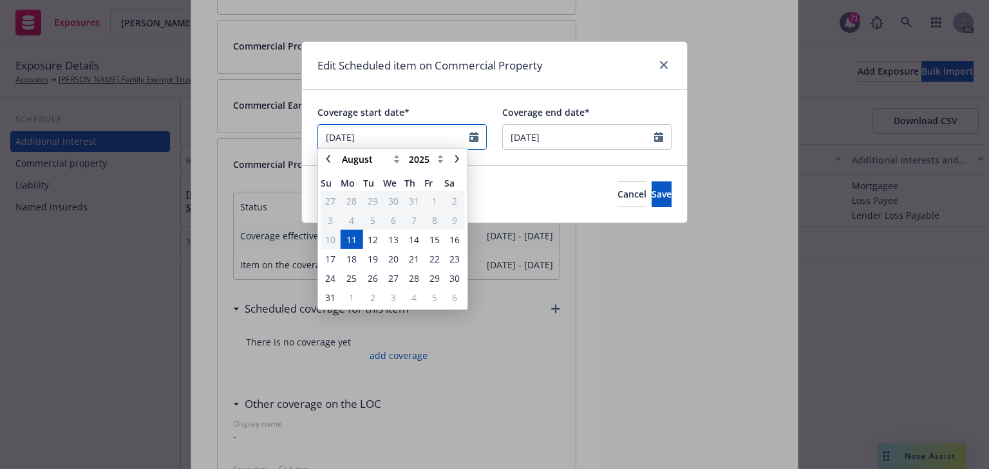
drag, startPoint x: 285, startPoint y: 129, endPoint x: 285, endPoint y: 165, distance: 35.4
click at [103, 133] on div "Edit Scheduled item on Commercial Property Coverage start date* 08/11/2025 Janu…" at bounding box center [494, 234] width 989 height 469
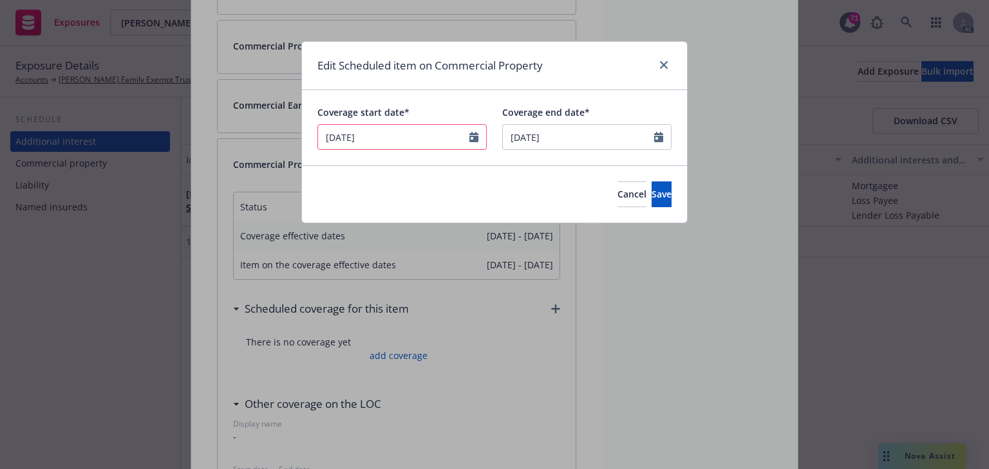
click at [324, 139] on input "9/22/2025" at bounding box center [401, 137] width 169 height 26
type input "09/22/2025"
click at [652, 191] on span "Save" at bounding box center [662, 194] width 20 height 12
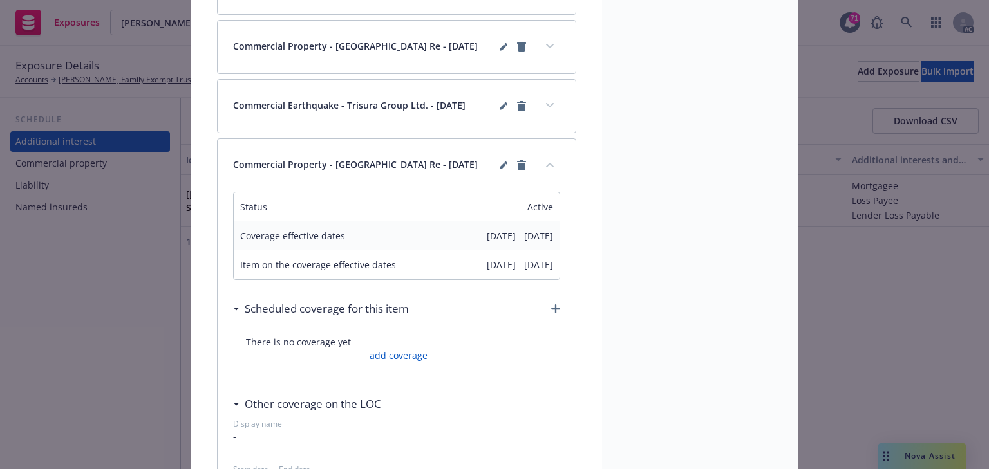
scroll to position [281, 0]
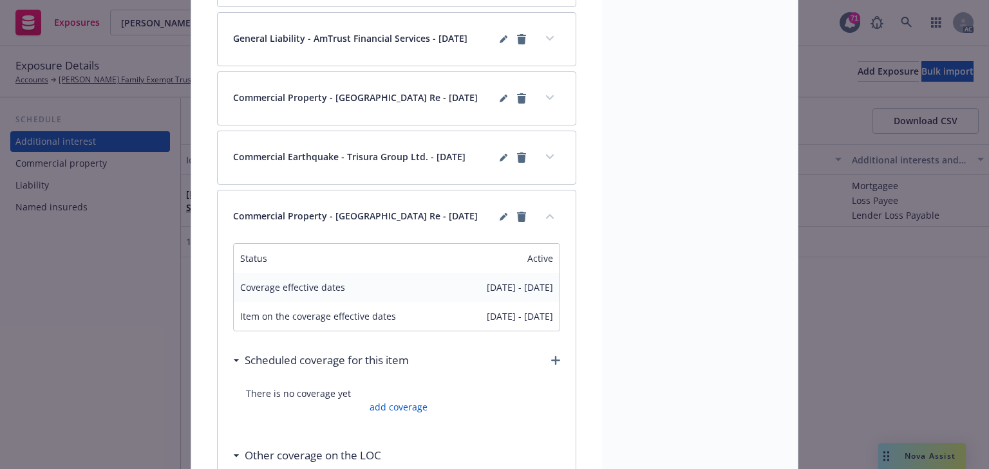
click at [546, 214] on icon "collapse content" at bounding box center [550, 216] width 8 height 5
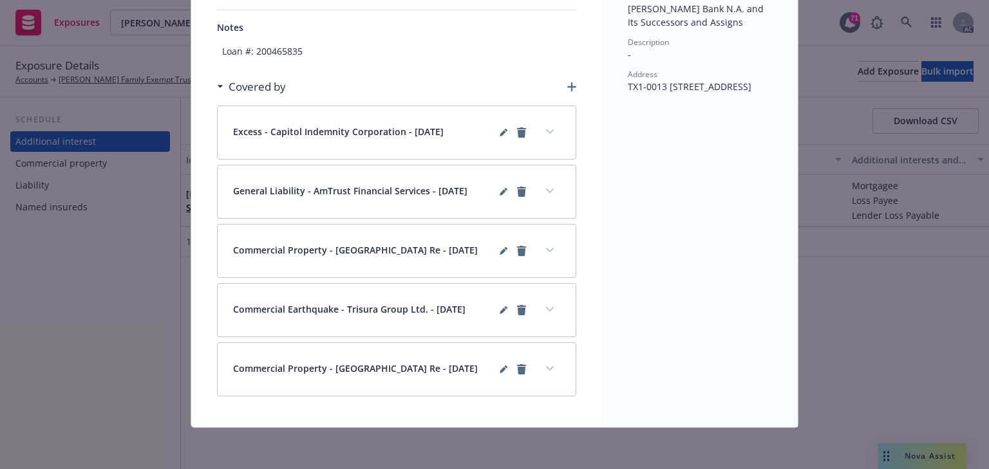
scroll to position [126, 0]
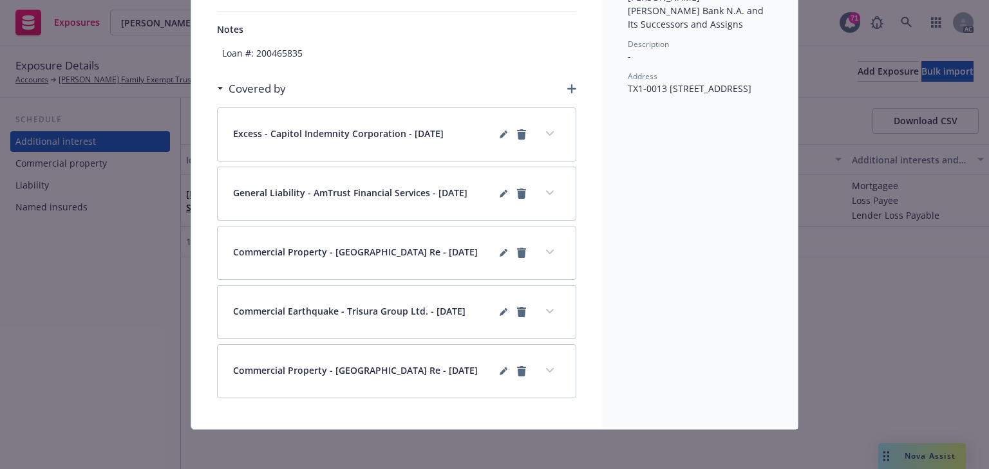
click at [554, 307] on button "expand content" at bounding box center [550, 311] width 21 height 21
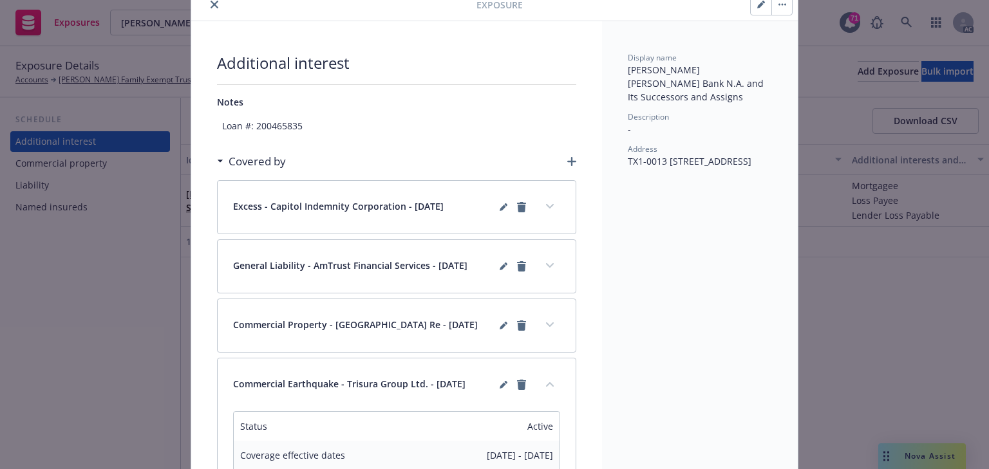
scroll to position [0, 0]
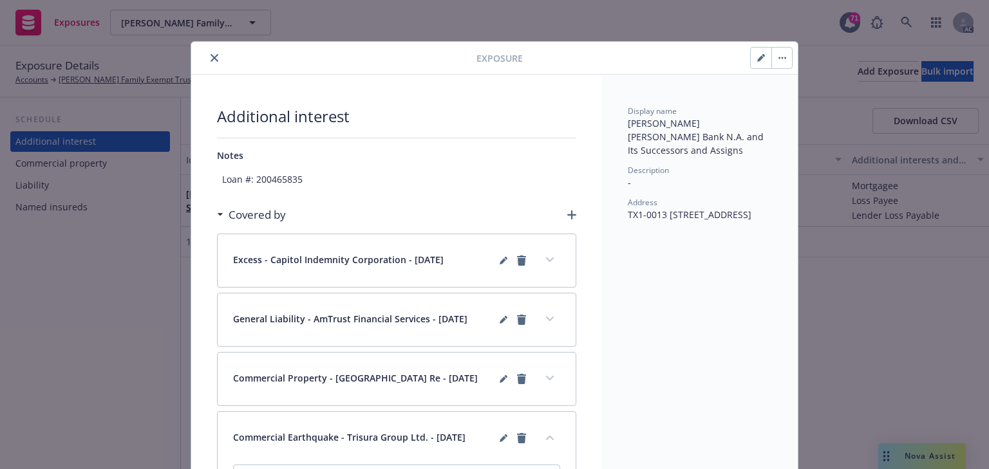
click at [757, 59] on icon "button" at bounding box center [760, 58] width 6 height 6
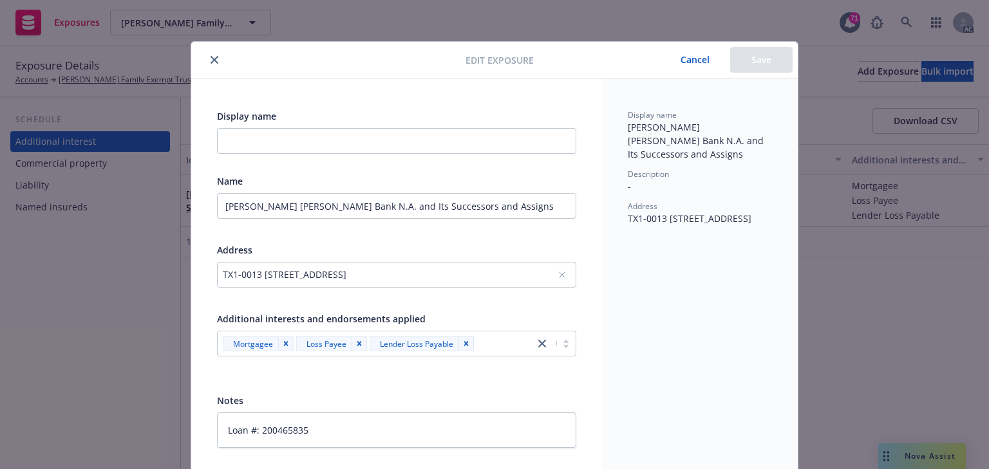
click at [211, 56] on icon "close" at bounding box center [215, 60] width 8 height 8
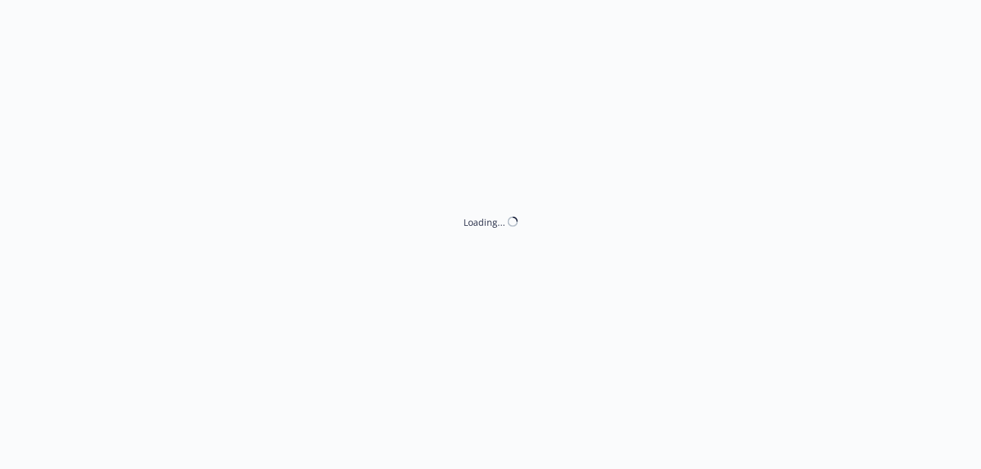
select select "ACCEPTED"
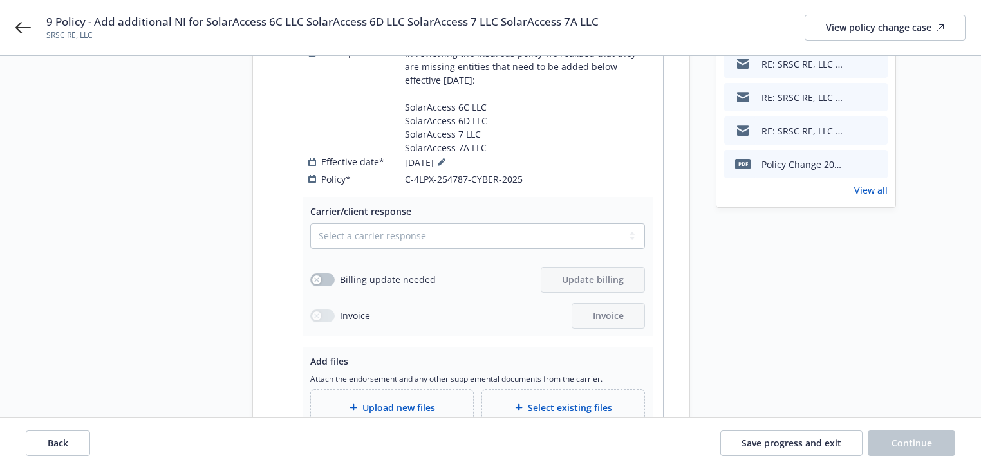
scroll to position [258, 0]
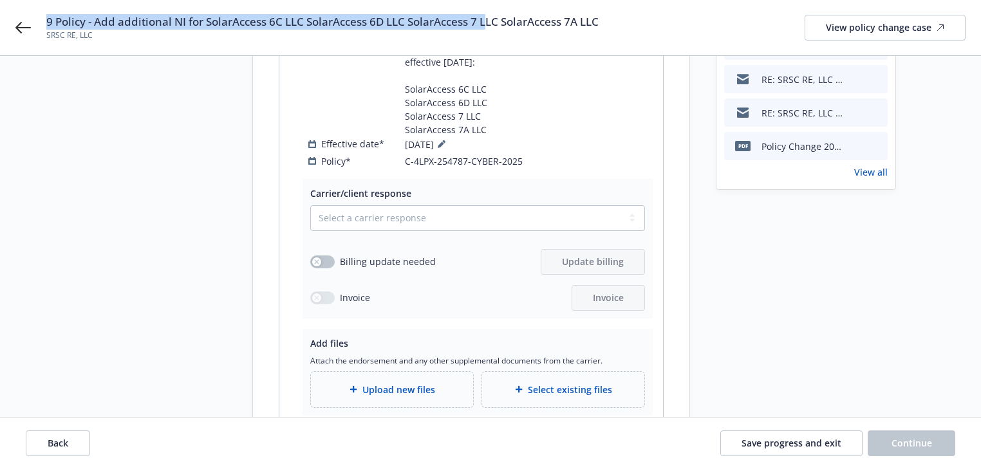
drag, startPoint x: 46, startPoint y: 15, endPoint x: 489, endPoint y: 28, distance: 443.2
click at [489, 28] on span "9 Policy - Add additional NI for SolarAccess 6C LLC SolarAccess 6D LLC SolarAcc…" at bounding box center [322, 21] width 552 height 15
copy span "9 Policy - Add additional NI for SolarAccess 6C LLC SolarAccess 6D LLC SolarAcc…"
click at [27, 27] on icon at bounding box center [22, 28] width 15 height 12
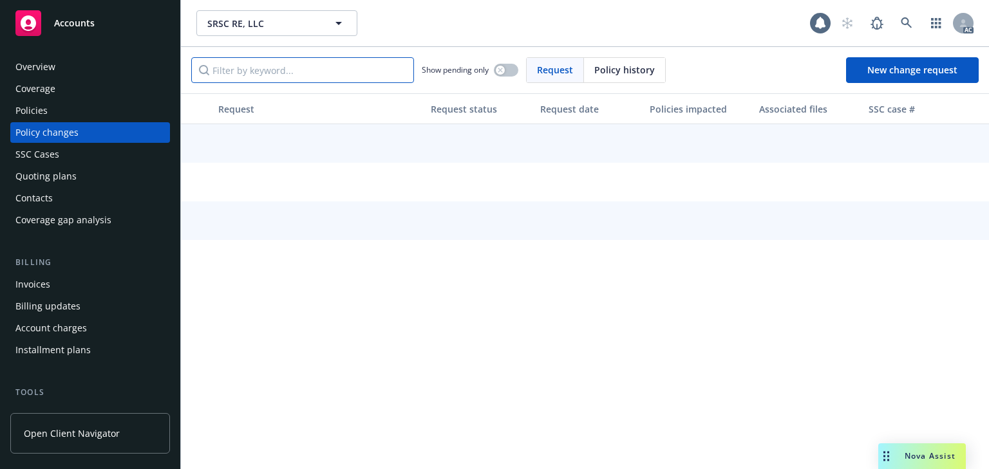
click at [343, 71] on input "Filter by keyword..." at bounding box center [302, 70] width 223 height 26
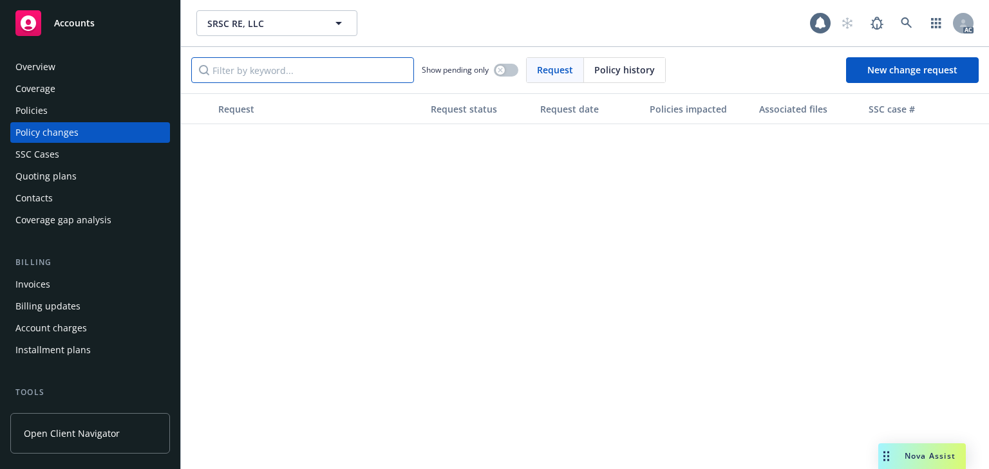
paste input "9 Policy - Add additional NI for SolarAccess 6C LLC SolarAccess 6D LLC SolarAcc…"
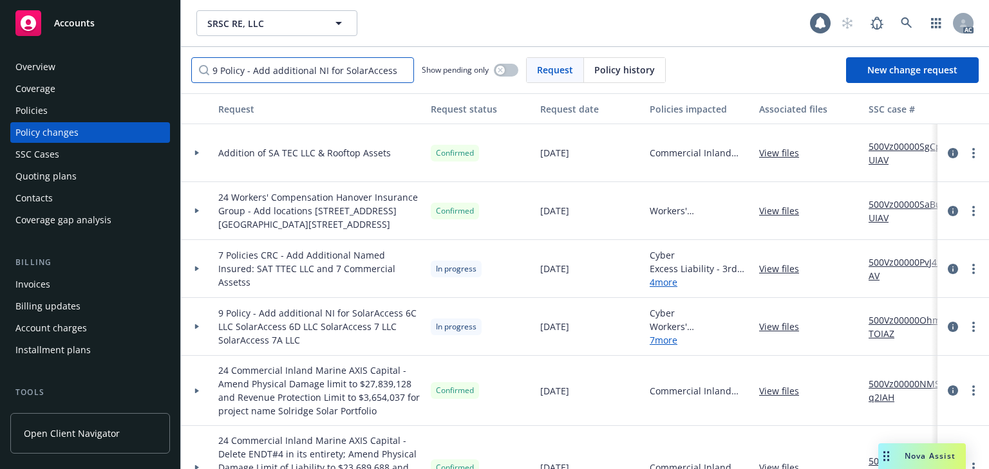
scroll to position [0, 173]
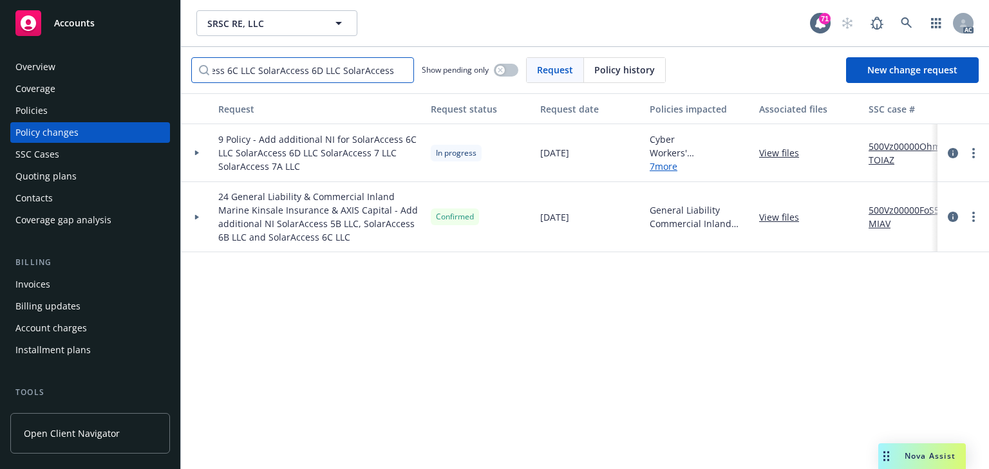
type input "9 Policy - Add additional NI for SolarAccess 6C LLC SolarAccess 6D LLC SolarAcc…"
click at [203, 156] on div at bounding box center [197, 153] width 32 height 58
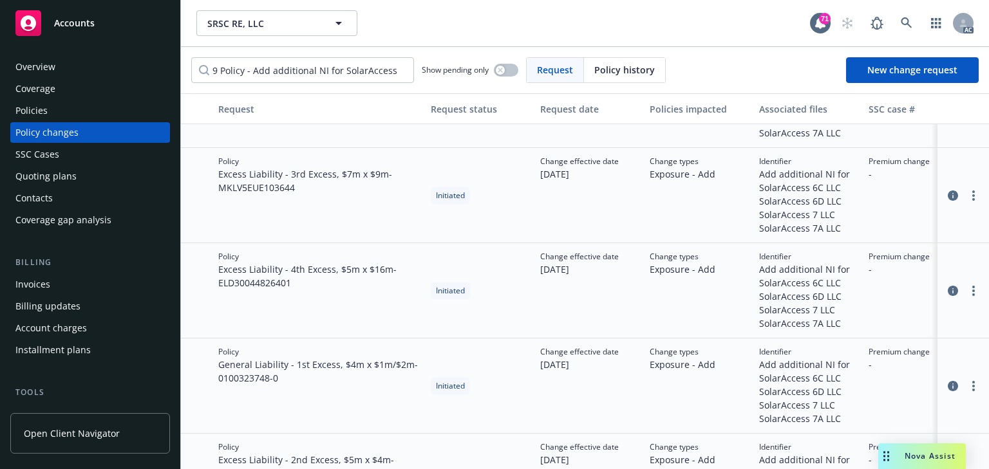
scroll to position [206, 0]
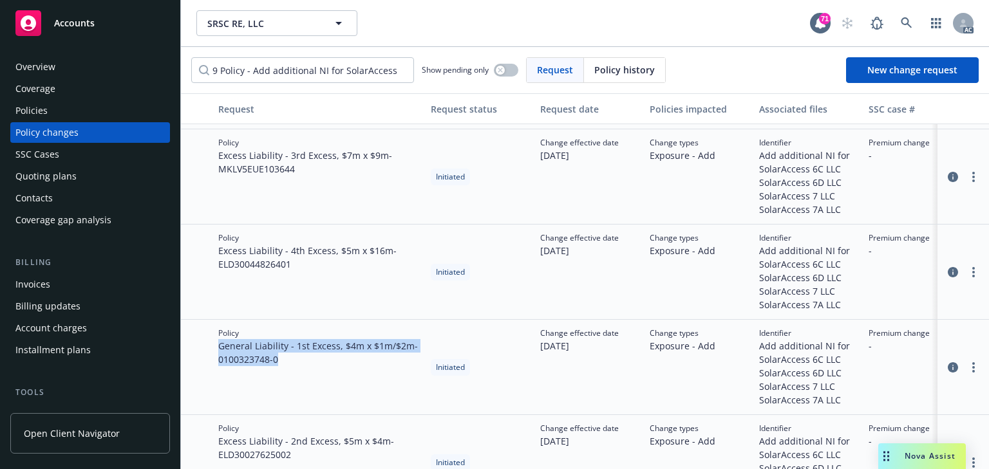
drag, startPoint x: 218, startPoint y: 341, endPoint x: 308, endPoint y: 363, distance: 92.3
click at [308, 363] on span "General Liability - 1st Excess, $4m x $1m/$2m - 0100323748-0" at bounding box center [319, 352] width 202 height 27
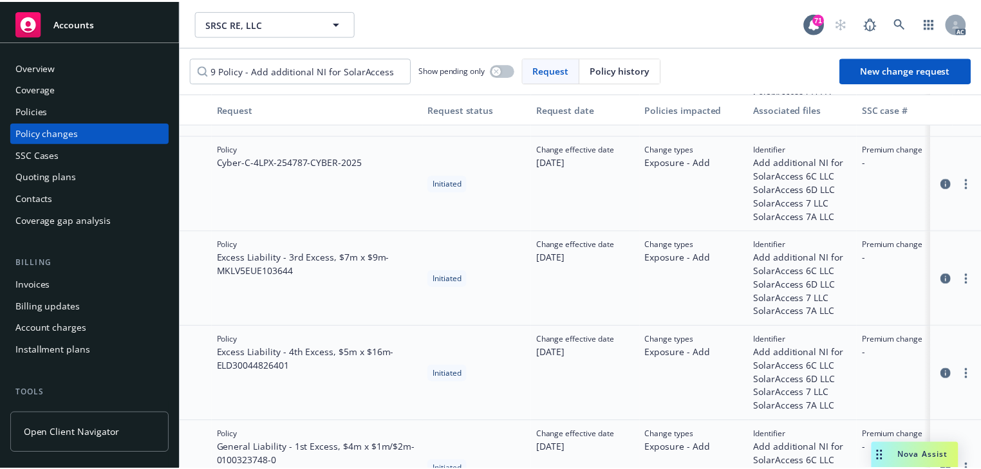
scroll to position [0, 0]
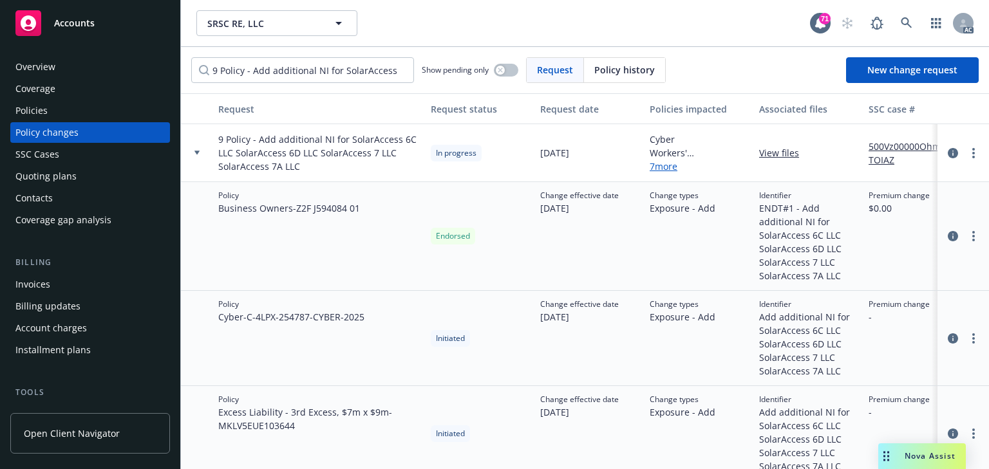
click at [971, 245] on div at bounding box center [964, 236] width 52 height 109
click at [968, 234] on link "more" at bounding box center [973, 236] width 15 height 15
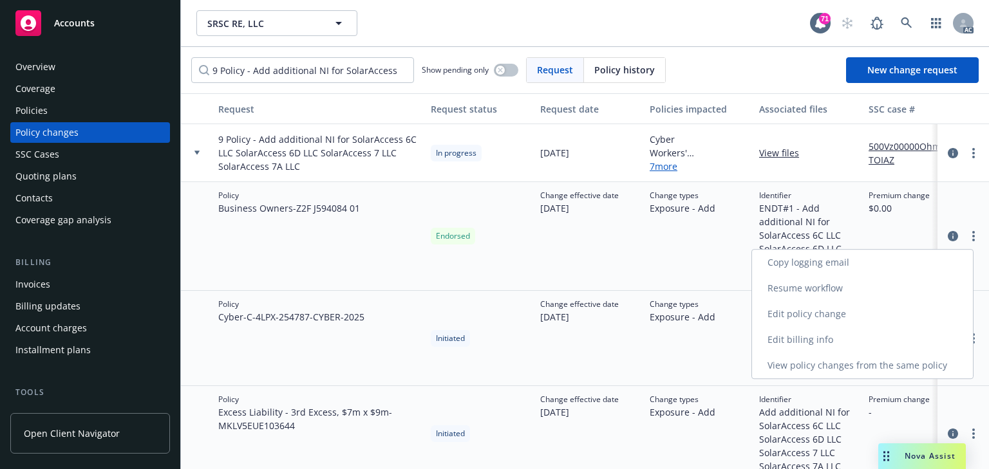
click at [825, 296] on link "Resume workflow" at bounding box center [862, 289] width 221 height 26
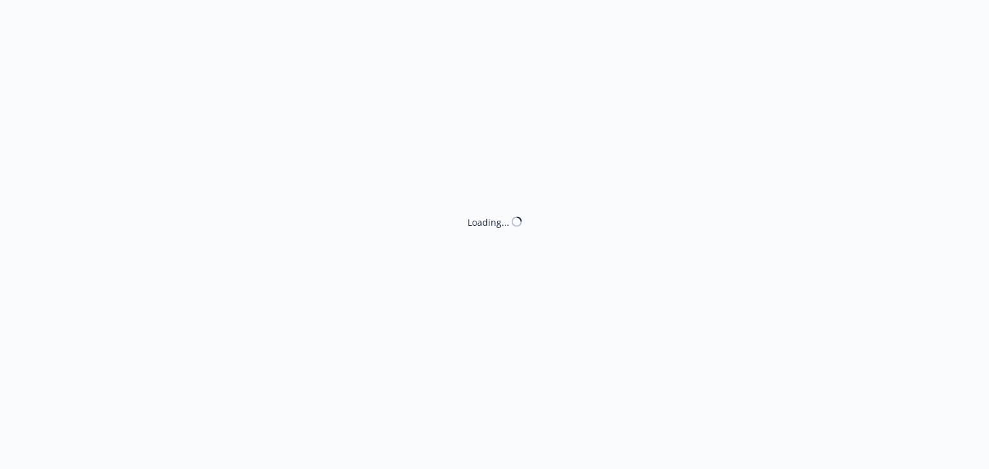
select select "ACCEPTED"
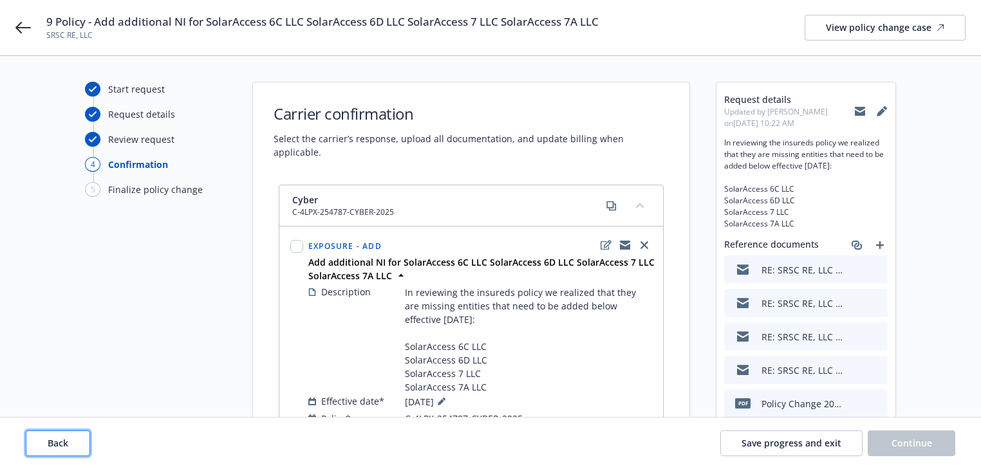
click at [61, 441] on span "Back" at bounding box center [58, 443] width 21 height 12
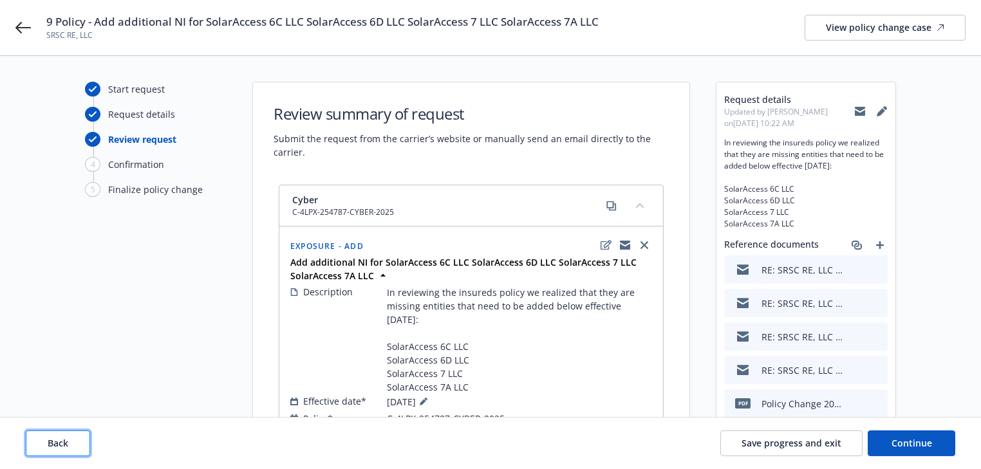
click at [61, 441] on span "Back" at bounding box center [58, 443] width 21 height 12
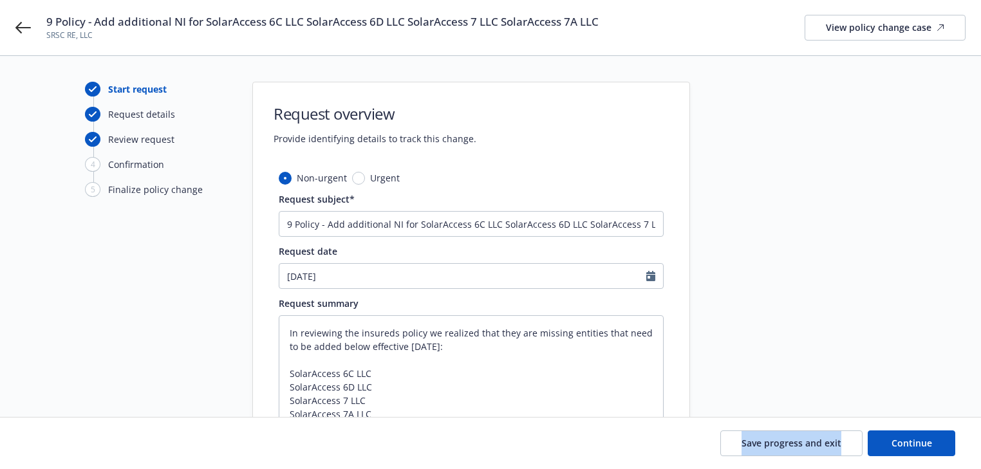
click at [61, 441] on div "Save progress and exit Continue" at bounding box center [491, 444] width 930 height 26
click at [106, 373] on div "Start request Request details Review request 4 Confirmation 5 Finalize policy c…" at bounding box center [156, 477] width 142 height 790
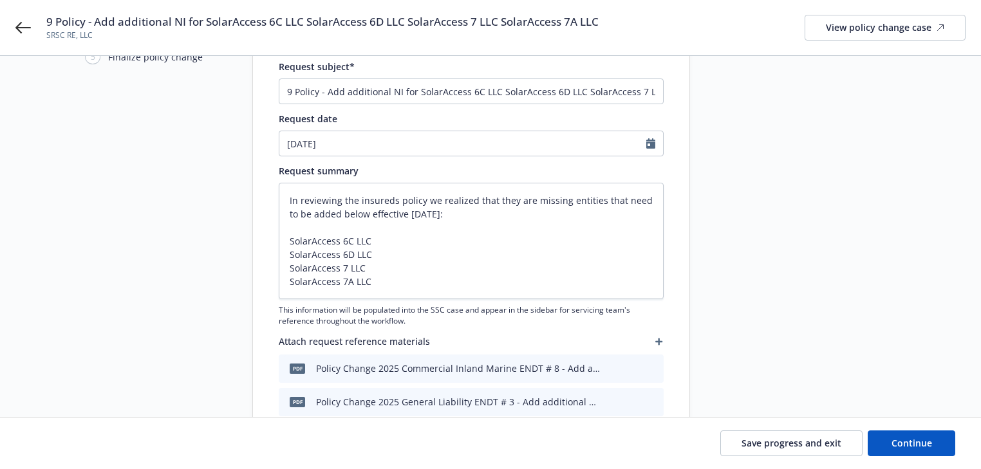
scroll to position [155, 0]
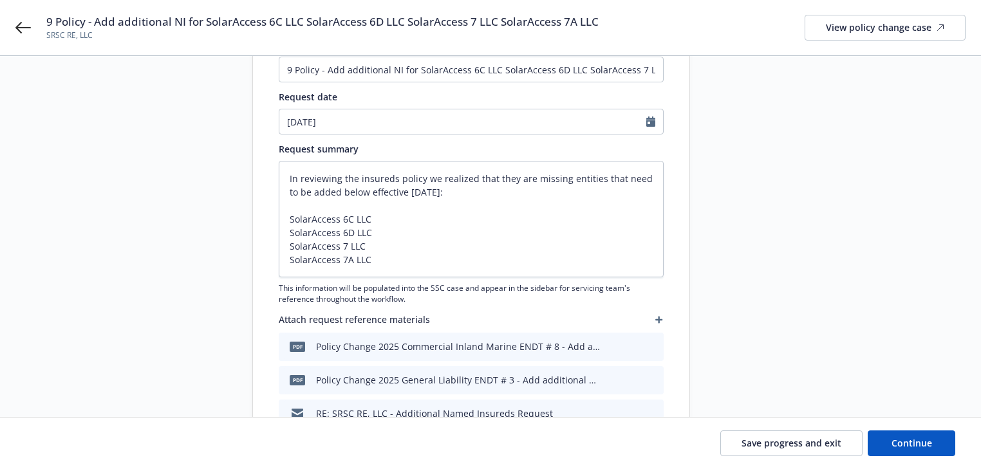
type textarea "x"
drag, startPoint x: 57, startPoint y: 26, endPoint x: 298, endPoint y: 27, distance: 240.8
click at [298, 27] on span "9 Policy - Add additional NI for SolarAccess 6C LLC SolarAccess 6D LLC SolarAcc…" at bounding box center [322, 21] width 552 height 15
copy span "Policy - Add additional NI for SolarAccess 6C LL"
click at [15, 26] on div "9 Policy - Add additional NI for SolarAccess 6C LLC SolarAccess 6D LLC SolarAcc…" at bounding box center [490, 27] width 981 height 55
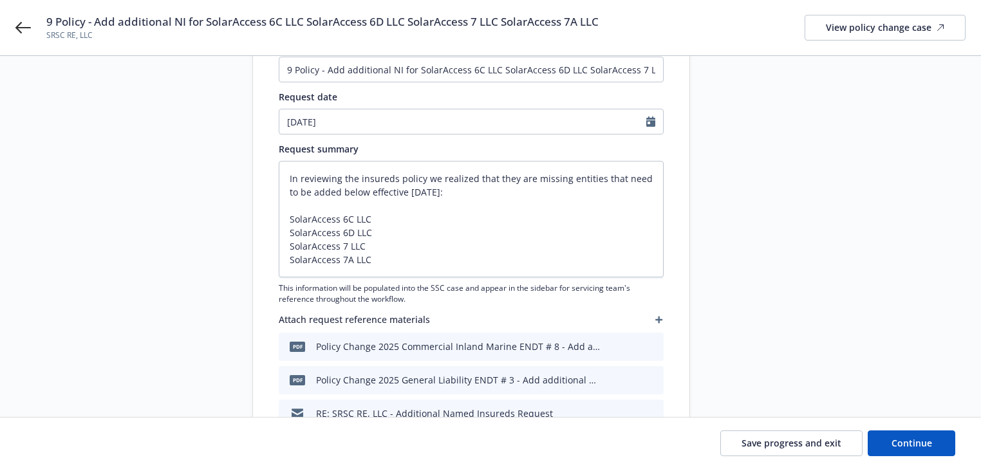
click at [12, 26] on div "9 Policy - Add additional NI for SolarAccess 6C LLC SolarAccess 6D LLC SolarAcc…" at bounding box center [490, 27] width 981 height 55
click at [23, 24] on icon at bounding box center [22, 27] width 15 height 15
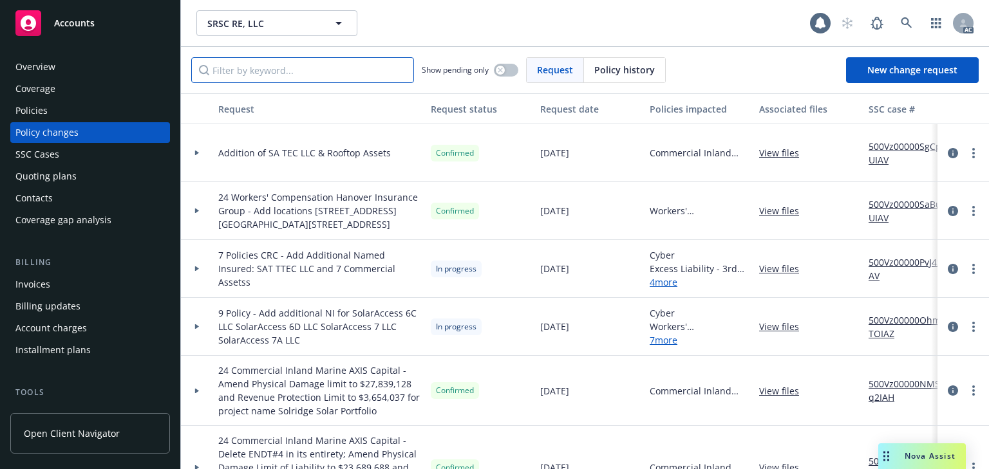
click at [307, 75] on input "Filter by keyword..." at bounding box center [302, 70] width 223 height 26
paste input "Policy - Add additional NI for SolarAccess 6C LL"
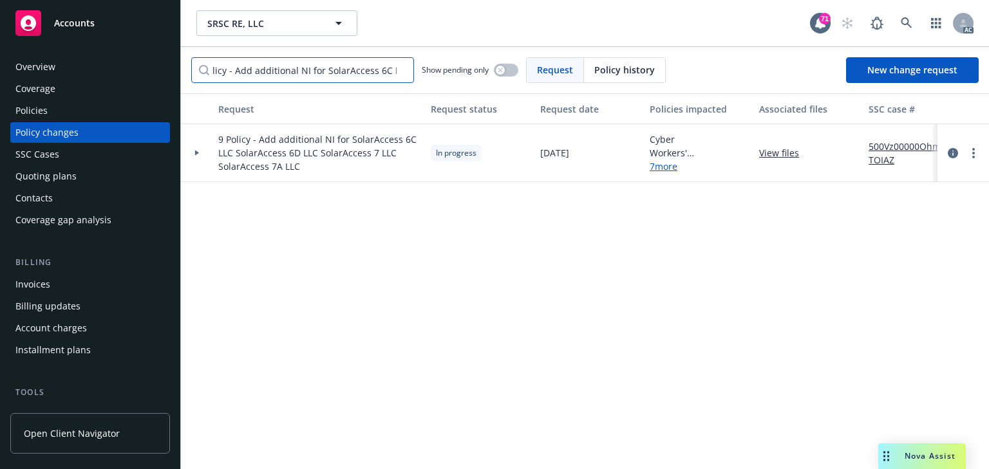
type input "Policy - Add additional NI for SolarAccess 6C LL"
click at [198, 149] on div at bounding box center [197, 153] width 32 height 58
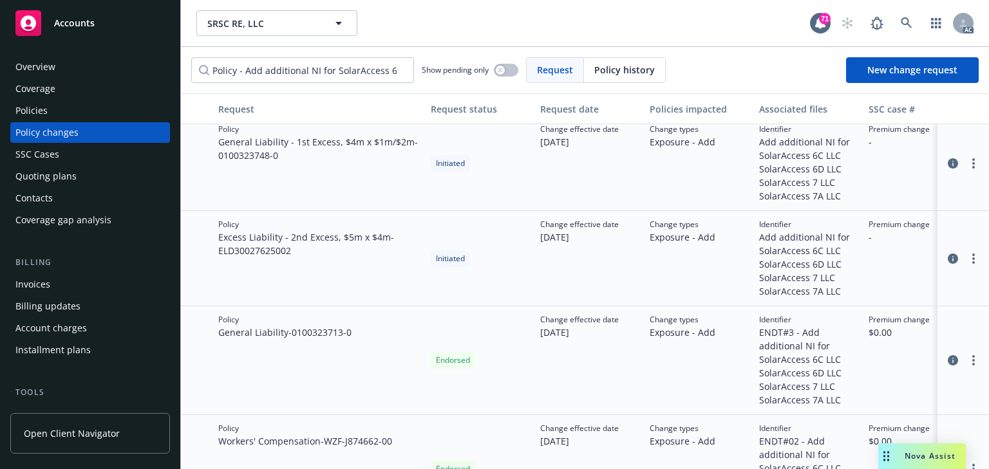
scroll to position [361, 0]
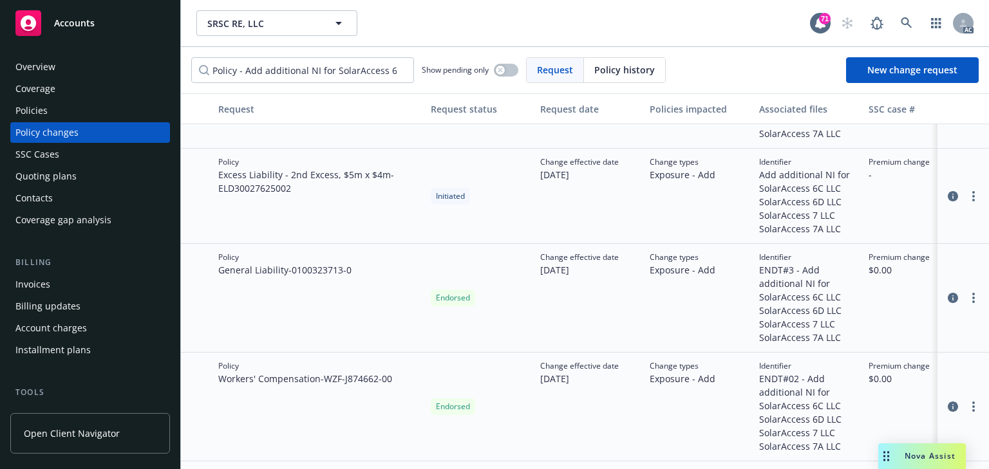
click at [278, 230] on div "Policy Excess Liability - 2nd Excess, $5m x $4m - ELD30027625002" at bounding box center [319, 196] width 212 height 95
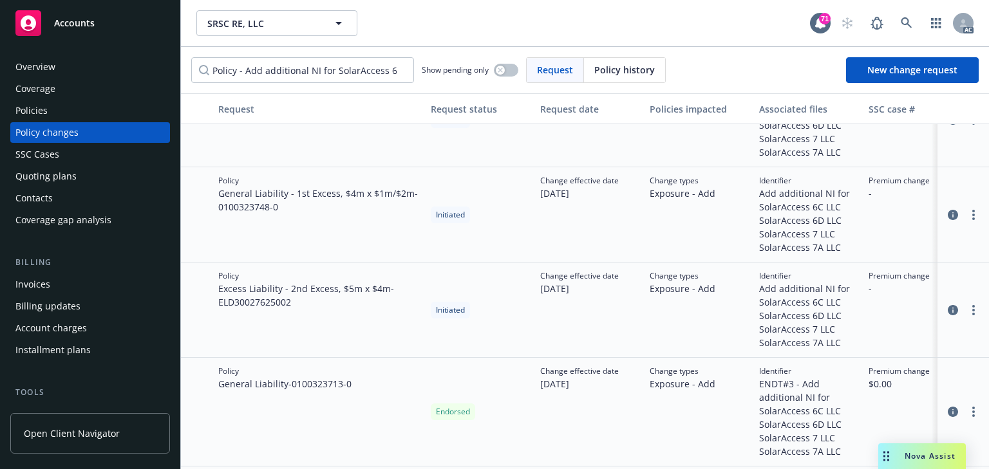
scroll to position [277, 0]
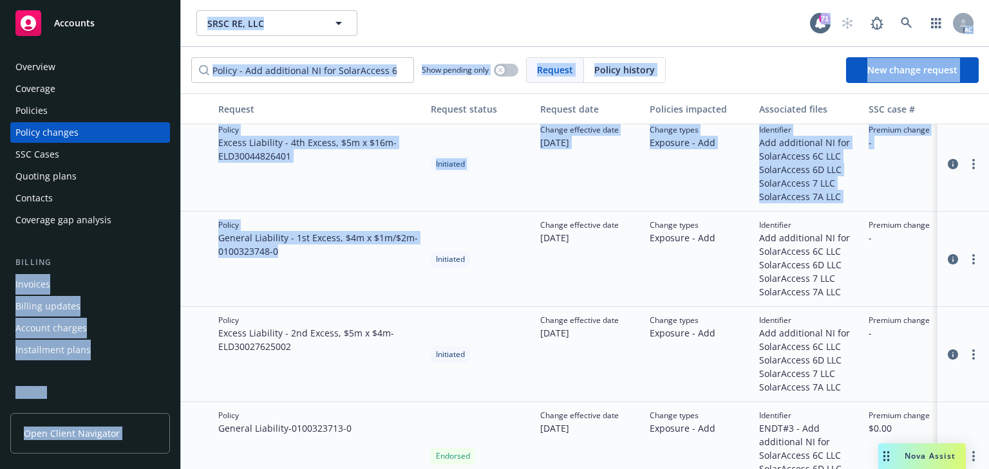
drag, startPoint x: 285, startPoint y: 253, endPoint x: 167, endPoint y: 247, distance: 118.0
click at [167, 247] on div "Accounts Overview Coverage Policies Policy changes SSC Cases Quoting plans Cont…" at bounding box center [494, 234] width 989 height 469
click at [420, 258] on div "Policy General Liability - 1st Excess, $4m x $1m/$2m - 0100323748-0" at bounding box center [319, 259] width 212 height 95
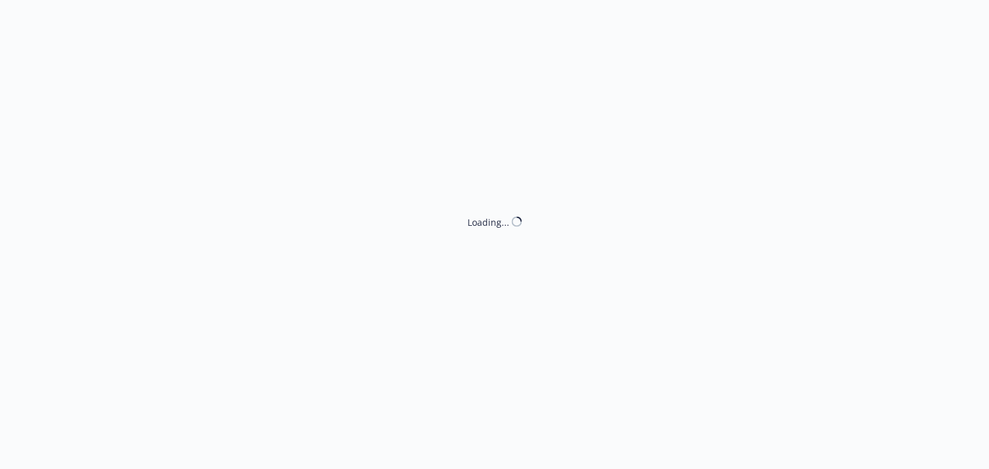
select select "ACCEPTED"
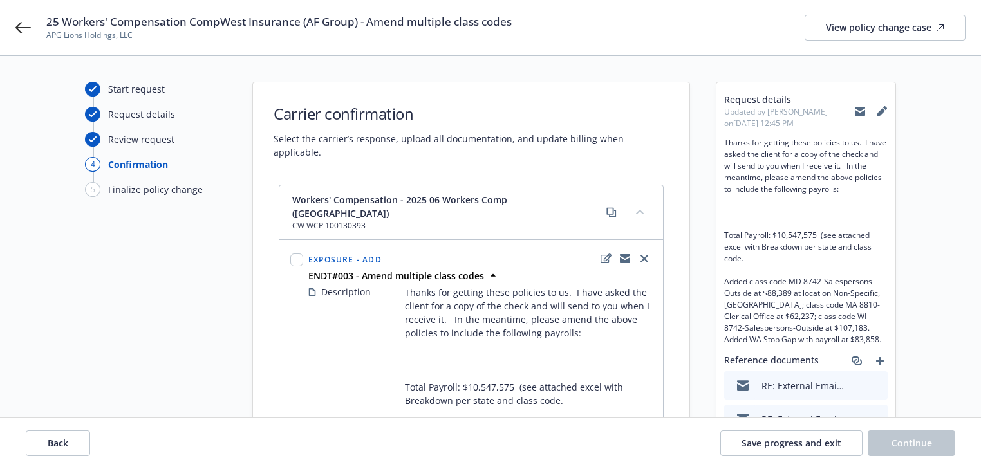
click at [126, 401] on div "Start request Request details Review request 4 Confirmation 5 Finalize policy c…" at bounding box center [156, 446] width 142 height 729
click at [71, 454] on button "Back" at bounding box center [58, 444] width 64 height 26
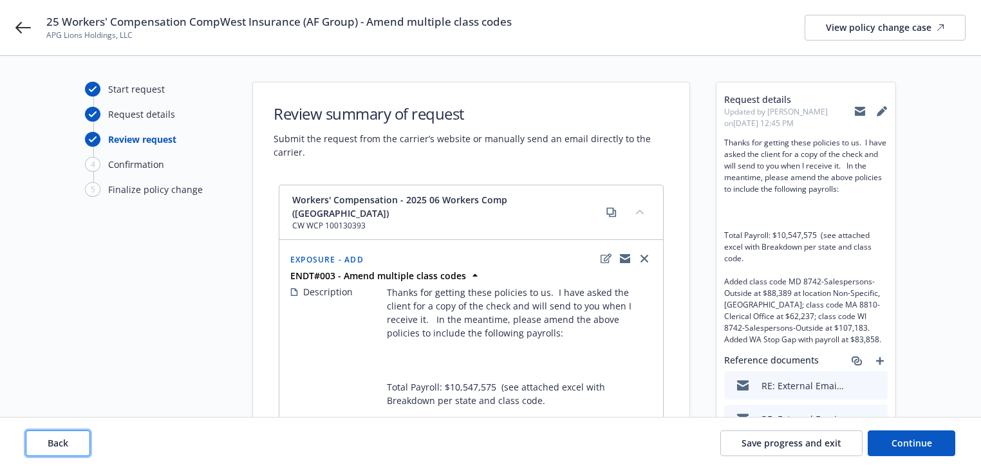
click at [71, 454] on button "Back" at bounding box center [58, 444] width 64 height 26
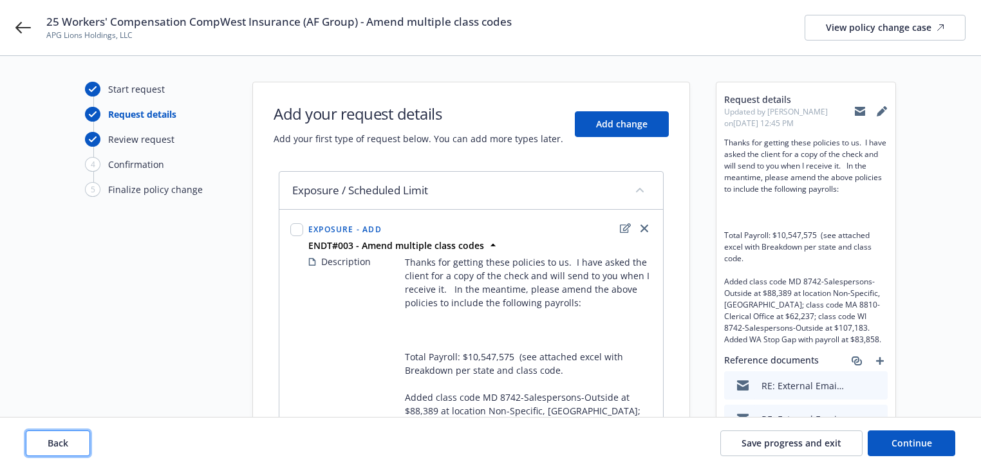
click at [71, 454] on button "Back" at bounding box center [58, 444] width 64 height 26
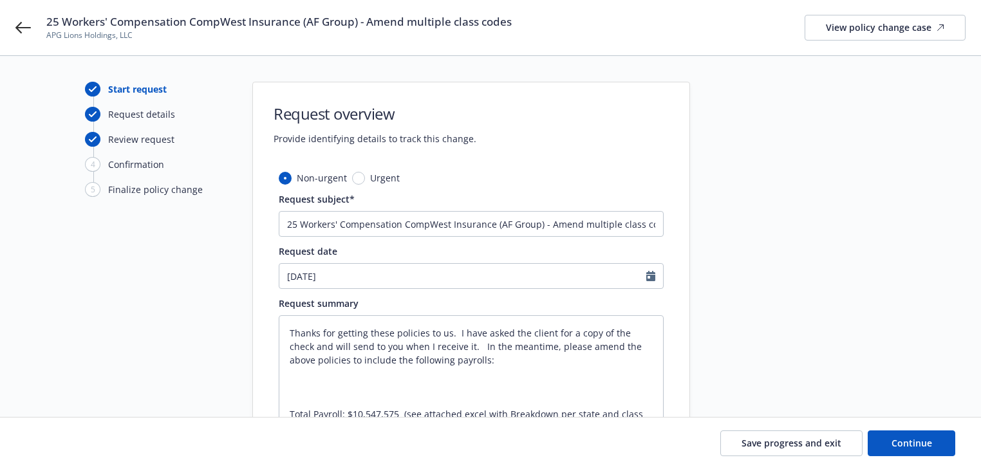
click at [71, 454] on div "Save progress and exit Continue" at bounding box center [491, 444] width 930 height 26
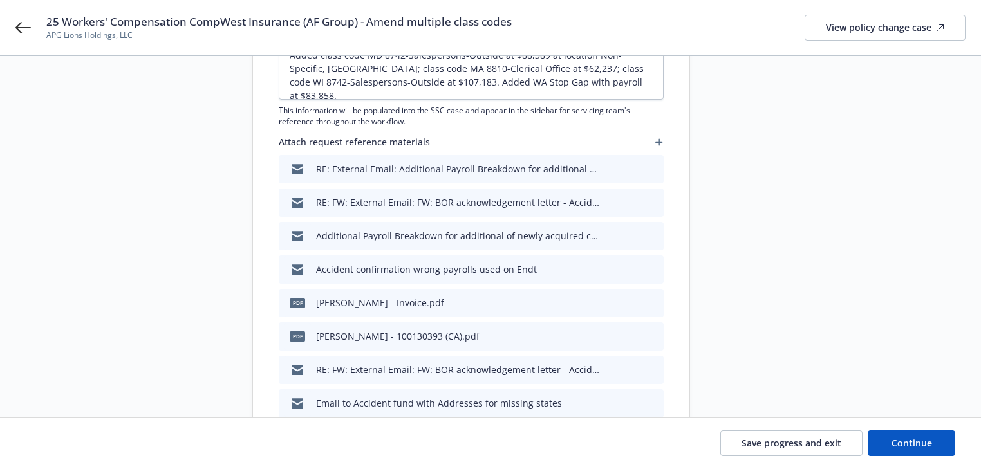
scroll to position [361, 0]
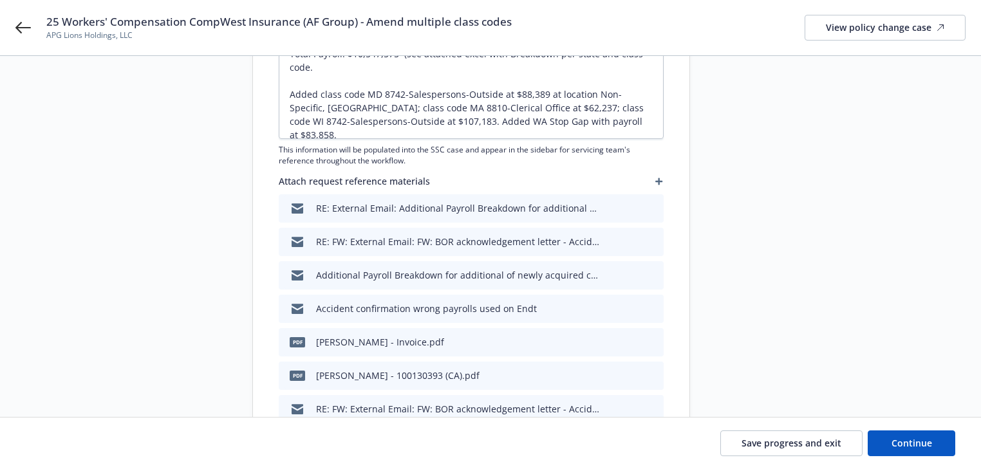
type textarea "x"
click at [752, 231] on div at bounding box center [806, 200] width 180 height 958
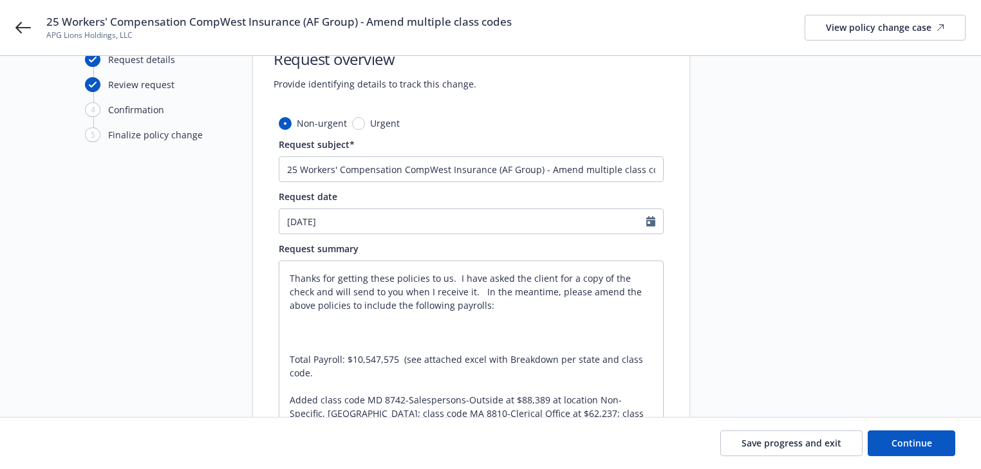
scroll to position [52, 0]
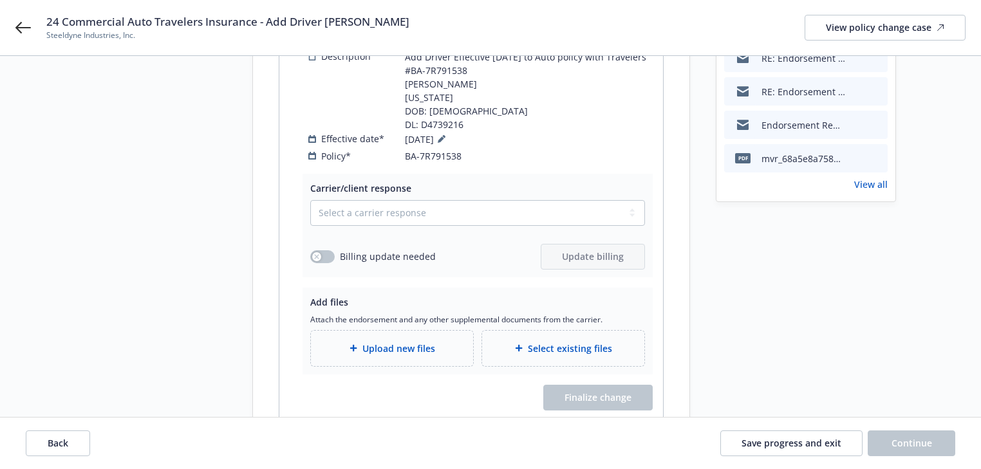
scroll to position [269, 0]
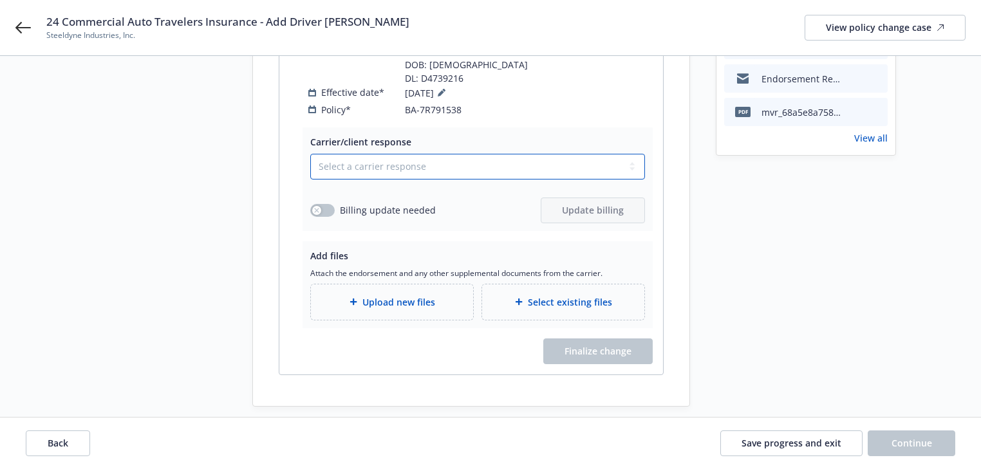
click at [386, 158] on select "Select a carrier response Accepted Accepted with revision No endorsement needed…" at bounding box center [477, 167] width 335 height 26
select select "NO_ENDORSEMENT_NEEDED"
click at [310, 180] on select "Select a carrier response Accepted Accepted with revision No endorsement needed…" at bounding box center [477, 167] width 335 height 26
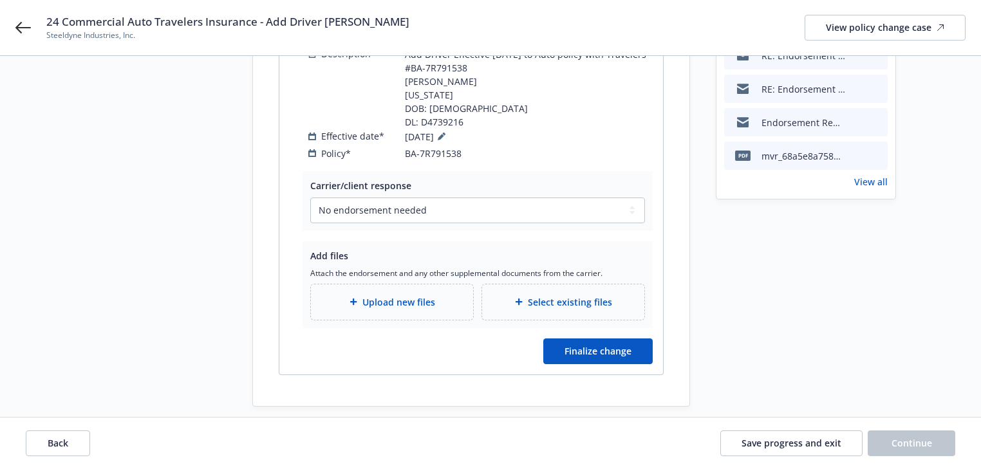
click at [132, 237] on div "Start request Request details Review request 4 Confirmation 5 Finalize policy c…" at bounding box center [156, 132] width 142 height 550
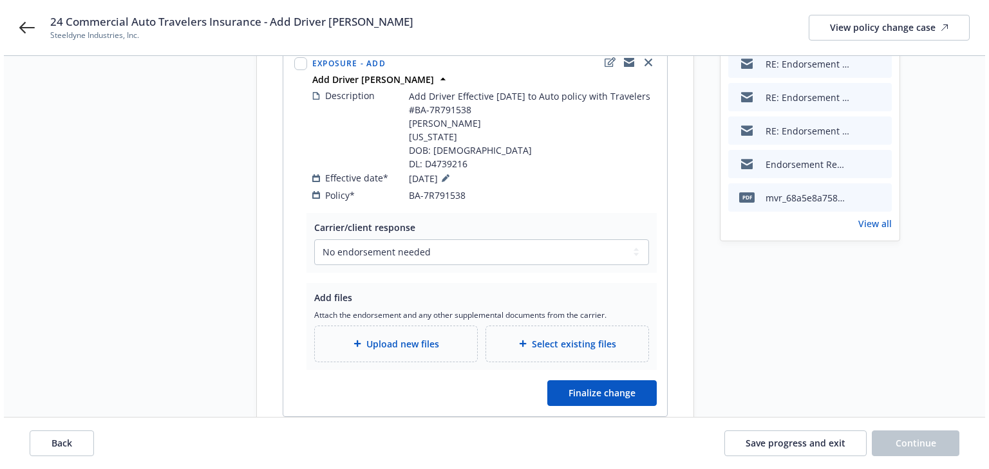
scroll to position [206, 0]
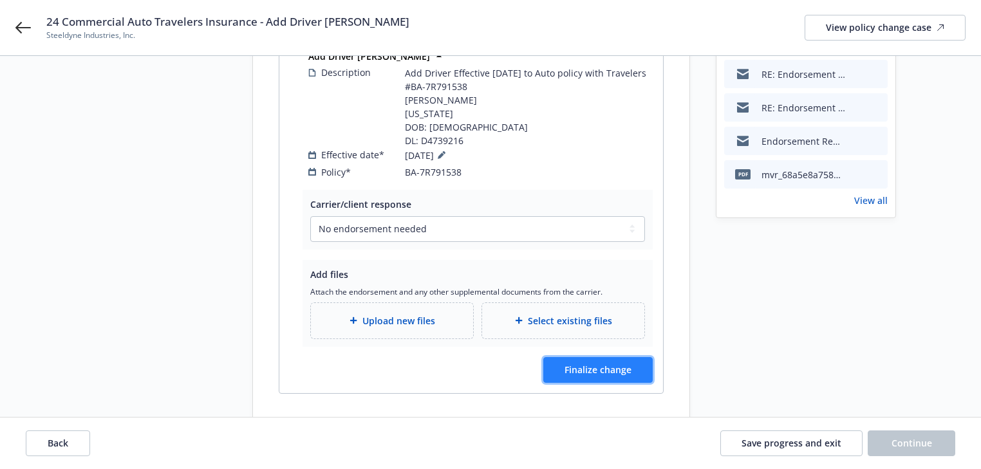
click at [628, 367] on button "Finalize change" at bounding box center [597, 370] width 109 height 26
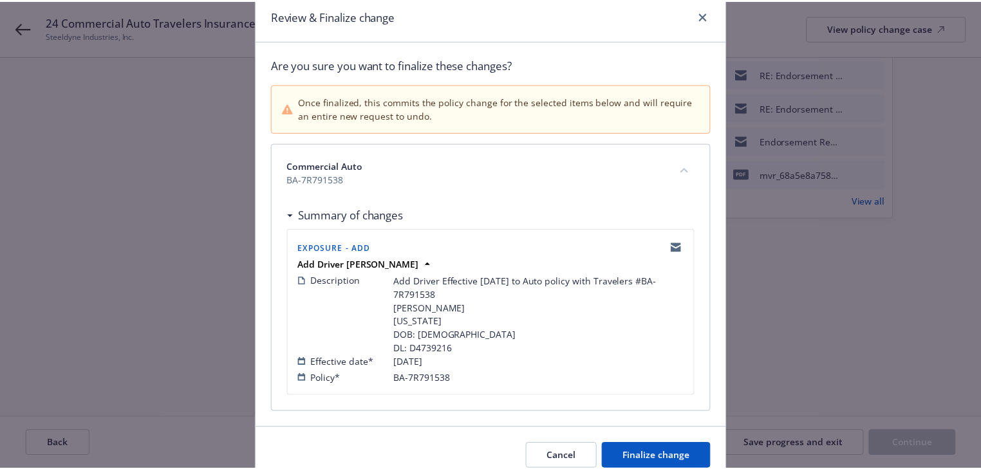
scroll to position [106, 0]
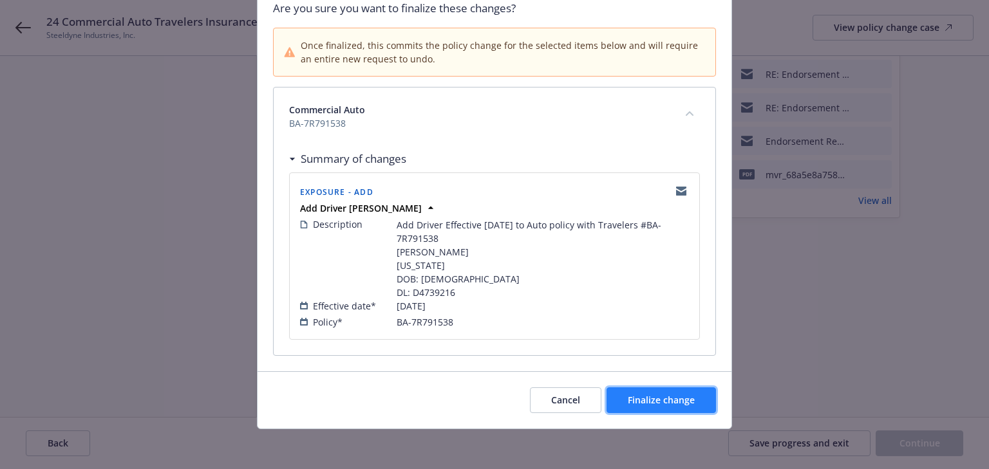
click at [644, 399] on span "Finalize change" at bounding box center [661, 400] width 67 height 12
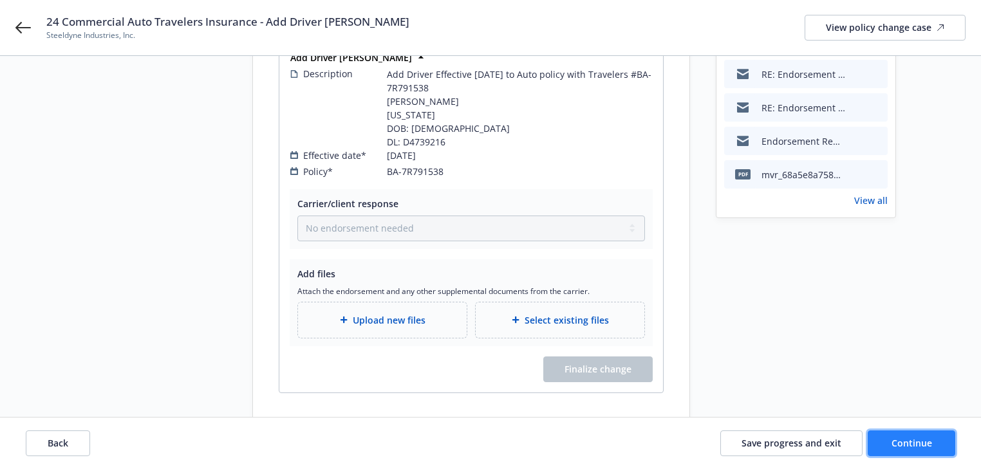
click at [924, 443] on span "Continue" at bounding box center [912, 443] width 41 height 12
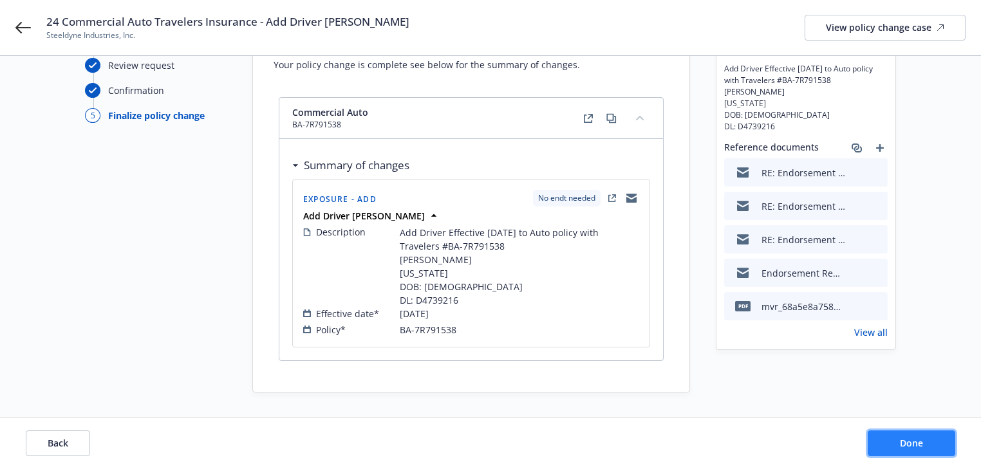
click at [924, 443] on button "Done" at bounding box center [912, 444] width 88 height 26
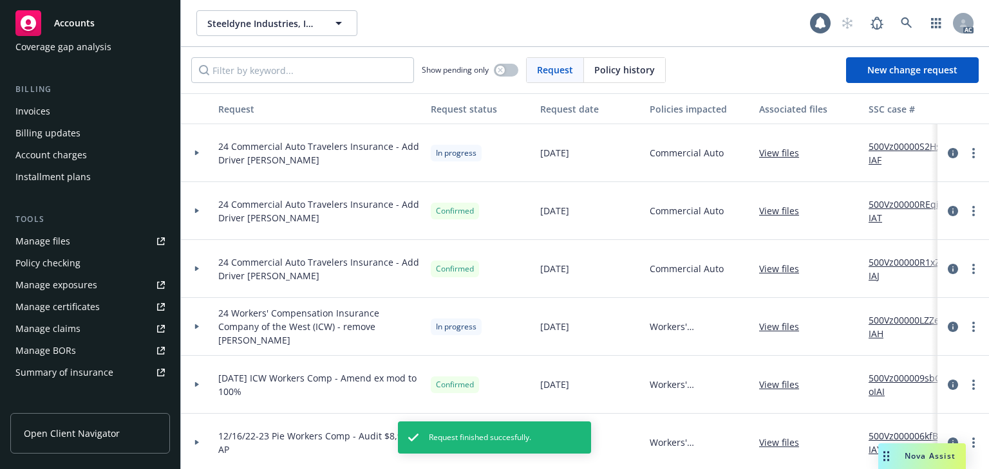
scroll to position [206, 0]
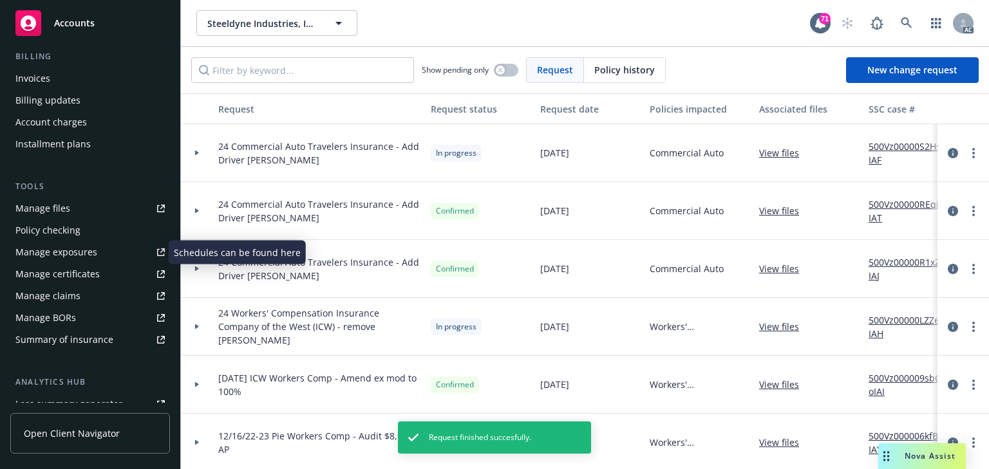
click at [94, 255] on div "Manage exposures" at bounding box center [56, 252] width 82 height 21
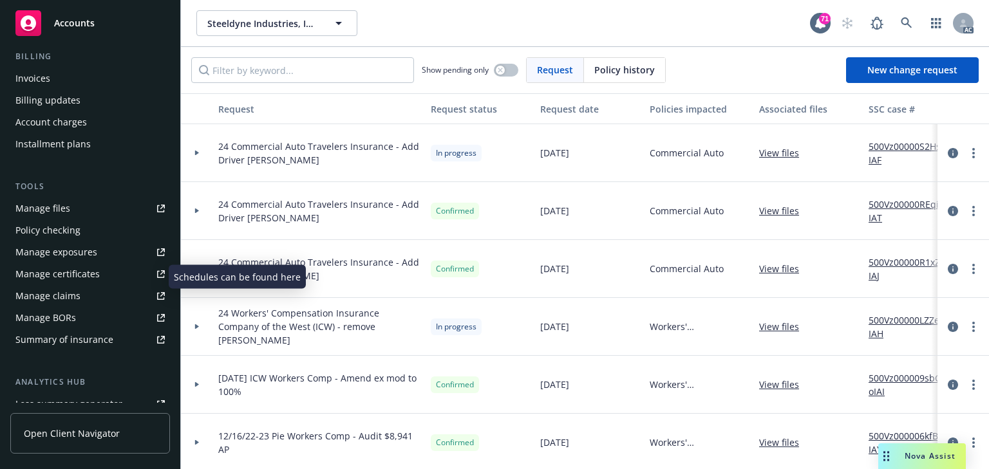
scroll to position [0, 0]
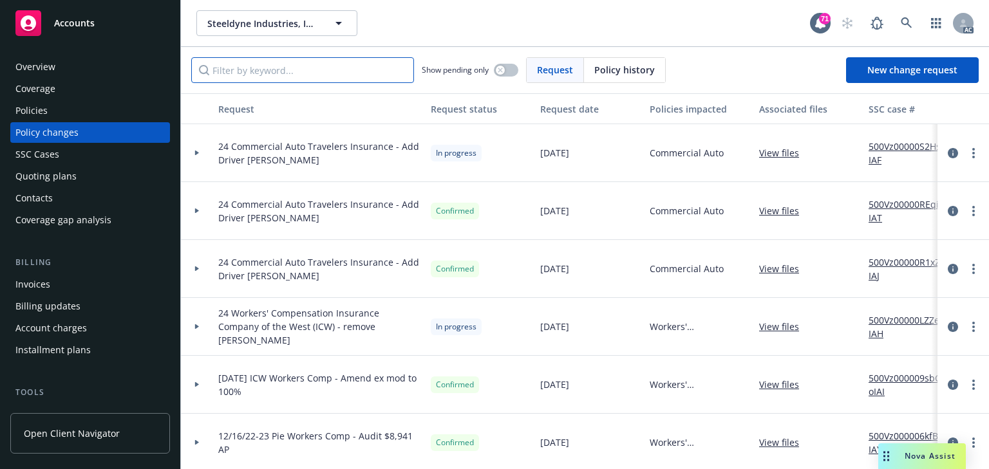
click at [253, 76] on input "Filter by keyword..." at bounding box center [302, 70] width 223 height 26
paste input "Add Driver [PERSON_NAME]"
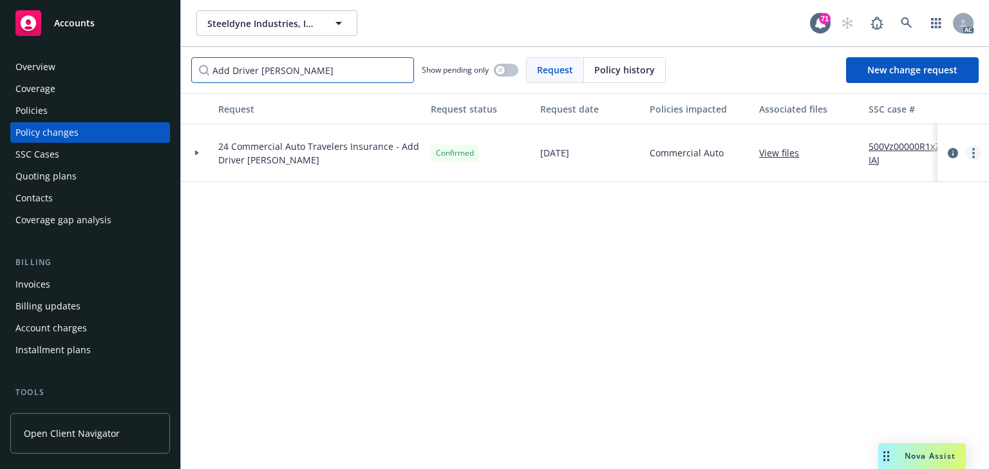
type input "Add Driver [PERSON_NAME]"
drag, startPoint x: 970, startPoint y: 152, endPoint x: 967, endPoint y: 160, distance: 9.0
click at [970, 152] on link "more" at bounding box center [973, 153] width 15 height 15
click at [194, 155] on icon at bounding box center [196, 153] width 5 height 5
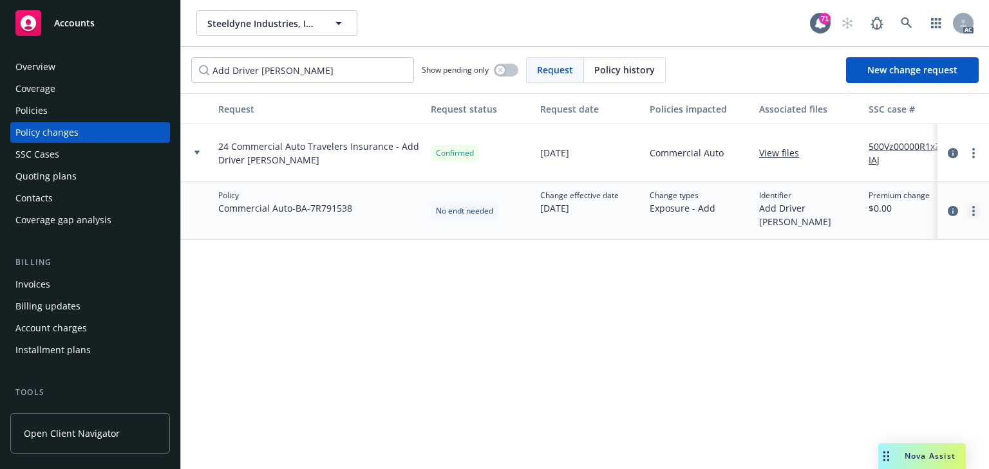
click at [968, 206] on link "more" at bounding box center [973, 210] width 15 height 15
click at [829, 292] on link "Edit policy change" at bounding box center [870, 289] width 221 height 26
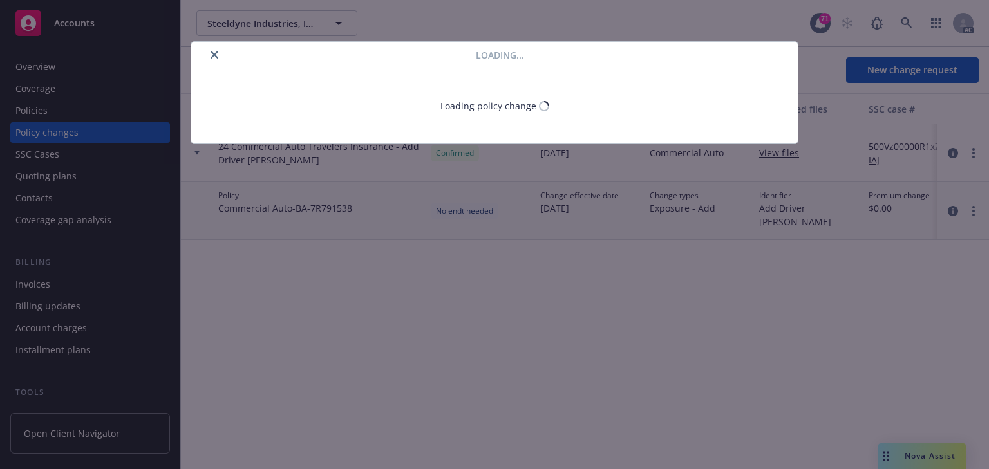
select select "NO_ENDORSEMENT_NEEDED"
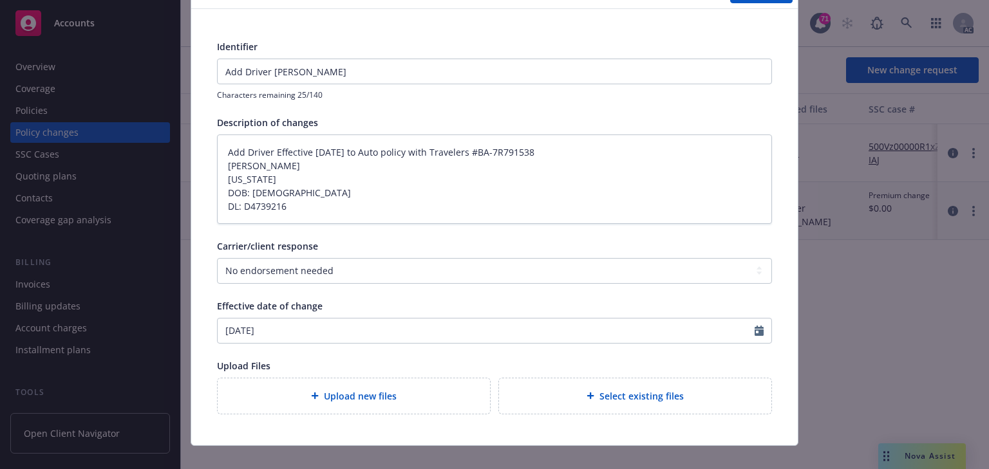
scroll to position [87, 0]
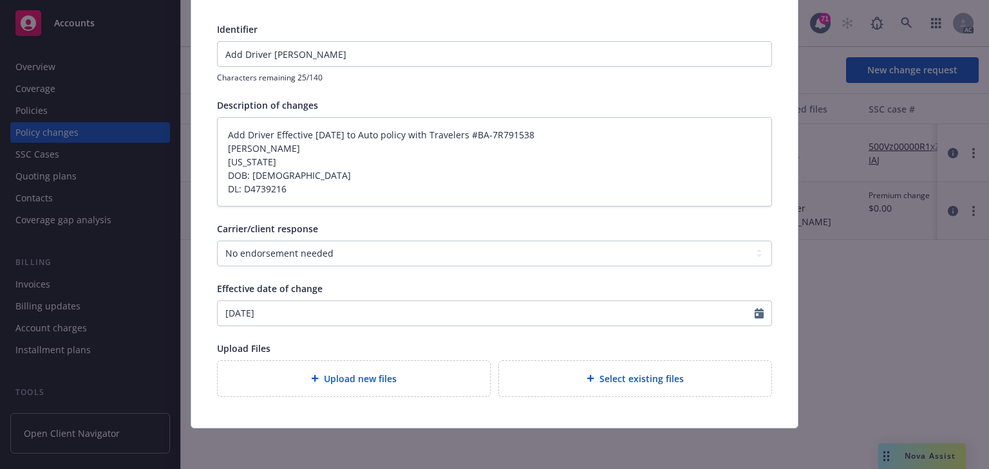
click at [335, 382] on span "Upload new files" at bounding box center [360, 379] width 73 height 14
type textarea "x"
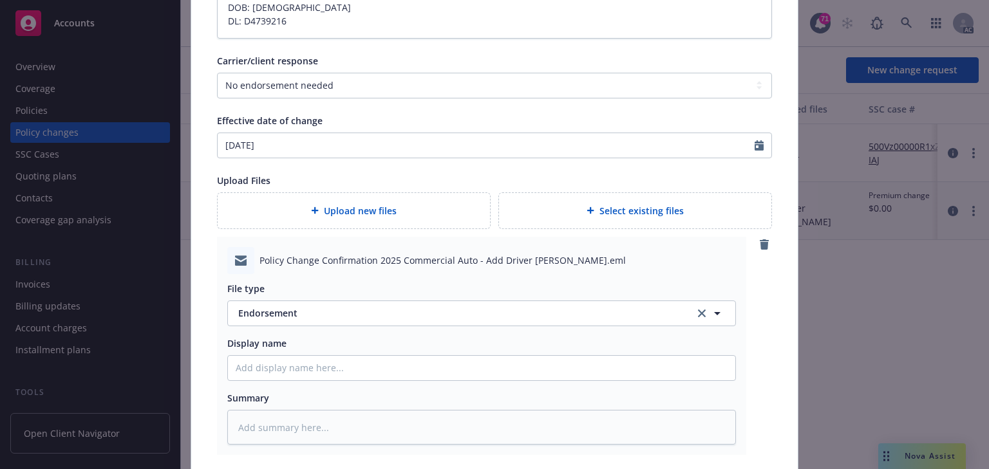
scroll to position [313, 0]
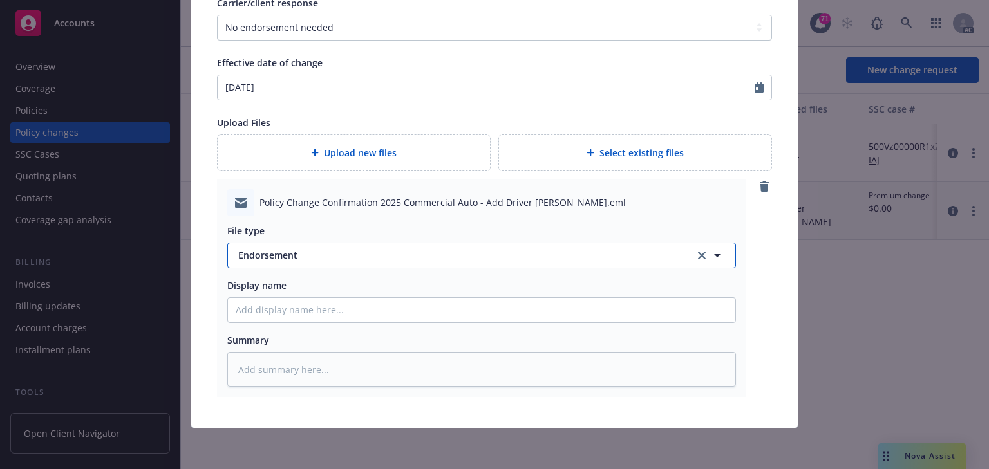
click at [397, 245] on button "Endorsement" at bounding box center [481, 256] width 509 height 26
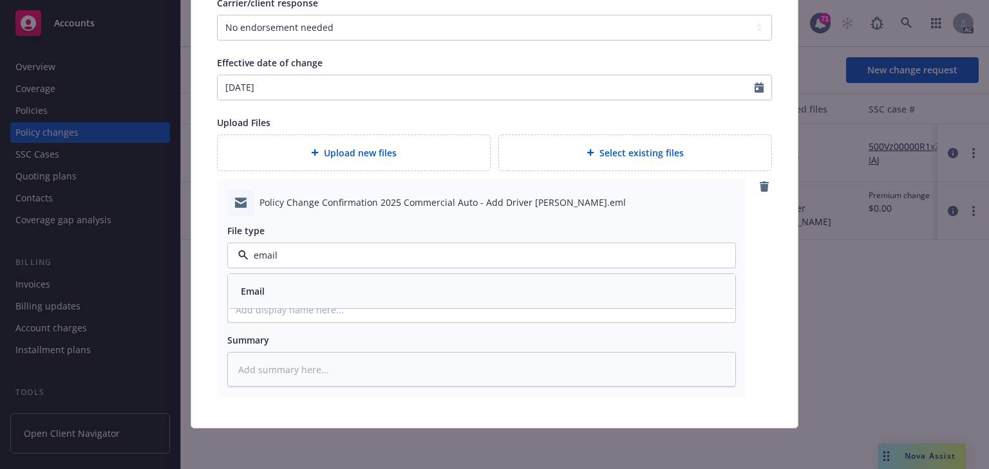
type input "email"
click at [317, 294] on div "Email" at bounding box center [482, 291] width 492 height 19
click at [766, 301] on div "Policy Change Confirmation 2025 Commercial Auto - Add Driver George Carillo.eml…" at bounding box center [494, 288] width 555 height 219
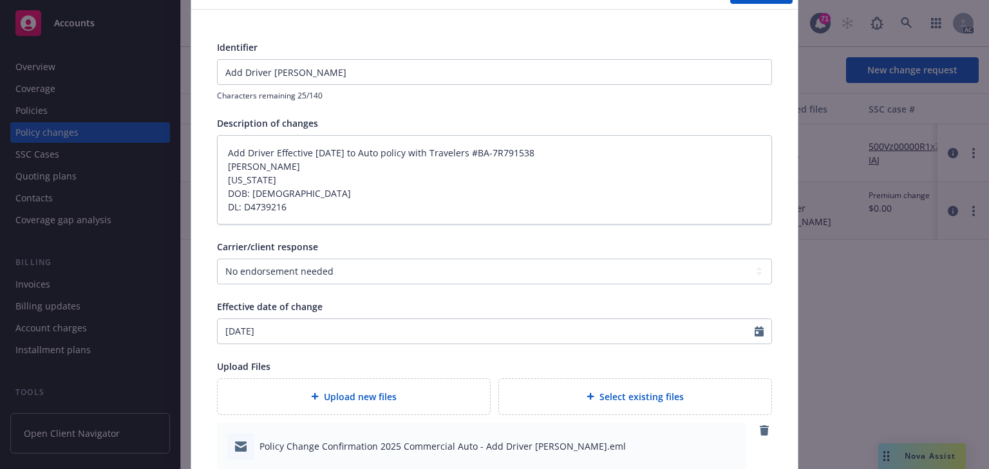
scroll to position [0, 0]
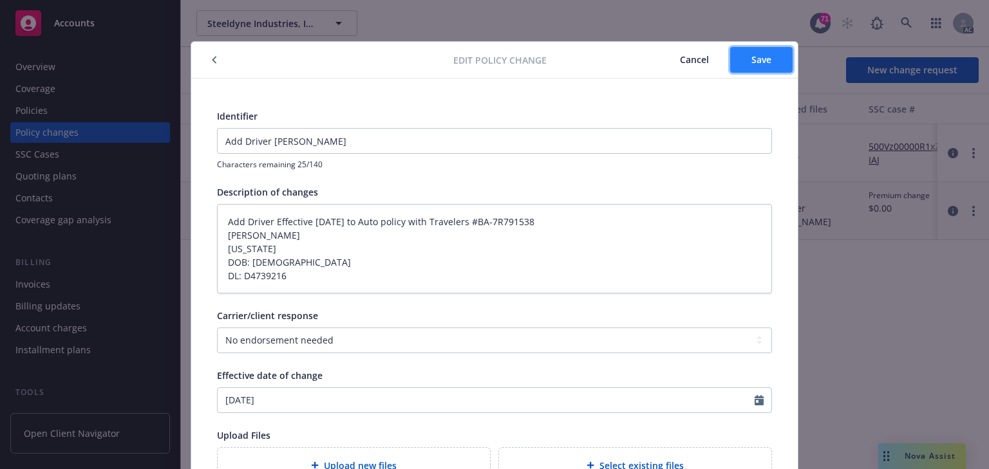
click at [764, 57] on span "Save" at bounding box center [761, 59] width 20 height 12
type textarea "x"
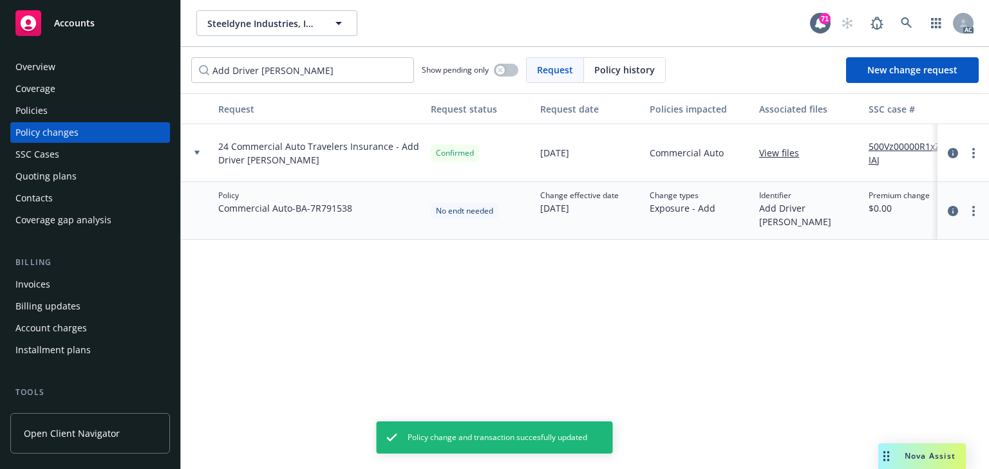
click at [457, 321] on div "Request Request status Request date Policies impacted Associated files SSC case…" at bounding box center [585, 281] width 808 height 376
click at [73, 109] on div "Policies" at bounding box center [89, 110] width 149 height 21
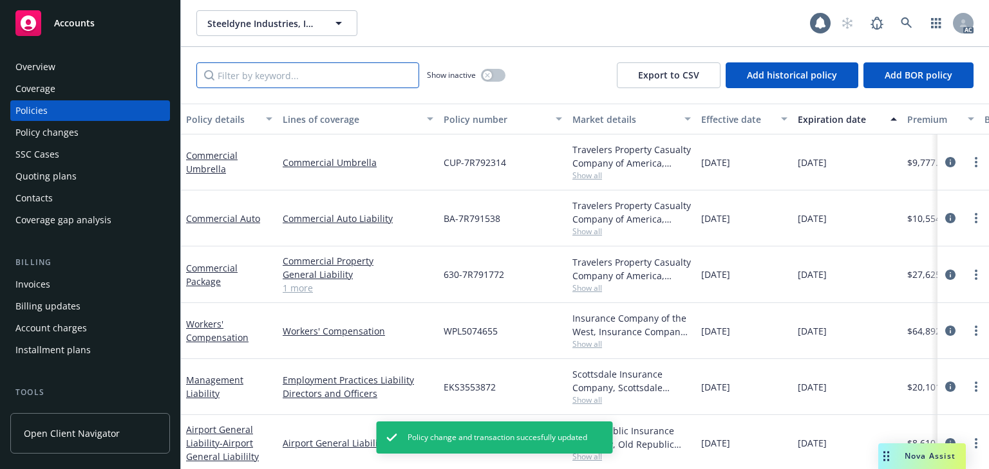
click at [286, 80] on input "Filter by keyword..." at bounding box center [307, 75] width 223 height 26
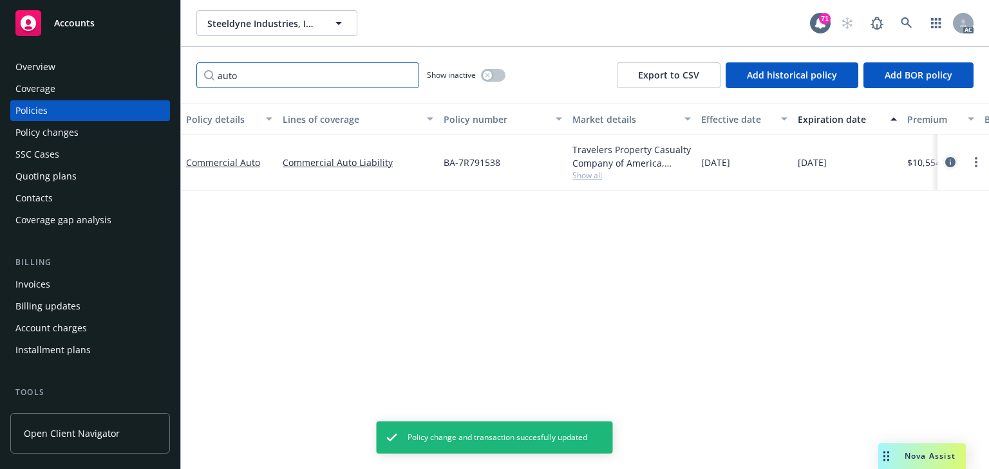
type input "auto"
click at [947, 162] on icon "circleInformation" at bounding box center [950, 162] width 10 height 10
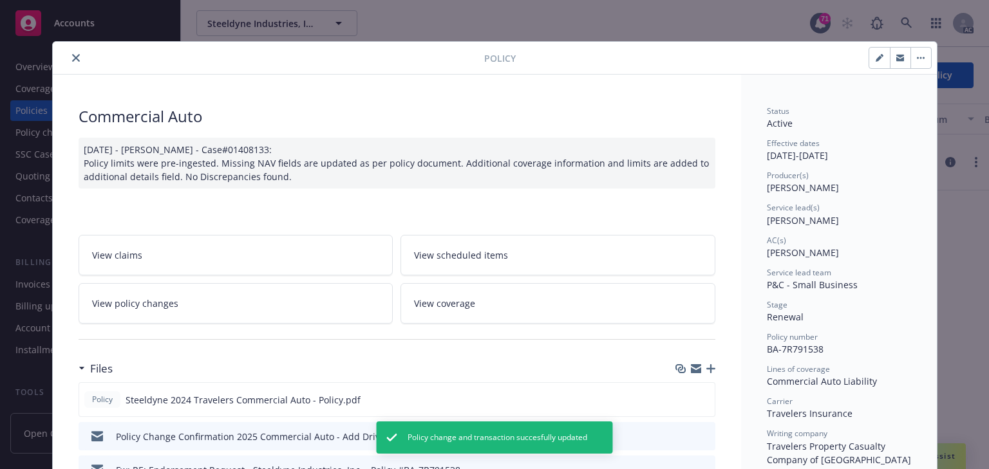
scroll to position [39, 0]
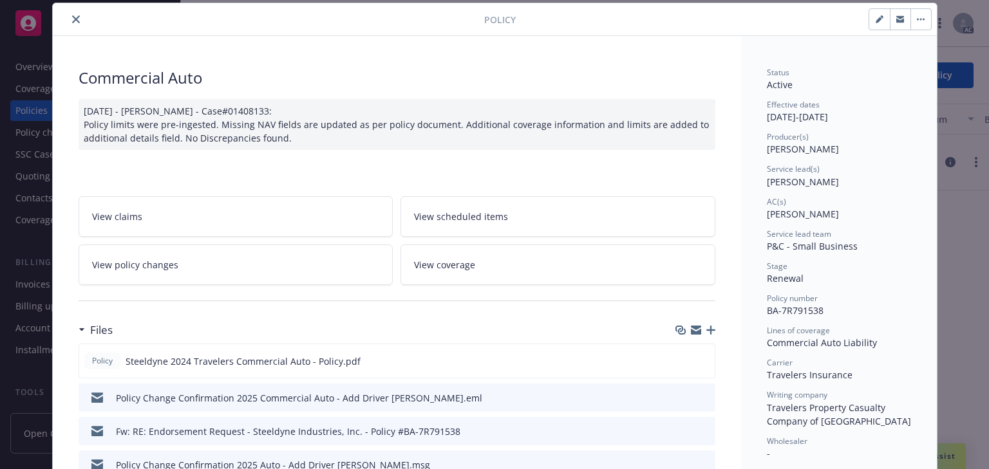
drag, startPoint x: 760, startPoint y: 214, endPoint x: 850, endPoint y: 214, distance: 89.5
copy span "Michael Chapman"
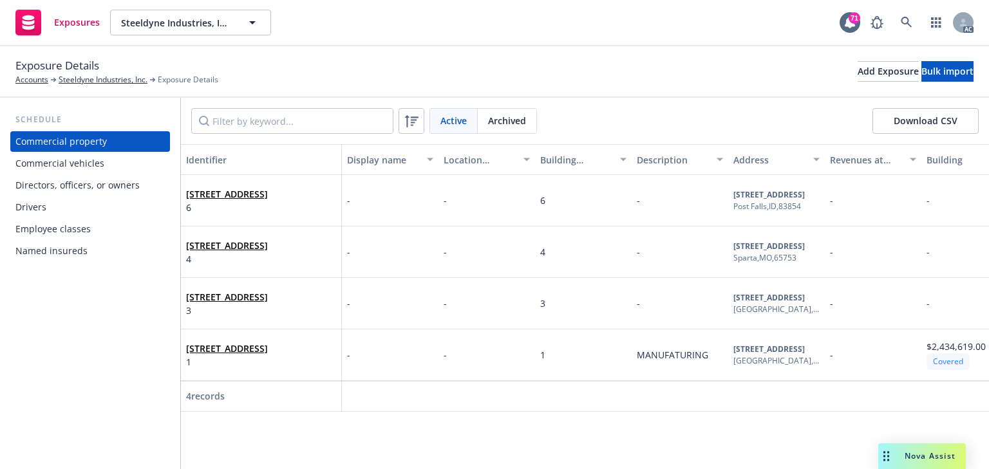
click at [73, 220] on div "Employee classes" at bounding box center [52, 229] width 75 height 21
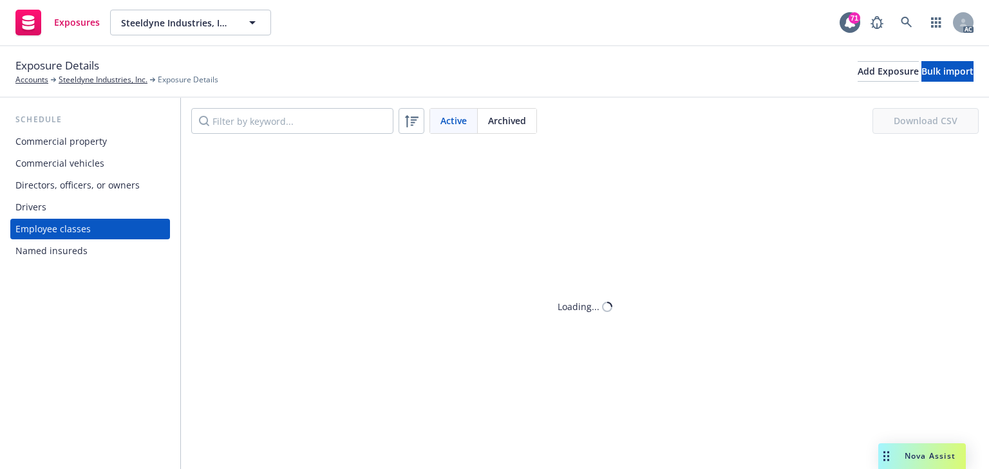
click at [70, 211] on div "Drivers" at bounding box center [89, 207] width 149 height 21
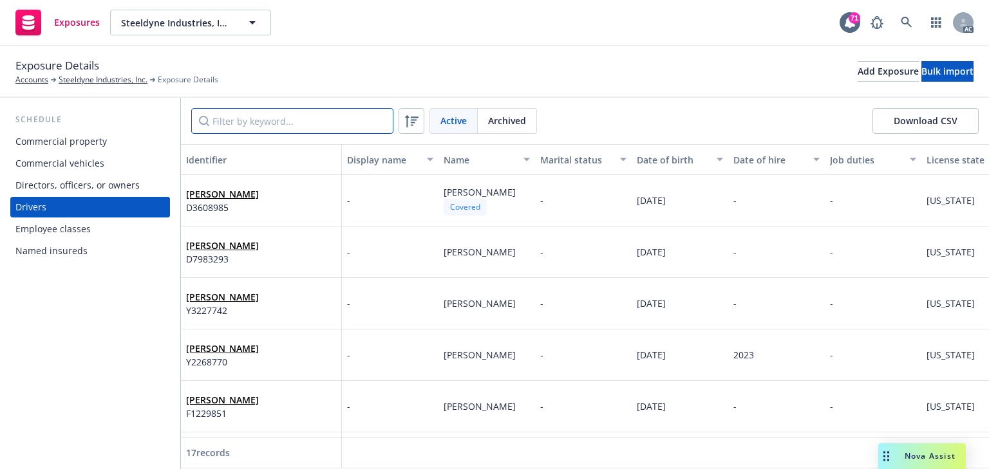
click at [286, 133] on div "Active Archived Download CSV" at bounding box center [585, 121] width 808 height 46
click at [278, 111] on input "Filter by keyword..." at bounding box center [292, 121] width 202 height 26
paste input "[PERSON_NAME]"
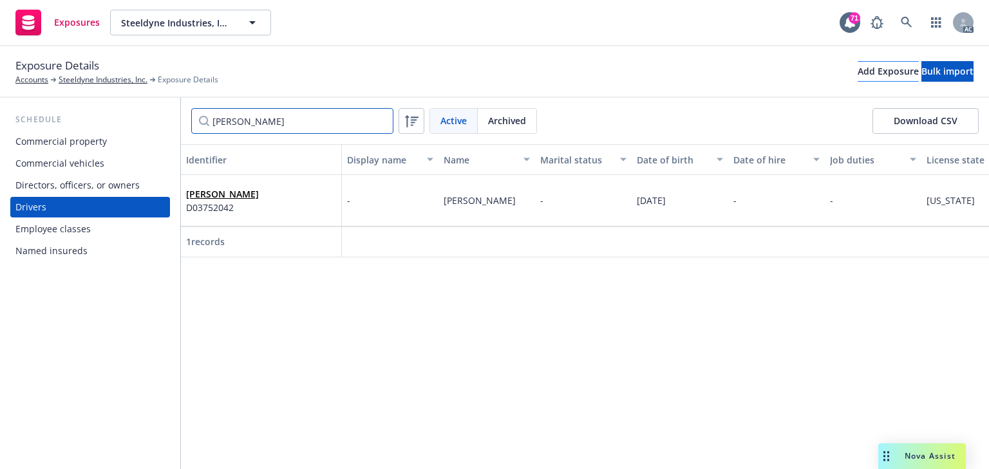
type input "[PERSON_NAME]"
click at [858, 77] on div "Add Exposure" at bounding box center [888, 71] width 61 height 19
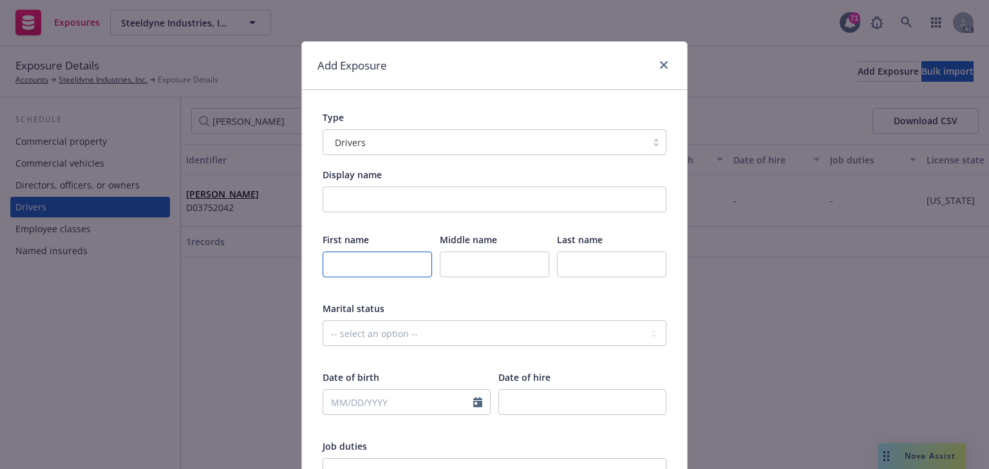
click at [387, 269] on input "text" at bounding box center [377, 265] width 109 height 26
paste input "[PERSON_NAME]"
type input "[PERSON_NAME]"
click at [578, 256] on input "text" at bounding box center [611, 265] width 109 height 26
paste input "[PERSON_NAME]"
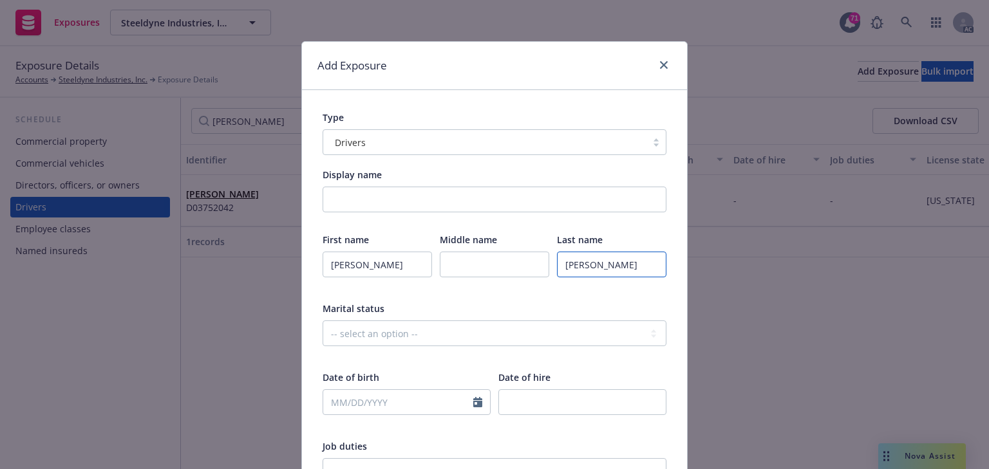
type input "[PERSON_NAME]"
click at [392, 406] on input "text" at bounding box center [398, 402] width 150 height 24
select select "10"
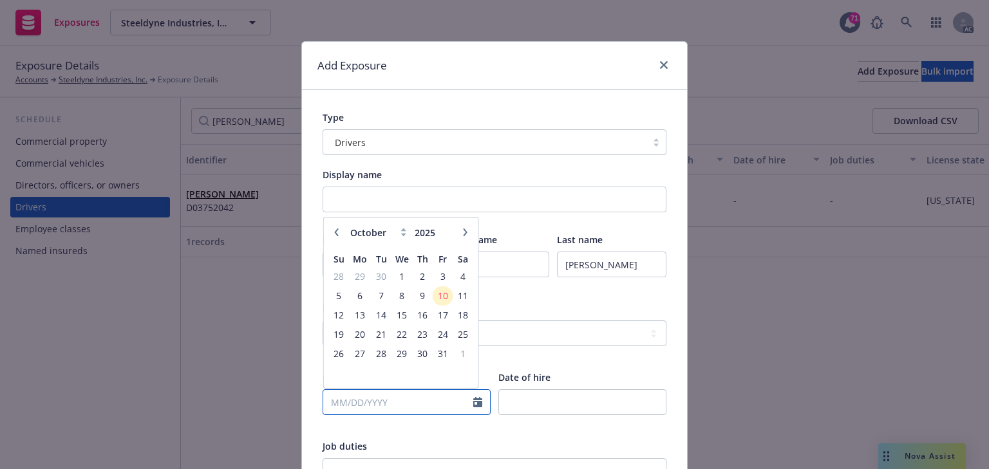
paste input "[DATE]"
type input "[DATE]"
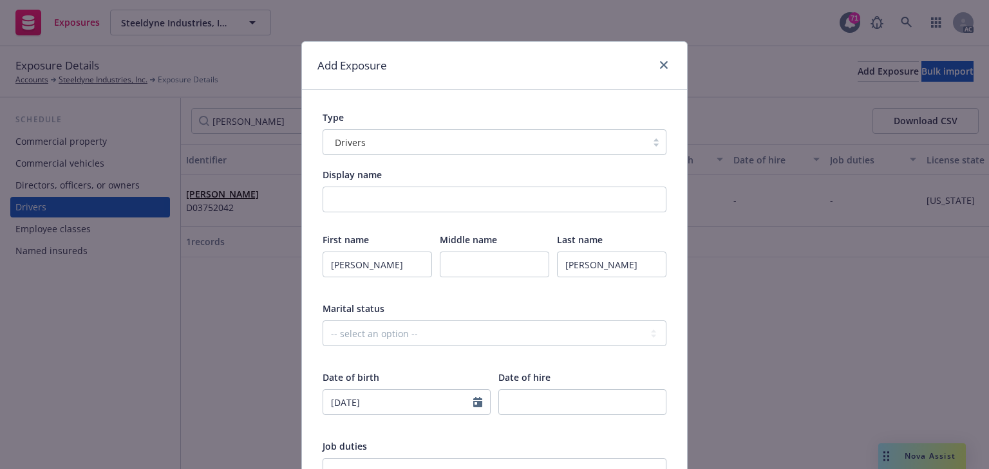
click at [394, 425] on div at bounding box center [407, 426] width 168 height 12
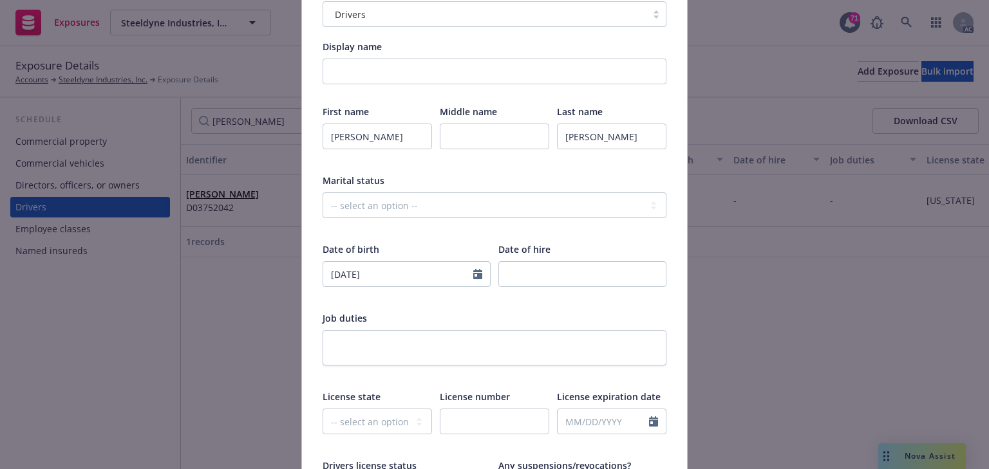
scroll to position [155, 0]
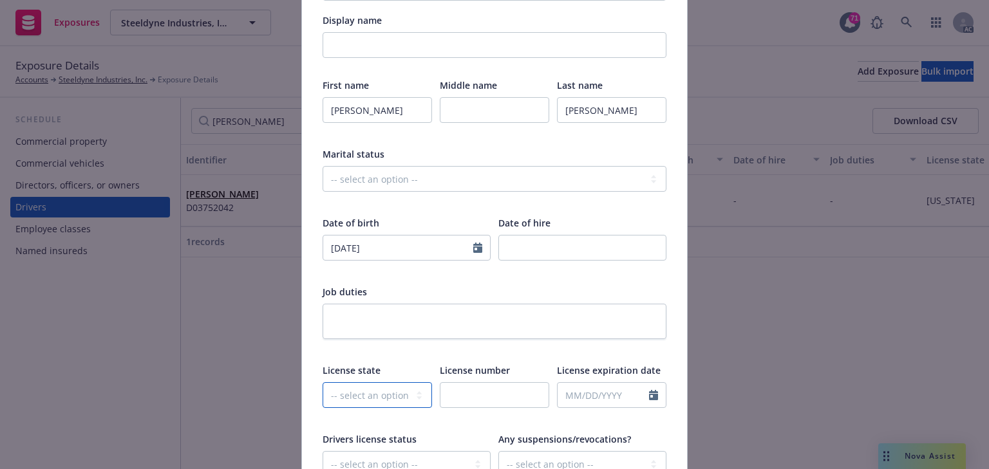
click at [343, 394] on select "-- select an option -- [US_STATE] [US_STATE] [US_STATE] [US_STATE] [US_STATE] […" at bounding box center [377, 395] width 109 height 26
select select "CA"
click at [323, 382] on select "-- select an option -- [US_STATE] [US_STATE] [US_STATE] [US_STATE] [US_STATE] […" at bounding box center [377, 395] width 109 height 26
click at [505, 393] on input "text" at bounding box center [494, 395] width 109 height 26
paste input "D4739216"
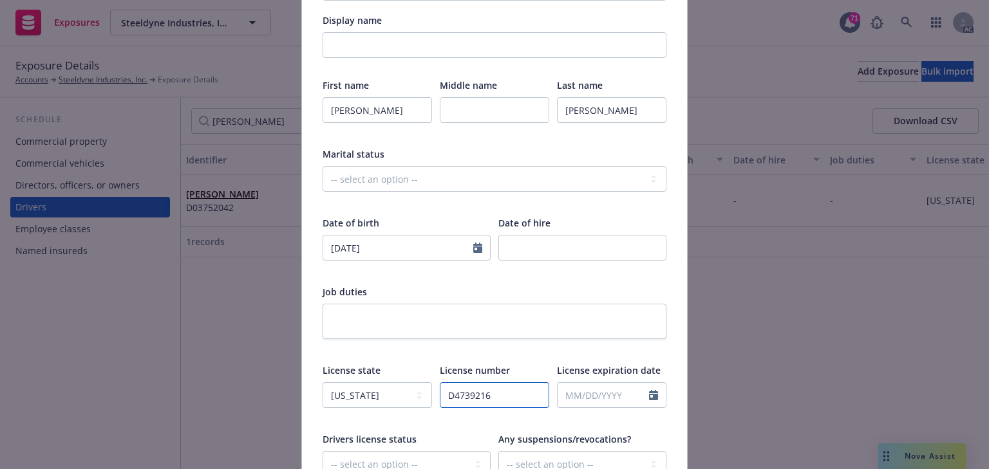
type input "D4739216"
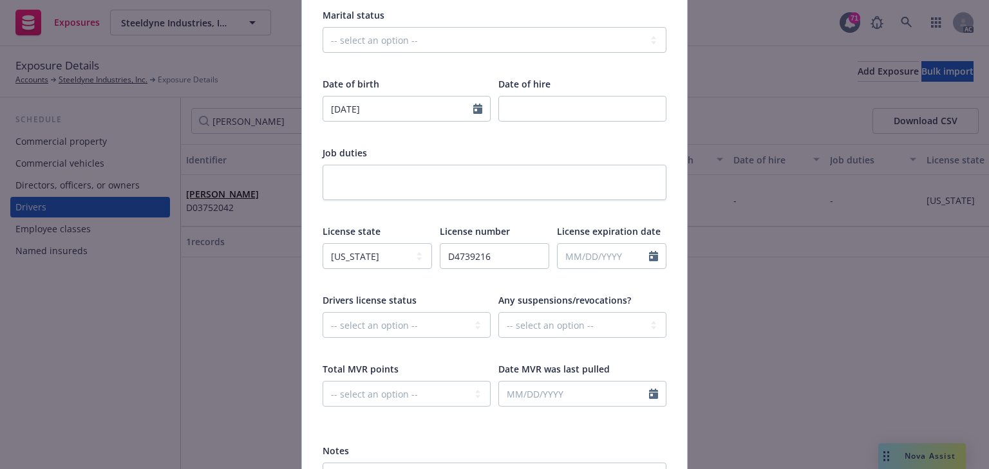
scroll to position [309, 0]
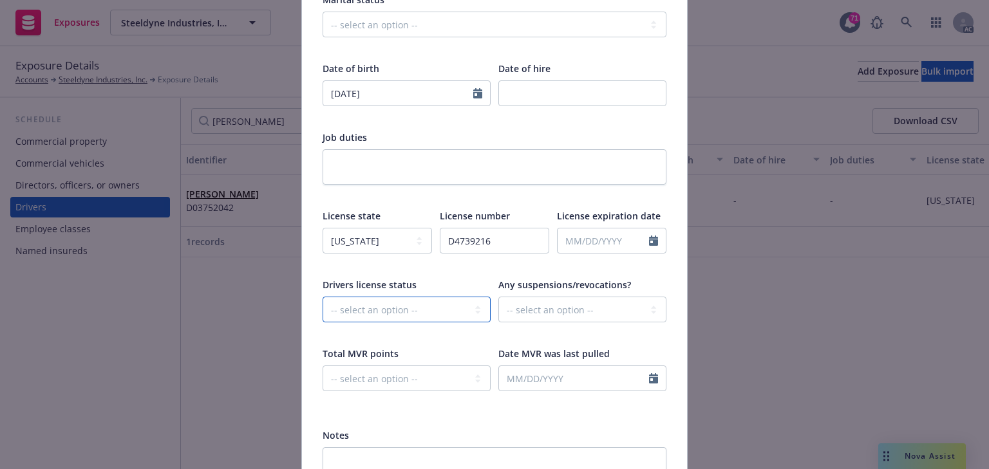
click at [393, 311] on select "-- select an option -- Cancelled Denied Disqualified Expired Invalid Limited No…" at bounding box center [407, 310] width 168 height 26
select select "VALID"
click at [323, 297] on select "-- select an option -- Cancelled Denied Disqualified Expired Invalid Limited No…" at bounding box center [407, 310] width 168 height 26
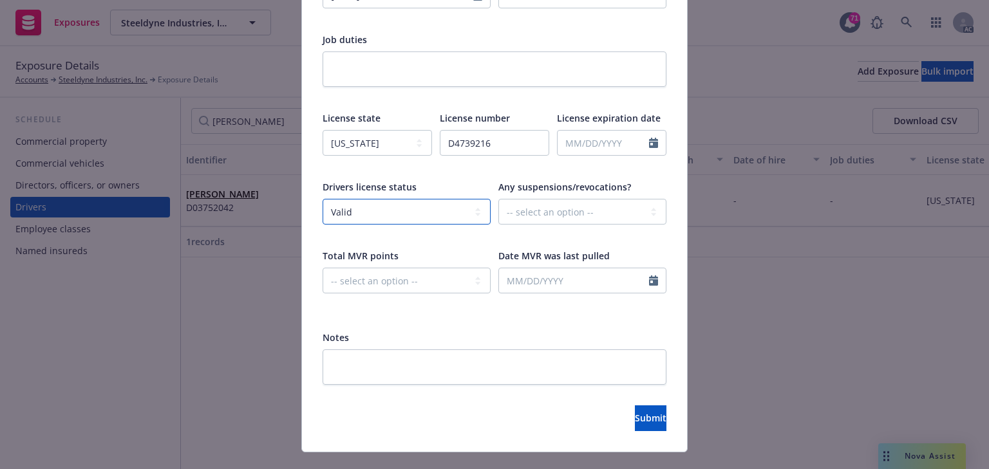
scroll to position [431, 0]
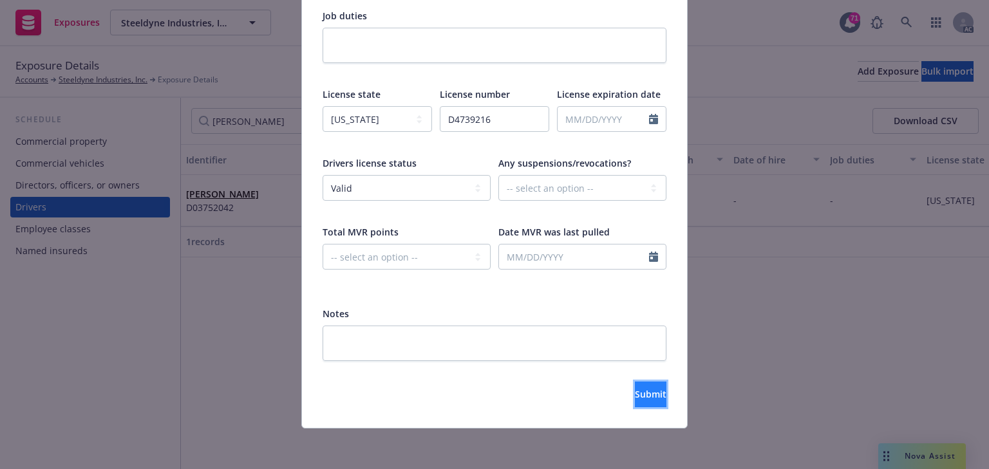
click at [635, 392] on span "Submit" at bounding box center [651, 394] width 32 height 12
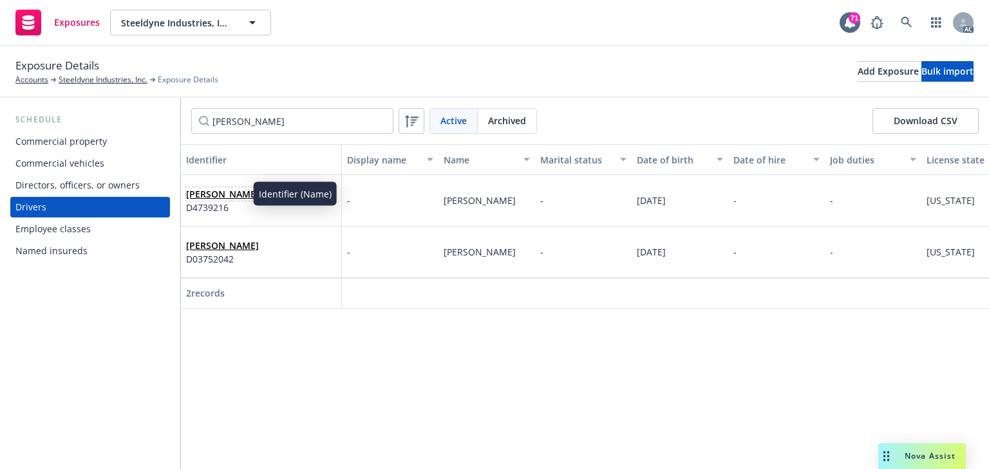
click at [205, 195] on link "[PERSON_NAME]" at bounding box center [222, 194] width 73 height 12
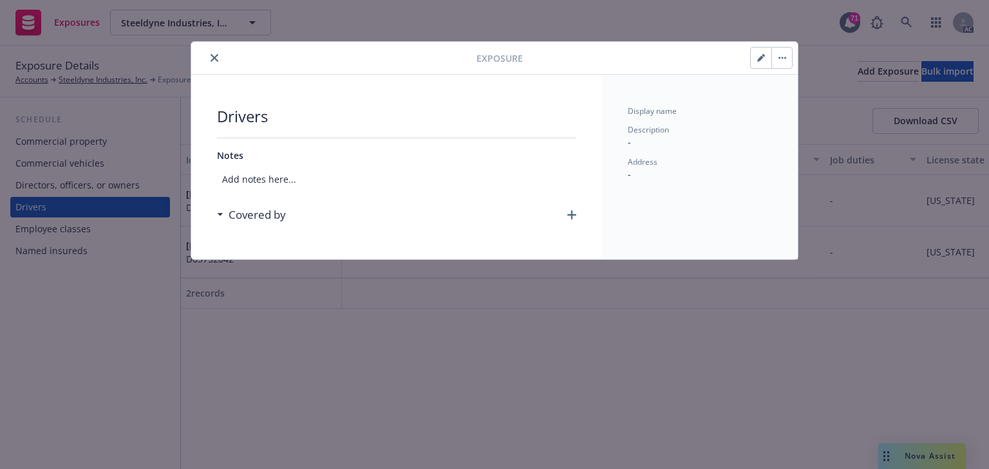
click at [760, 64] on button "button" at bounding box center [761, 58] width 21 height 21
select select "CA"
select select "VALID"
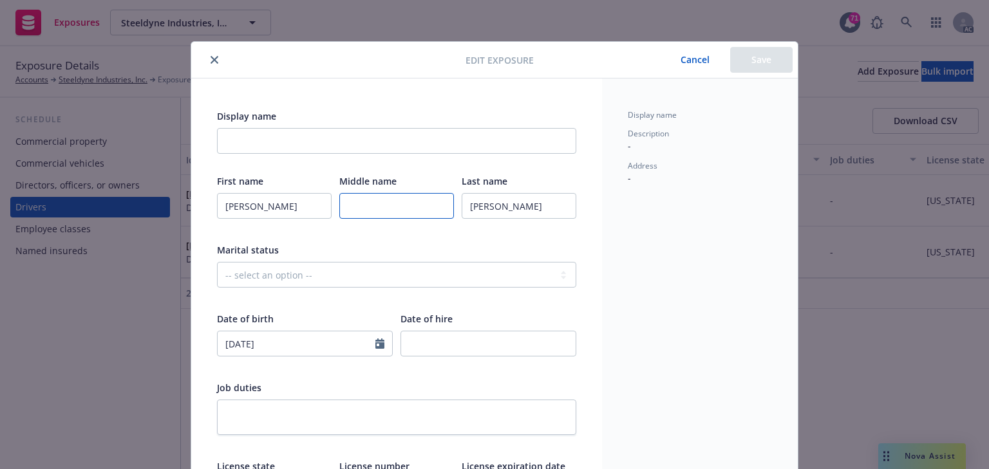
click at [379, 205] on input "text" at bounding box center [396, 206] width 115 height 26
type input "a"
type input "[PERSON_NAME]"
click at [382, 238] on div "First name [PERSON_NAME] Middle name [PERSON_NAME] Last name [PERSON_NAME] Mari…" at bounding box center [396, 417] width 359 height 484
click at [770, 57] on button "Save" at bounding box center [761, 60] width 62 height 26
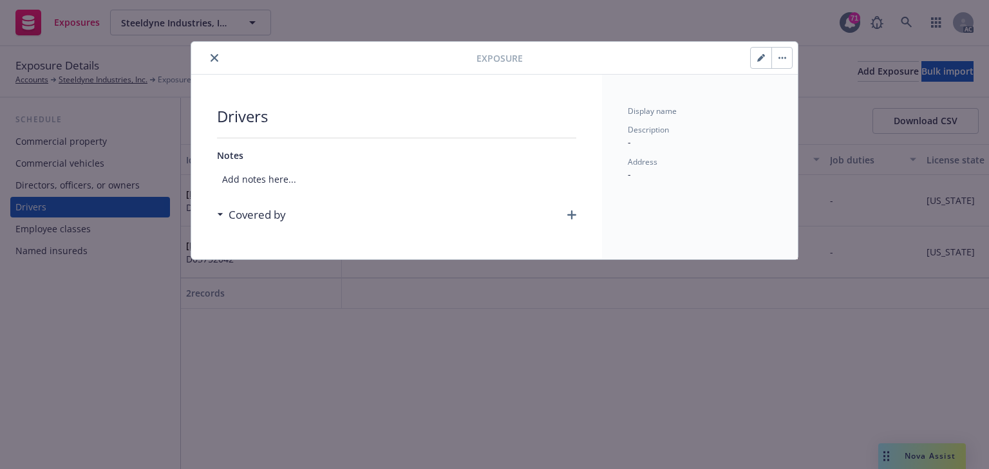
click at [570, 216] on icon "button" at bounding box center [571, 215] width 9 height 9
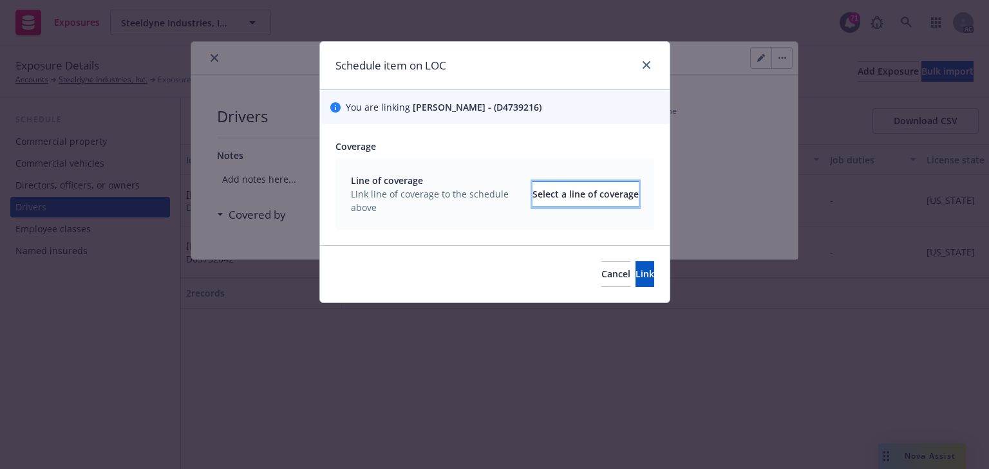
click at [540, 198] on div "Select a line of coverage" at bounding box center [586, 194] width 106 height 24
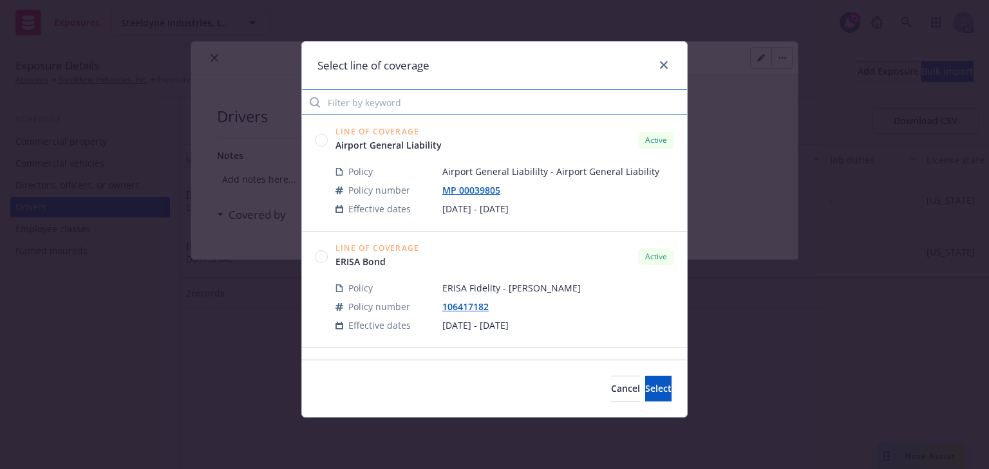
click at [396, 104] on input "Filter by keyword" at bounding box center [494, 103] width 385 height 26
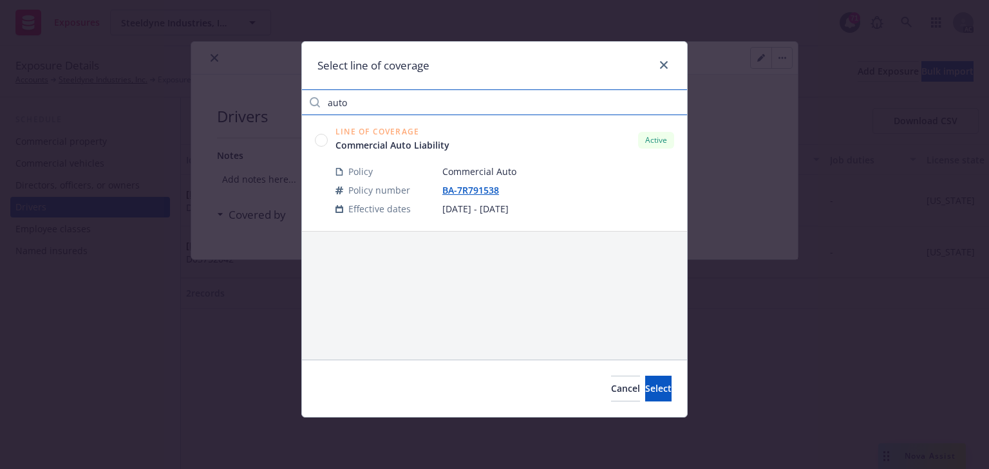
type input "auto"
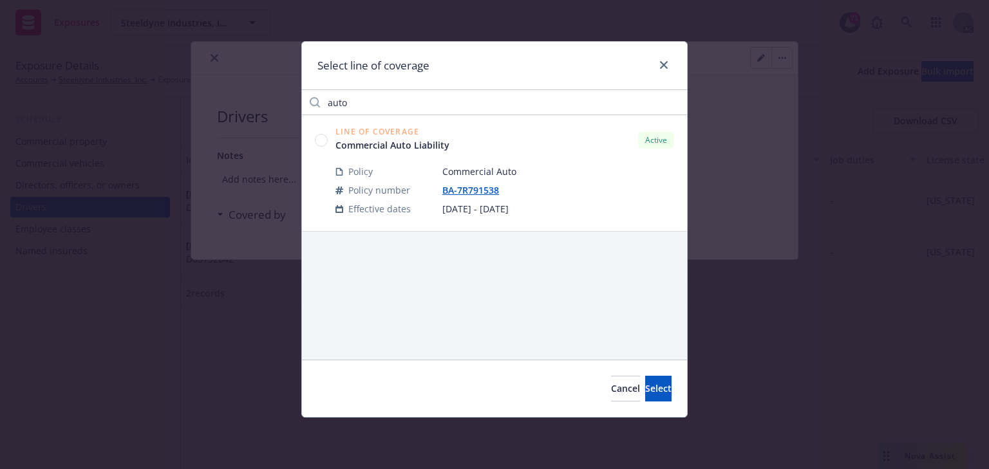
click at [319, 144] on circle at bounding box center [322, 140] width 12 height 12
click at [645, 392] on span "Select" at bounding box center [658, 388] width 26 height 12
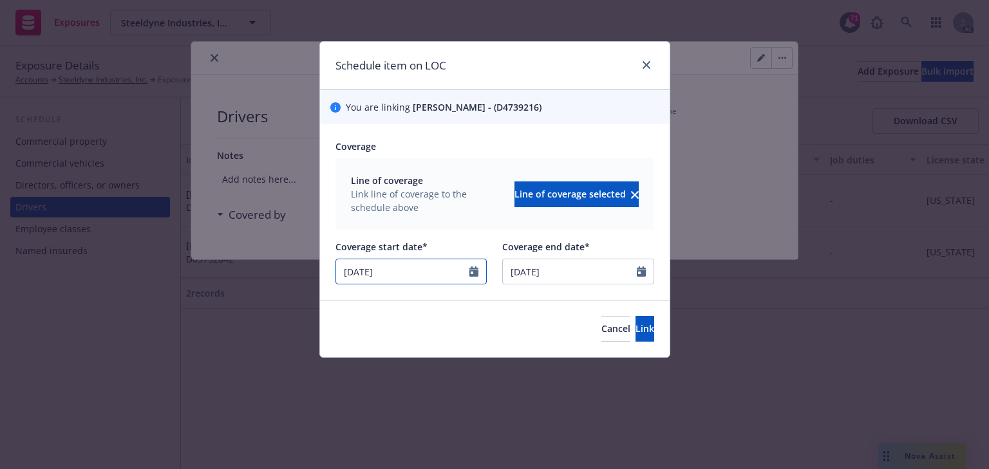
drag, startPoint x: 433, startPoint y: 263, endPoint x: 142, endPoint y: 271, distance: 291.2
click at [142, 271] on div "Schedule item on LOC You are linking George Anthony Carillo - (D4739216) Covera…" at bounding box center [494, 234] width 989 height 469
select select "12"
type input "08/20/2025"
click at [636, 332] on button "Link" at bounding box center [645, 329] width 19 height 26
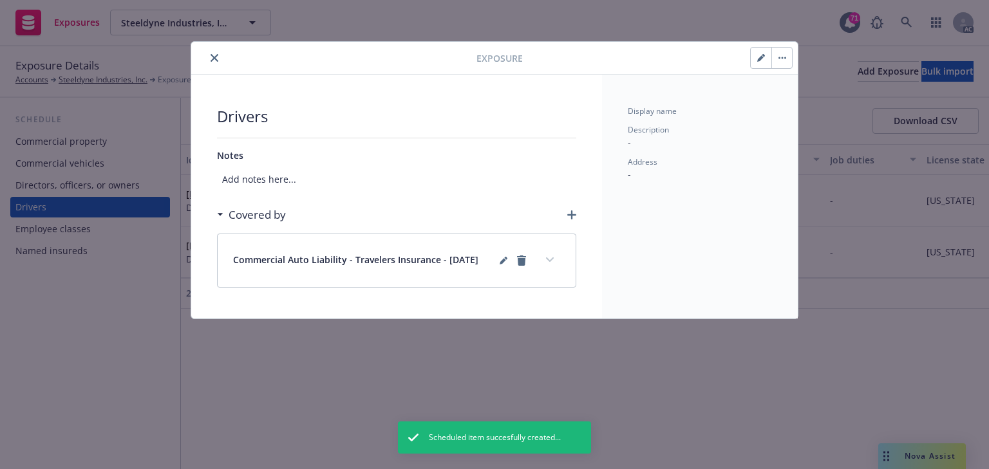
click at [556, 254] on button "expand content" at bounding box center [550, 260] width 21 height 21
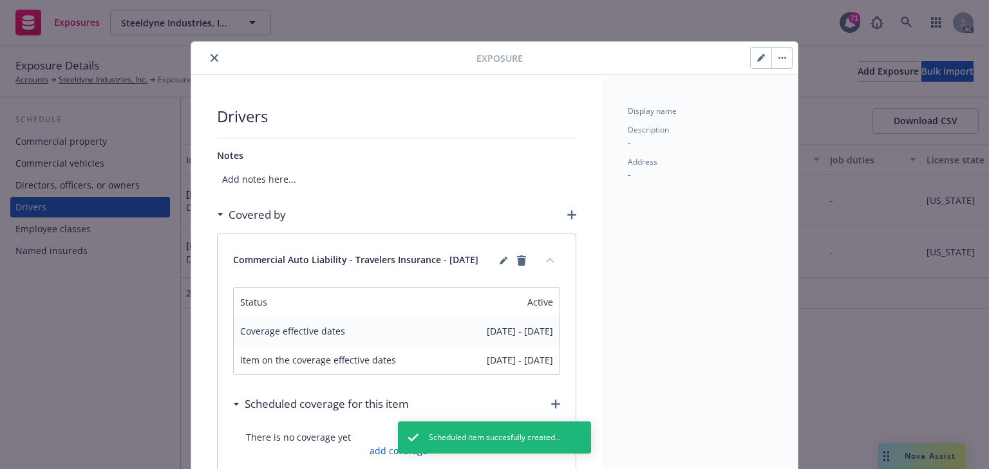
scroll to position [155, 0]
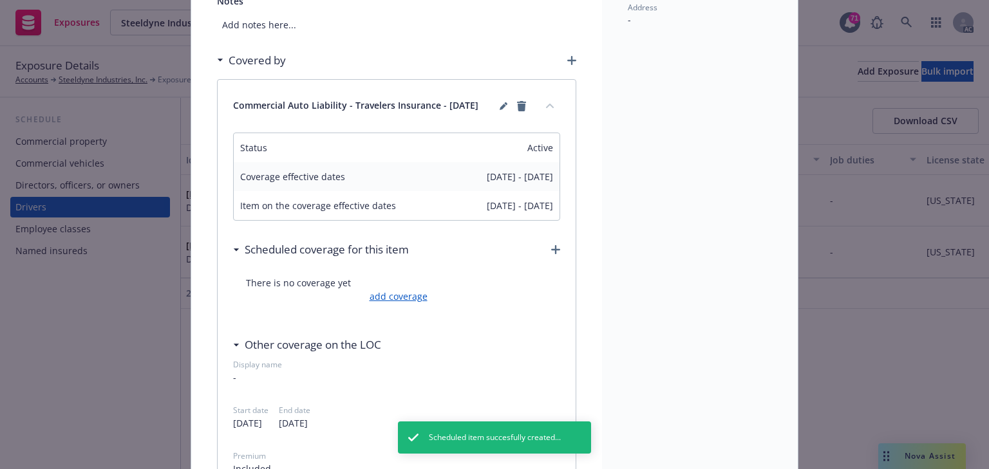
click at [415, 294] on link "add coverage" at bounding box center [396, 297] width 61 height 14
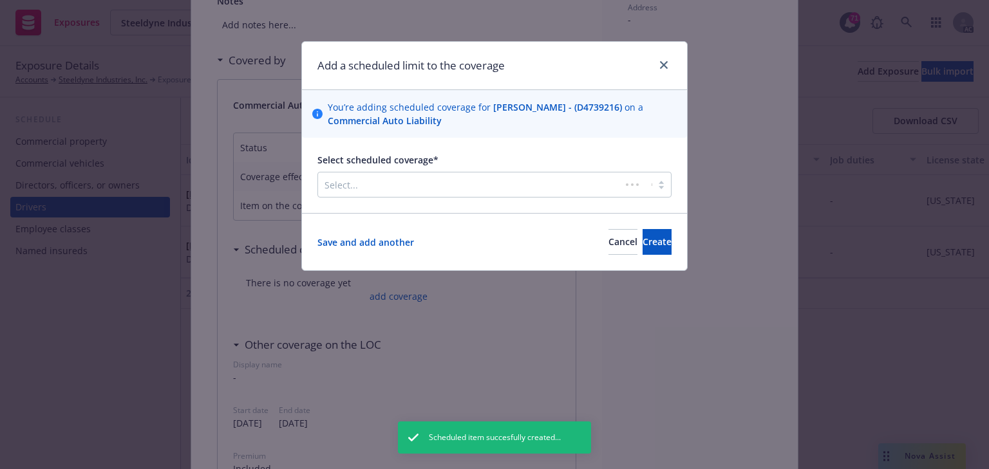
click at [451, 188] on div at bounding box center [470, 184] width 290 height 15
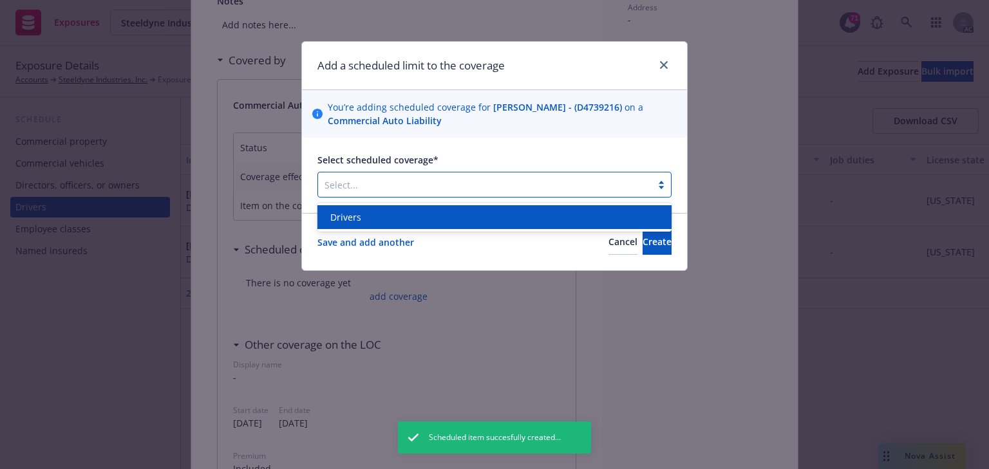
click at [430, 223] on div "Drivers" at bounding box center [494, 218] width 339 height 14
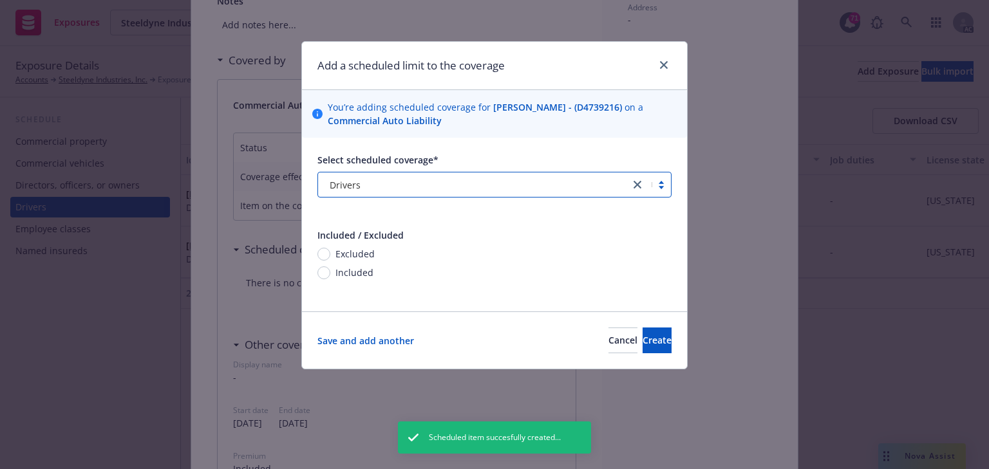
click at [348, 271] on span "Included" at bounding box center [354, 273] width 38 height 14
click at [330, 271] on input "Included" at bounding box center [323, 273] width 13 height 13
radio input "true"
click at [657, 354] on div "Save and add another Cancel Create" at bounding box center [494, 340] width 385 height 57
click at [653, 343] on button "Create" at bounding box center [657, 341] width 29 height 26
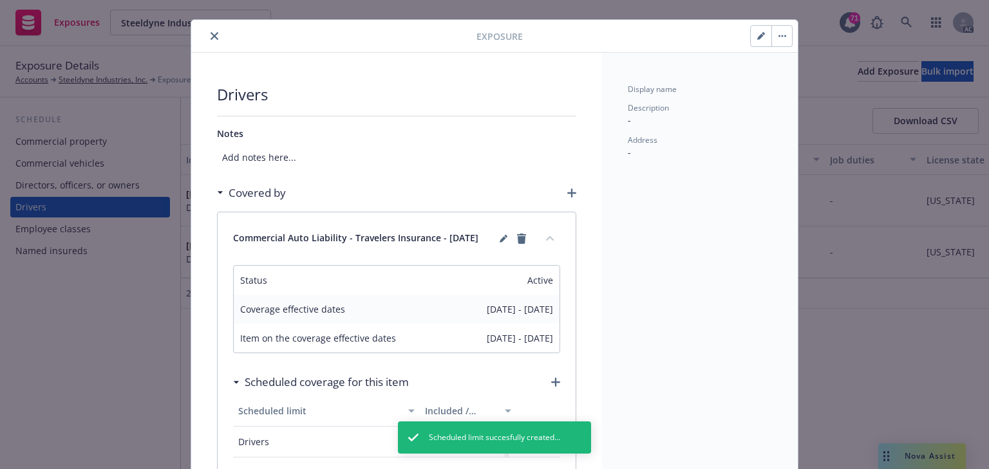
scroll to position [0, 0]
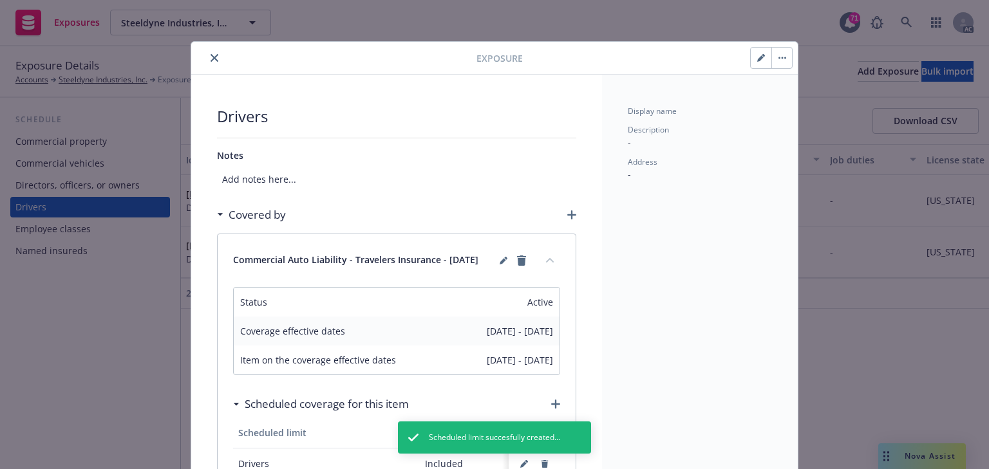
click at [211, 54] on icon "close" at bounding box center [215, 58] width 8 height 8
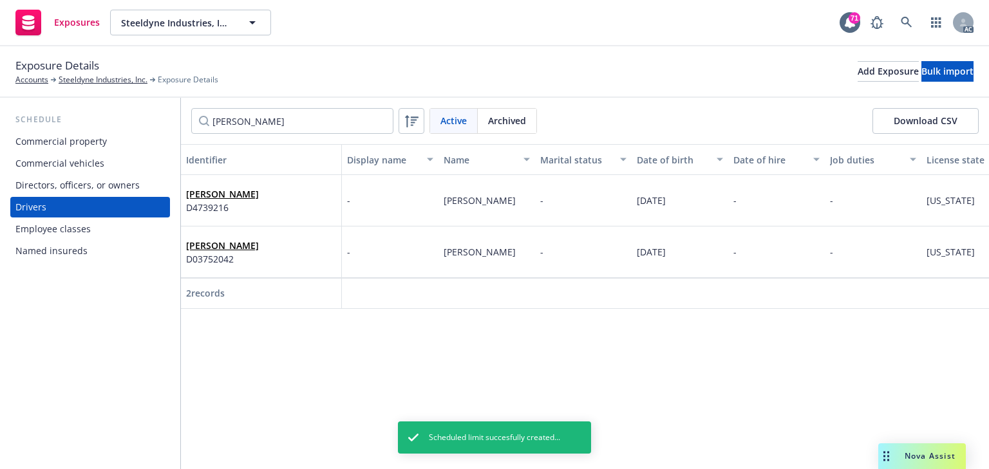
click at [456, 381] on div "Identifier Display name Name Marital status Date of birth Date of hire Job duti…" at bounding box center [585, 306] width 808 height 325
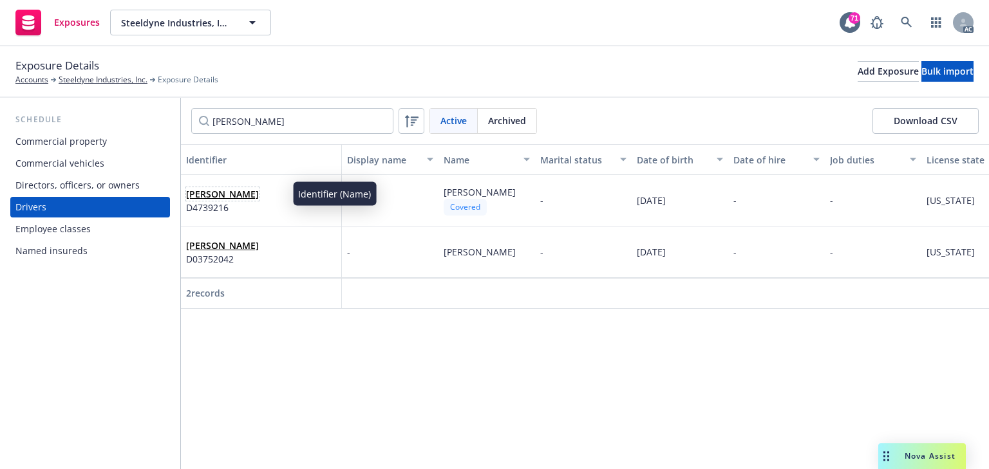
click at [233, 195] on link "George Anthony Carillo" at bounding box center [222, 194] width 73 height 12
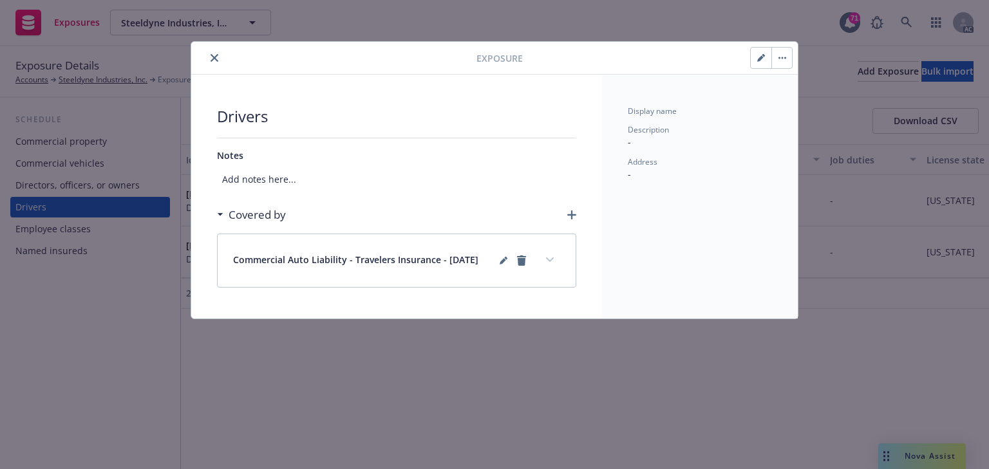
click at [553, 258] on icon "expand content" at bounding box center [550, 260] width 8 height 5
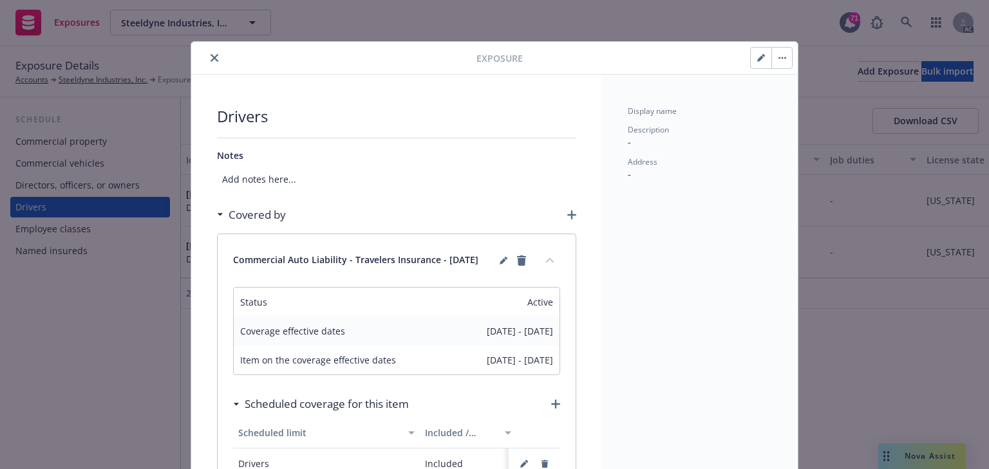
click at [211, 61] on icon "close" at bounding box center [215, 58] width 8 height 8
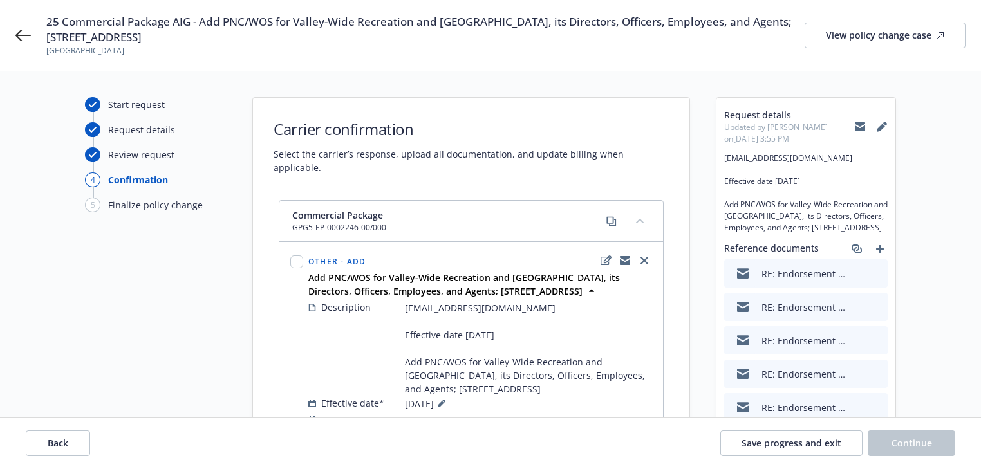
click at [199, 335] on div "Start request Request details Review request 4 Confirmation 5 Finalize policy c…" at bounding box center [156, 425] width 142 height 657
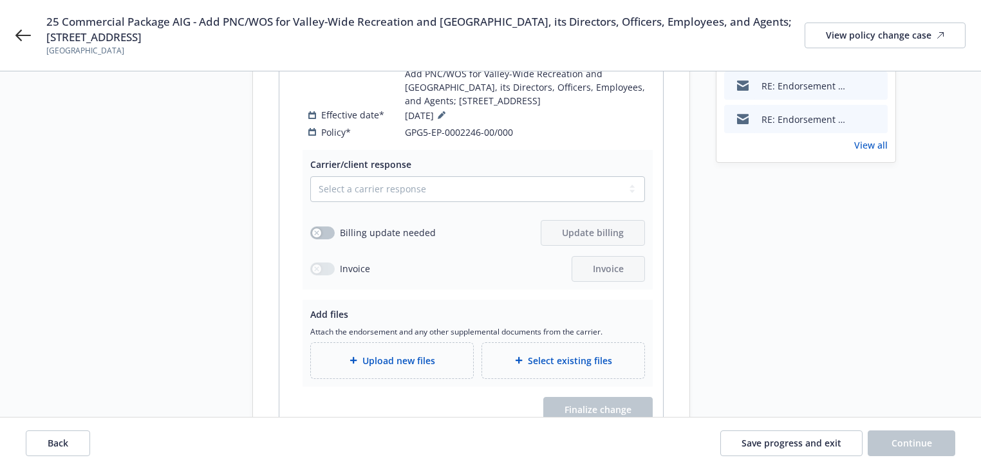
scroll to position [348, 0]
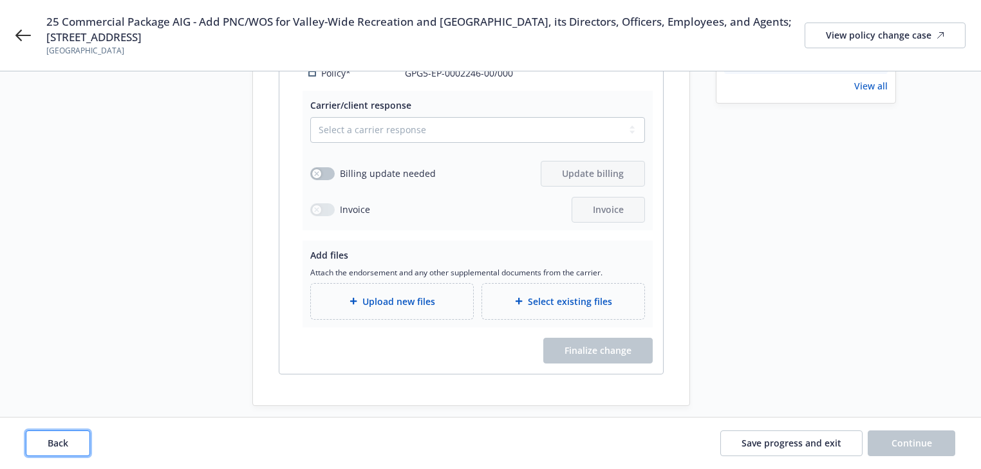
click at [69, 445] on button "Back" at bounding box center [58, 444] width 64 height 26
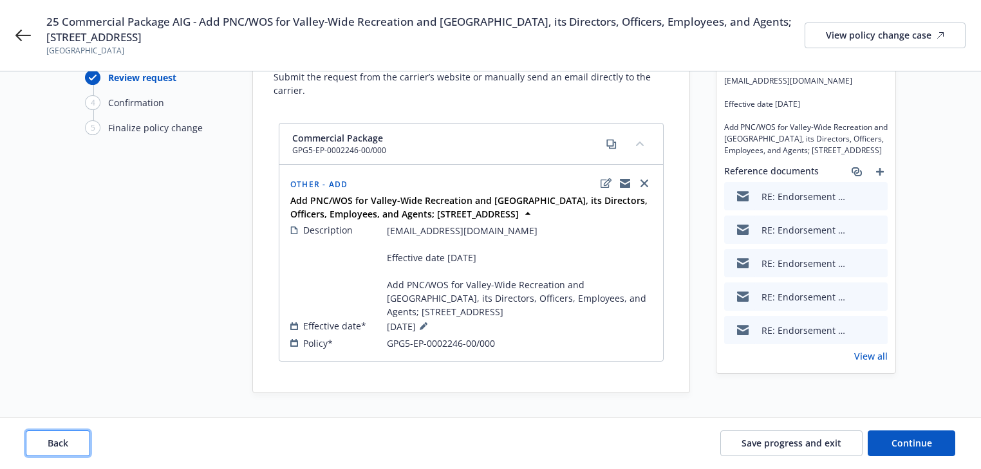
click at [69, 445] on button "Back" at bounding box center [58, 444] width 64 height 26
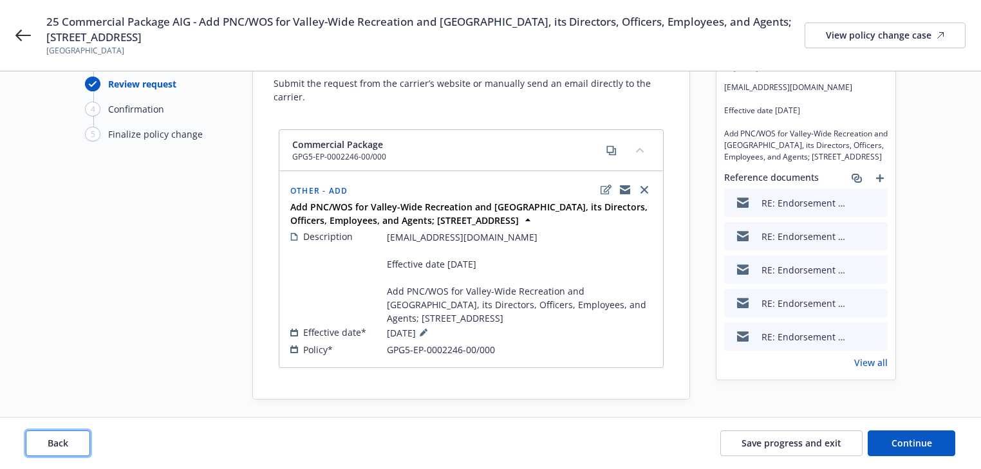
click at [69, 445] on button "Back" at bounding box center [58, 444] width 64 height 26
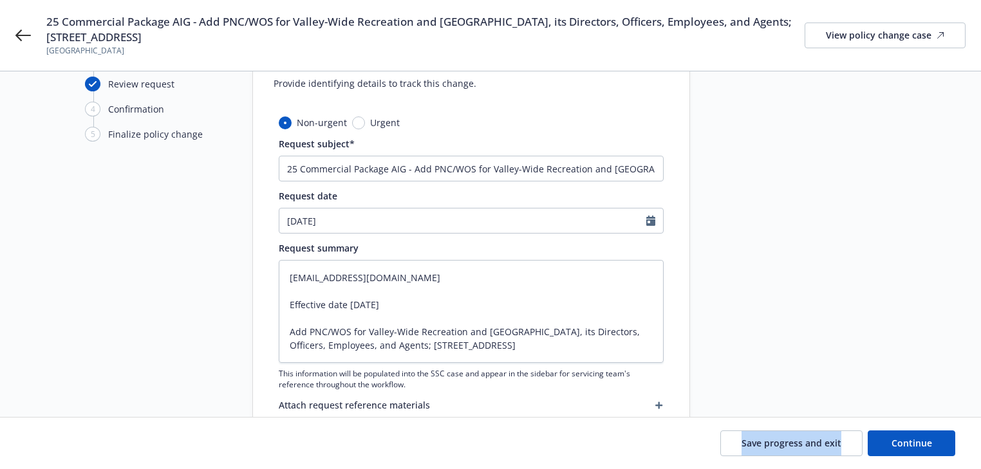
click at [69, 445] on div "Save progress and exit Continue" at bounding box center [491, 444] width 930 height 26
click at [918, 444] on span "Continue" at bounding box center [912, 443] width 41 height 12
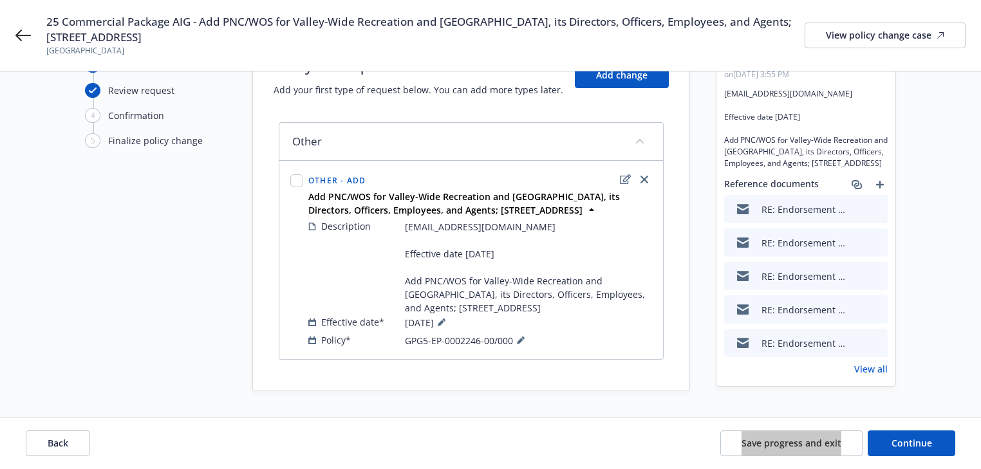
scroll to position [71, 0]
click at [923, 317] on div "Start request Request details Review request 4 Confirmation 5 Finalize policy c…" at bounding box center [490, 212] width 950 height 359
click at [535, 413] on div "Start request Request details Review request 4 Confirmation 5 Finalize policy c…" at bounding box center [490, 238] width 981 height 462
click at [80, 438] on button "Back" at bounding box center [58, 444] width 64 height 26
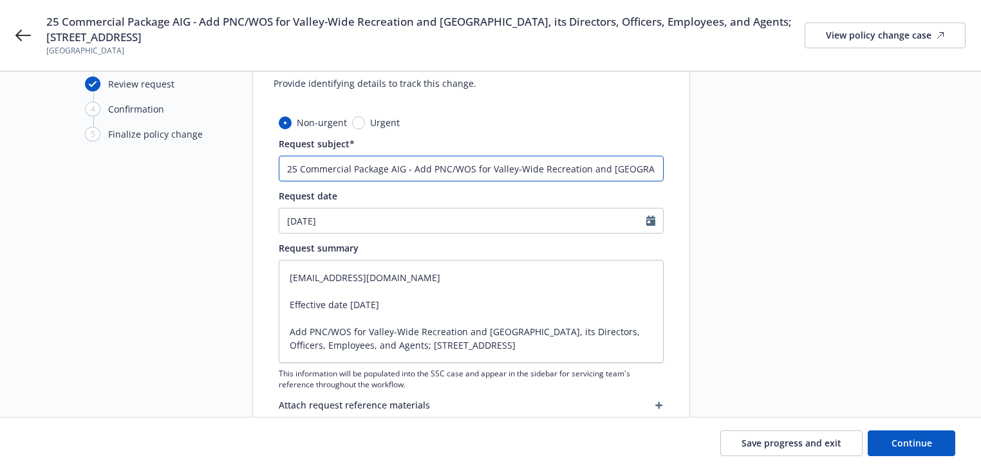
click at [440, 172] on input "25 Commercial Package AIG - Add PNC/WOS for Valley-Wide Recreation and [GEOGRAP…" at bounding box center [471, 169] width 385 height 26
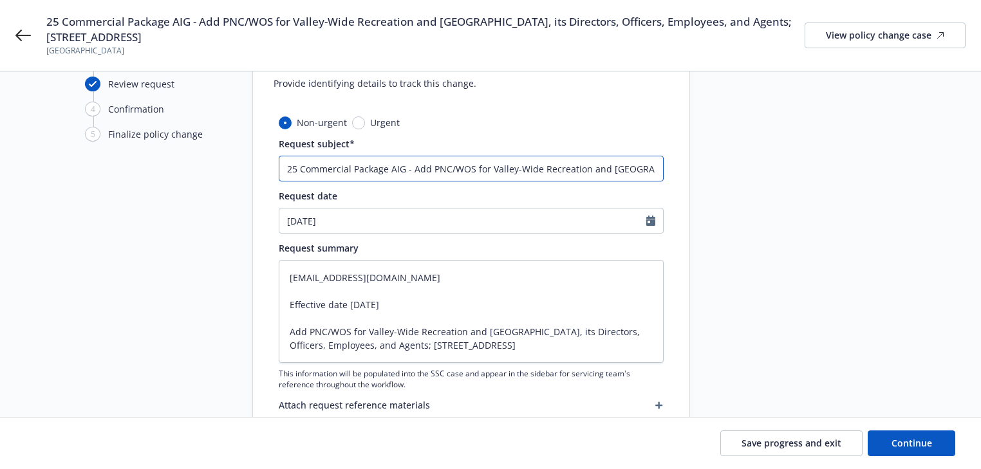
click at [440, 172] on input "25 Commercial Package AIG - Add PNC/WOS for Valley-Wide Recreation and [GEOGRAP…" at bounding box center [471, 169] width 385 height 26
click at [438, 170] on input "25 Commercial Package AIG - Add PNC/WOS for Valley-Wide Recreation and [GEOGRAP…" at bounding box center [471, 169] width 385 height 26
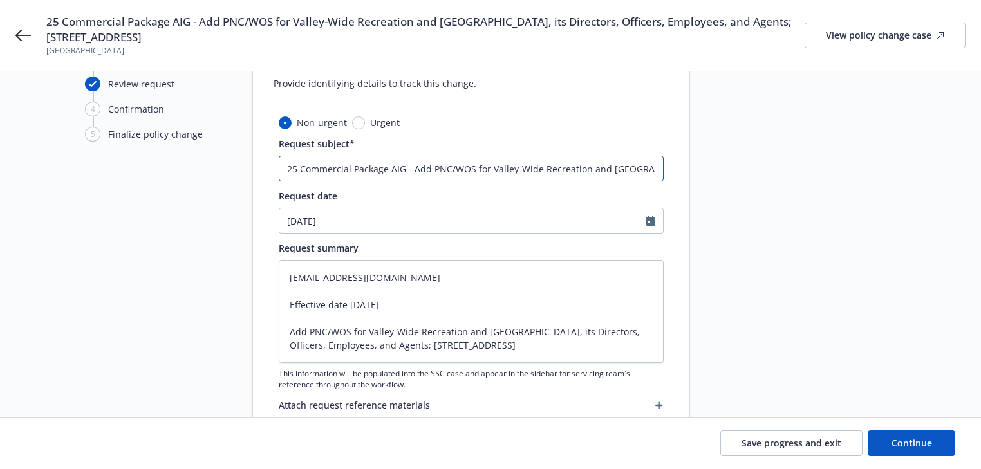
type textarea "x"
type input "25 Commercial Package AIG - Add A/WOS for Valley-Wide Recreation and [GEOGRAPHI…"
type textarea "x"
type input "25 Commercial Package AIG - Add AI/WOS for Valley-Wide Recreation and [GEOGRAPH…"
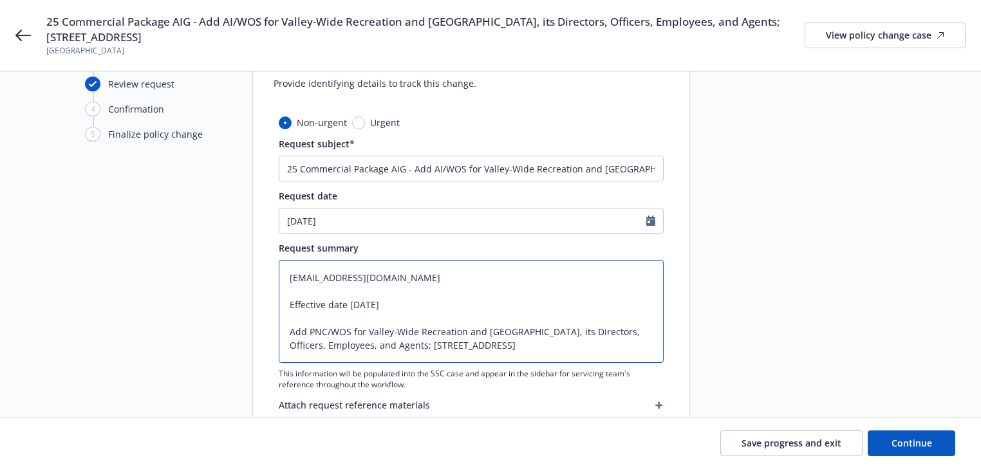
click at [318, 330] on textarea "[EMAIL_ADDRESS][DOMAIN_NAME] Effective date [DATE] Add PNC/WOS for Valley-Wide …" at bounding box center [471, 311] width 385 height 103
type textarea "x"
type textarea "[EMAIL_ADDRESS][DOMAIN_NAME] Effective date [DATE] Add A/WOS for Valley-Wide Re…"
type textarea "x"
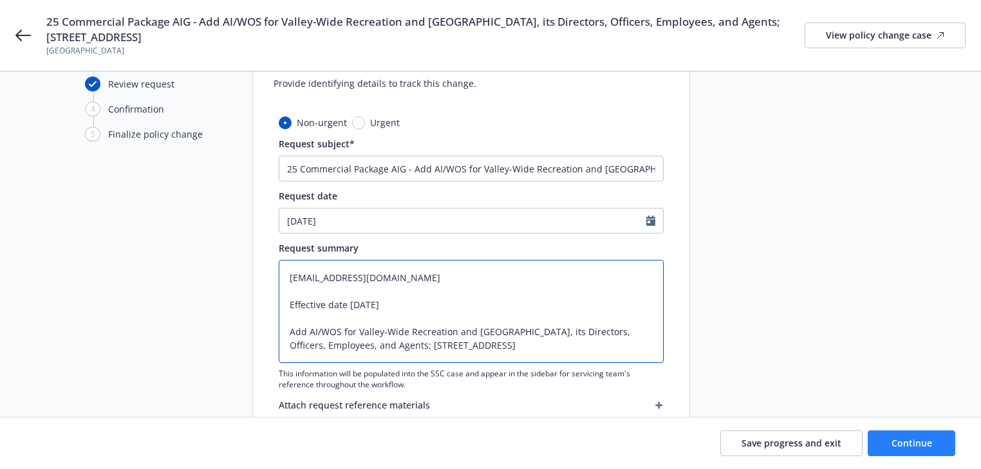
type textarea "[EMAIL_ADDRESS][DOMAIN_NAME] Effective date [DATE] Add AI/WOS for Valley-Wide R…"
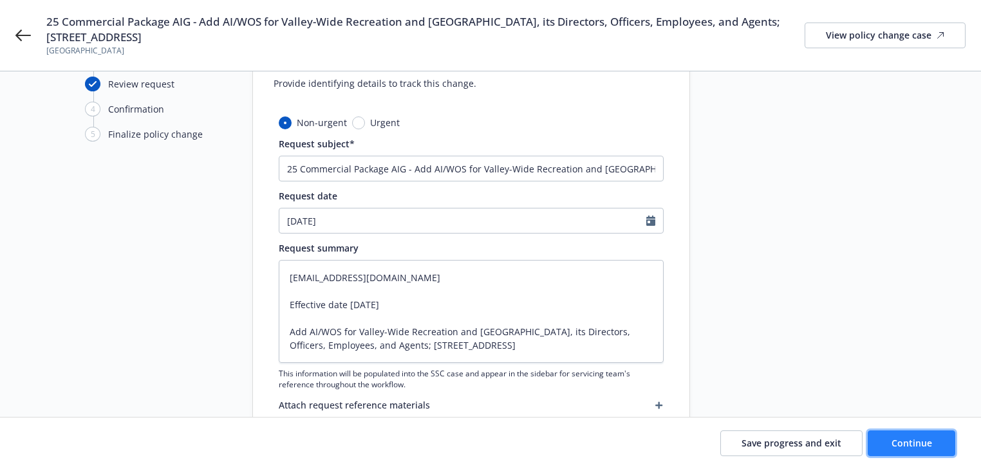
click at [926, 449] on button "Continue" at bounding box center [912, 444] width 88 height 26
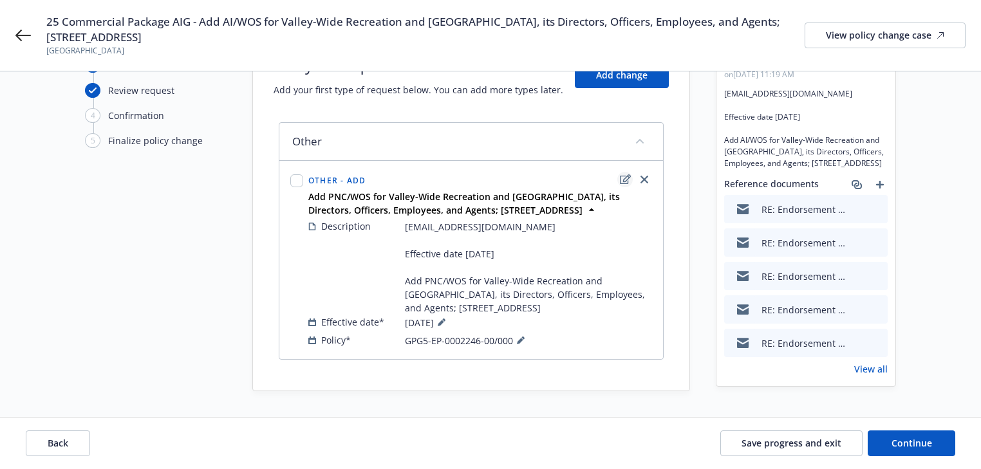
click at [622, 175] on icon "edit" at bounding box center [625, 180] width 11 height 10
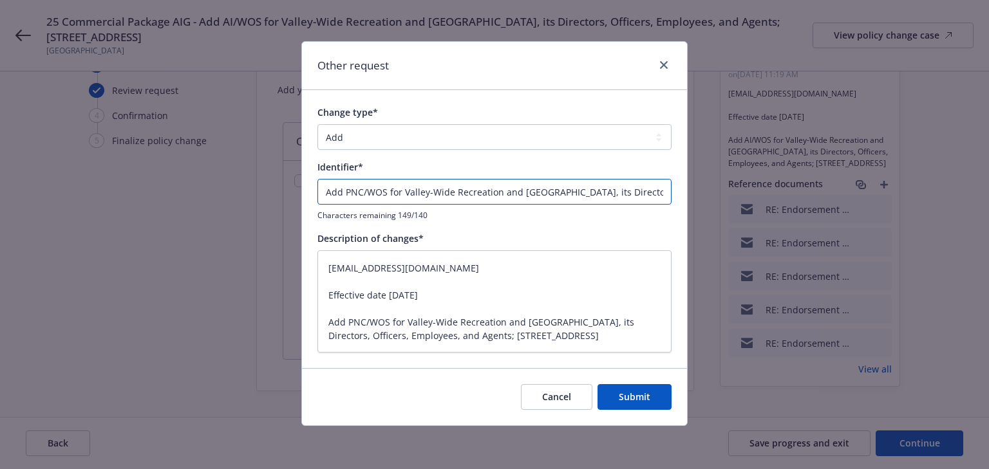
click at [351, 194] on input "Add PNC/WOS for Valley-Wide Recreation and [GEOGRAPHIC_DATA], its Directors, Of…" at bounding box center [494, 192] width 354 height 26
type textarea "x"
type input "Add A/WOS for Valley-Wide Recreation and [GEOGRAPHIC_DATA], its Directors, Offi…"
type textarea "x"
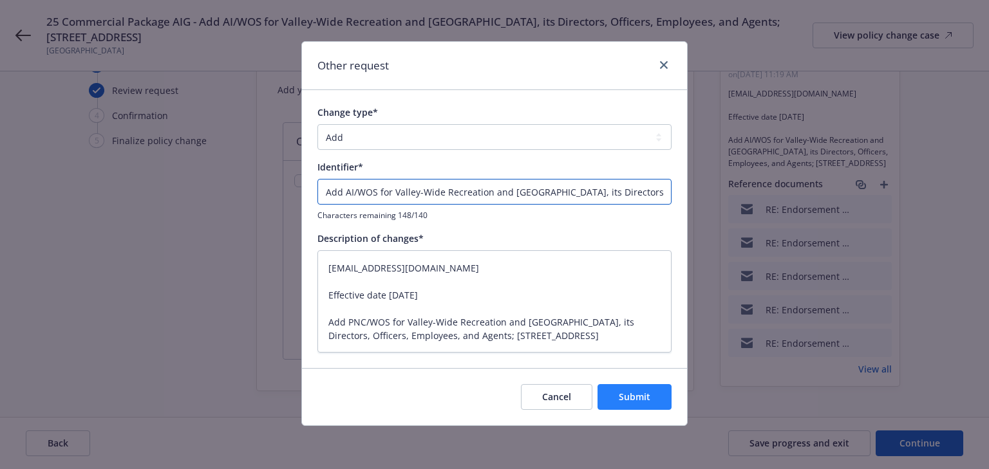
type input "Add AI/WOS for Valley-Wide Recreation and [GEOGRAPHIC_DATA], its Directors, Off…"
click at [634, 407] on button "Submit" at bounding box center [635, 397] width 74 height 26
type textarea "x"
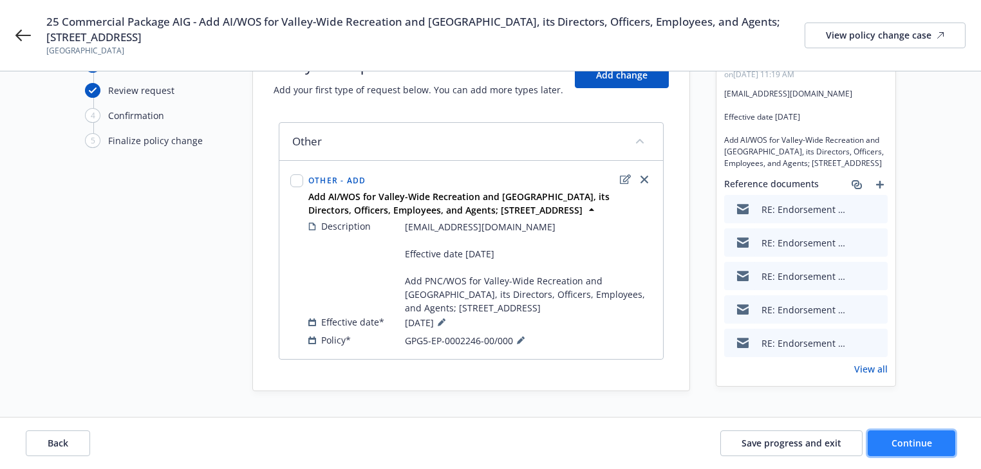
click at [900, 448] on span "Continue" at bounding box center [912, 443] width 41 height 12
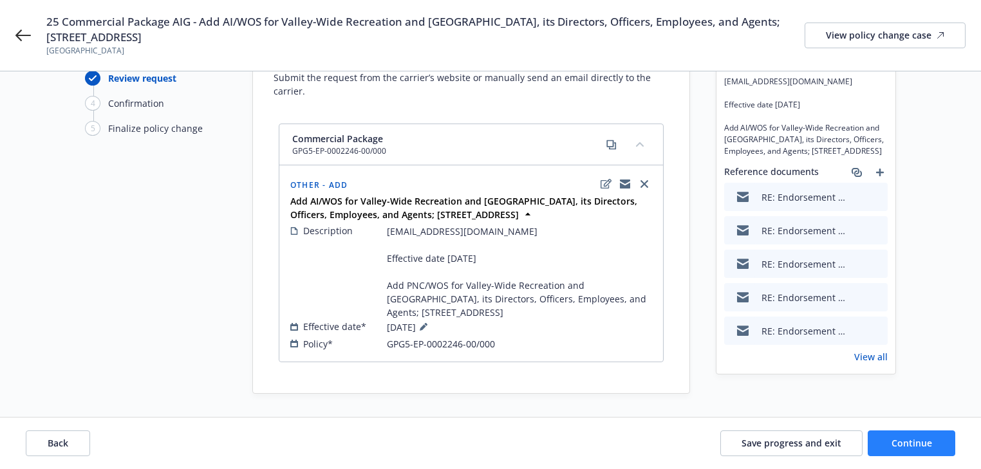
scroll to position [77, 0]
click at [914, 451] on button "Continue" at bounding box center [912, 444] width 88 height 26
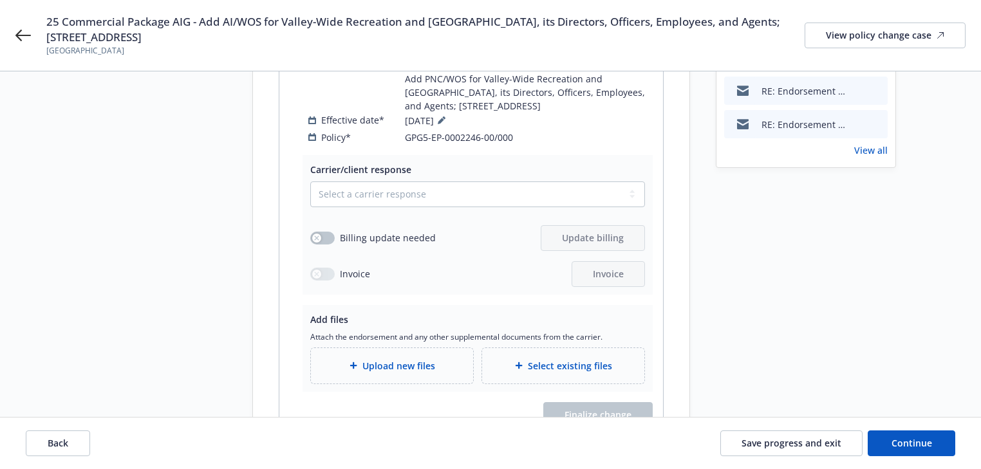
scroll to position [283, 0]
drag, startPoint x: 386, startPoint y: 178, endPoint x: 373, endPoint y: 191, distance: 17.8
click at [386, 182] on select "Select a carrier response Accepted Accepted with revision No endorsement needed…" at bounding box center [477, 195] width 335 height 26
select select "ACCEPTED"
click at [310, 182] on select "Select a carrier response Accepted Accepted with revision No endorsement needed…" at bounding box center [477, 195] width 335 height 26
